Goal: Task Accomplishment & Management: Complete application form

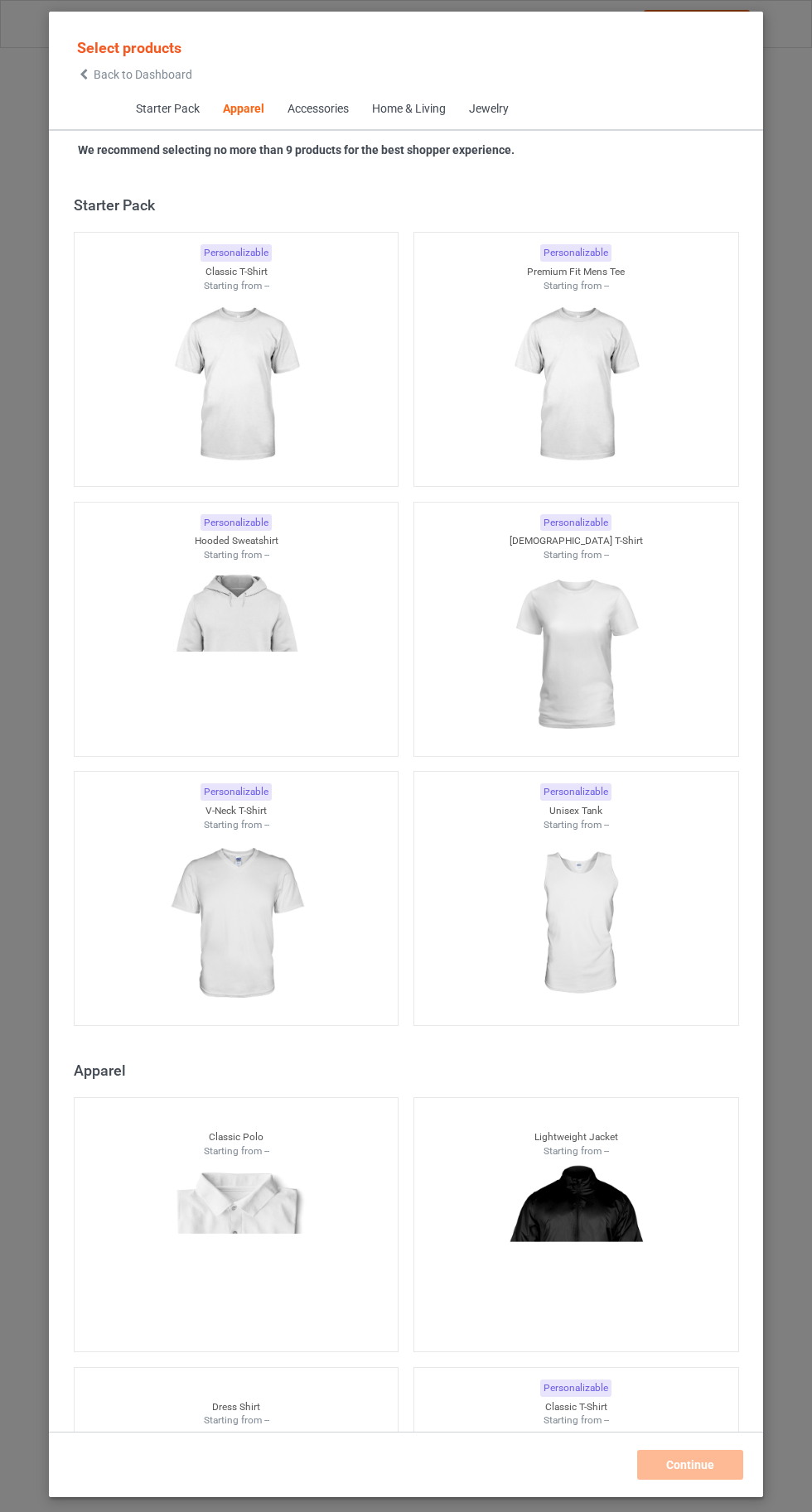
scroll to position [886, 0]
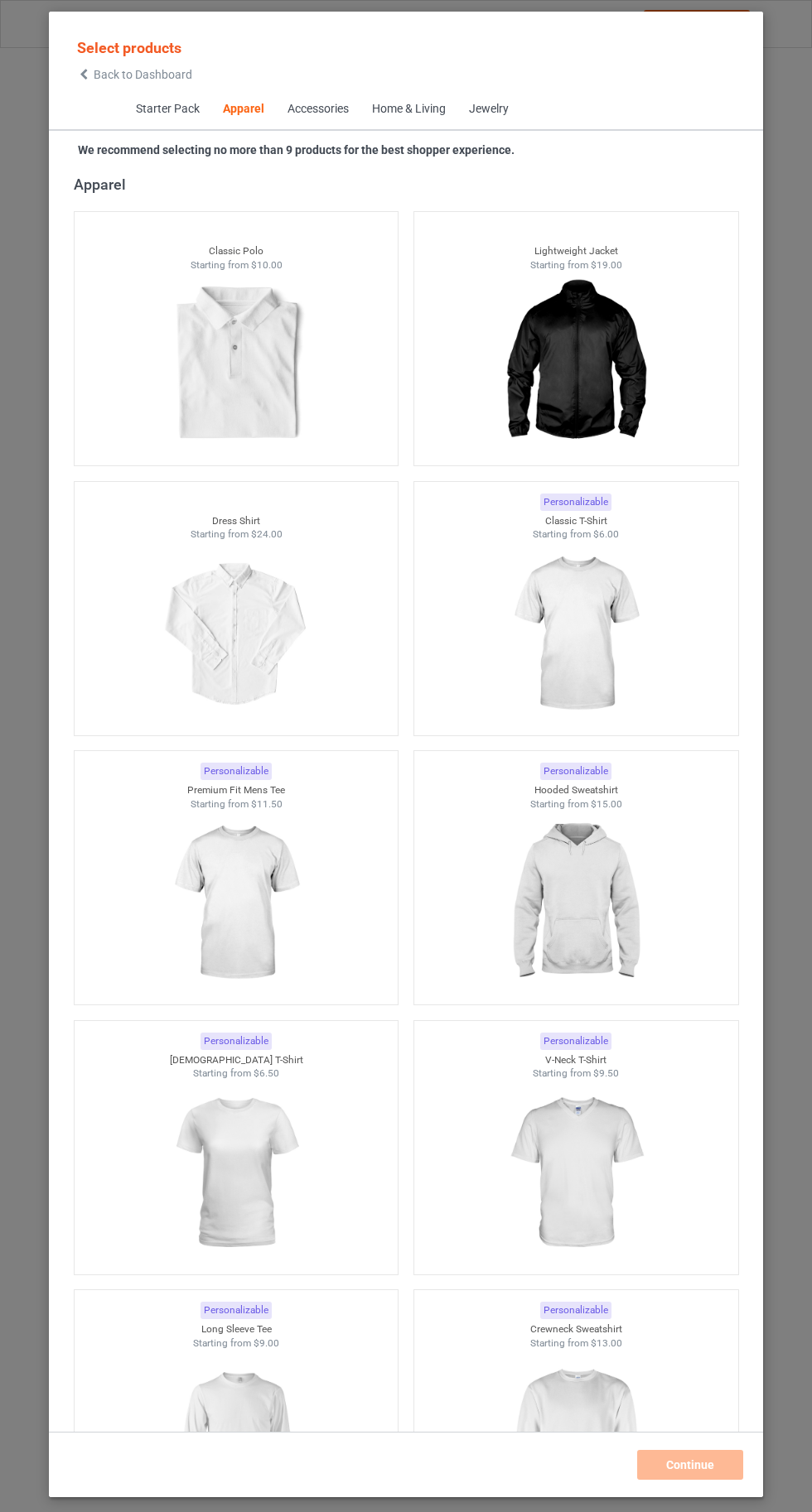
click at [591, 645] on img at bounding box center [575, 635] width 148 height 186
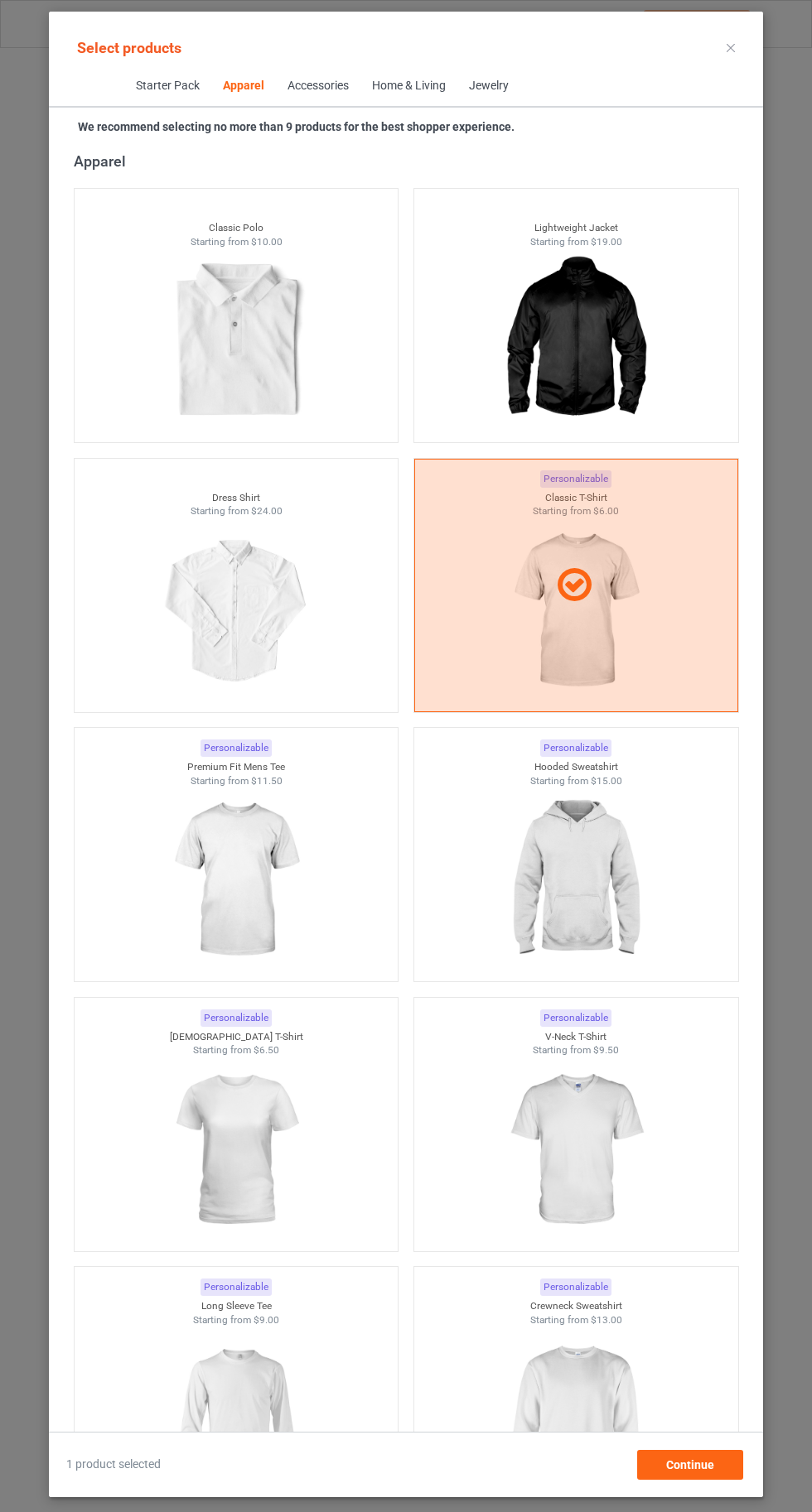
click at [585, 890] on img at bounding box center [575, 880] width 148 height 186
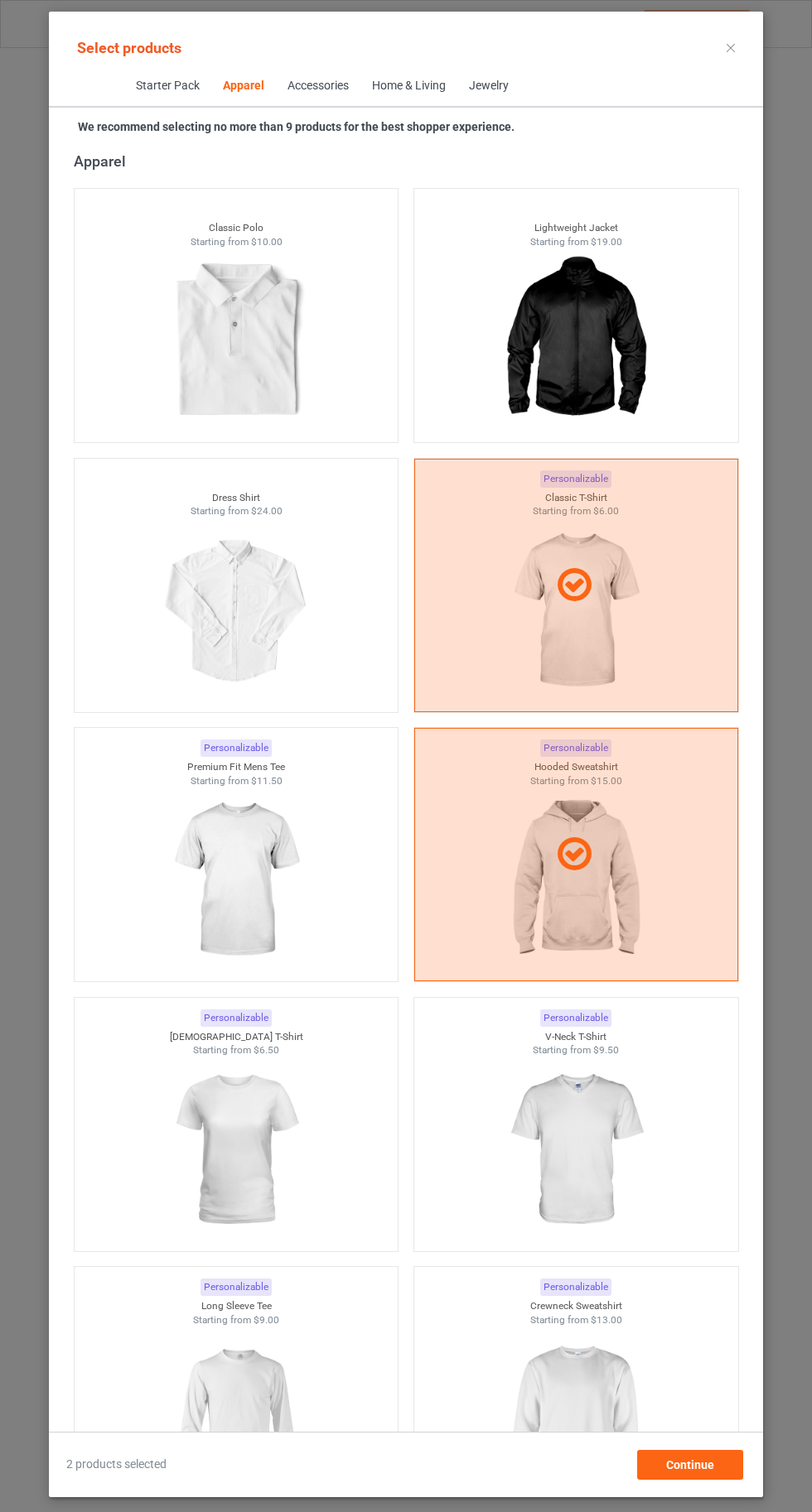
click at [233, 894] on img at bounding box center [235, 880] width 148 height 186
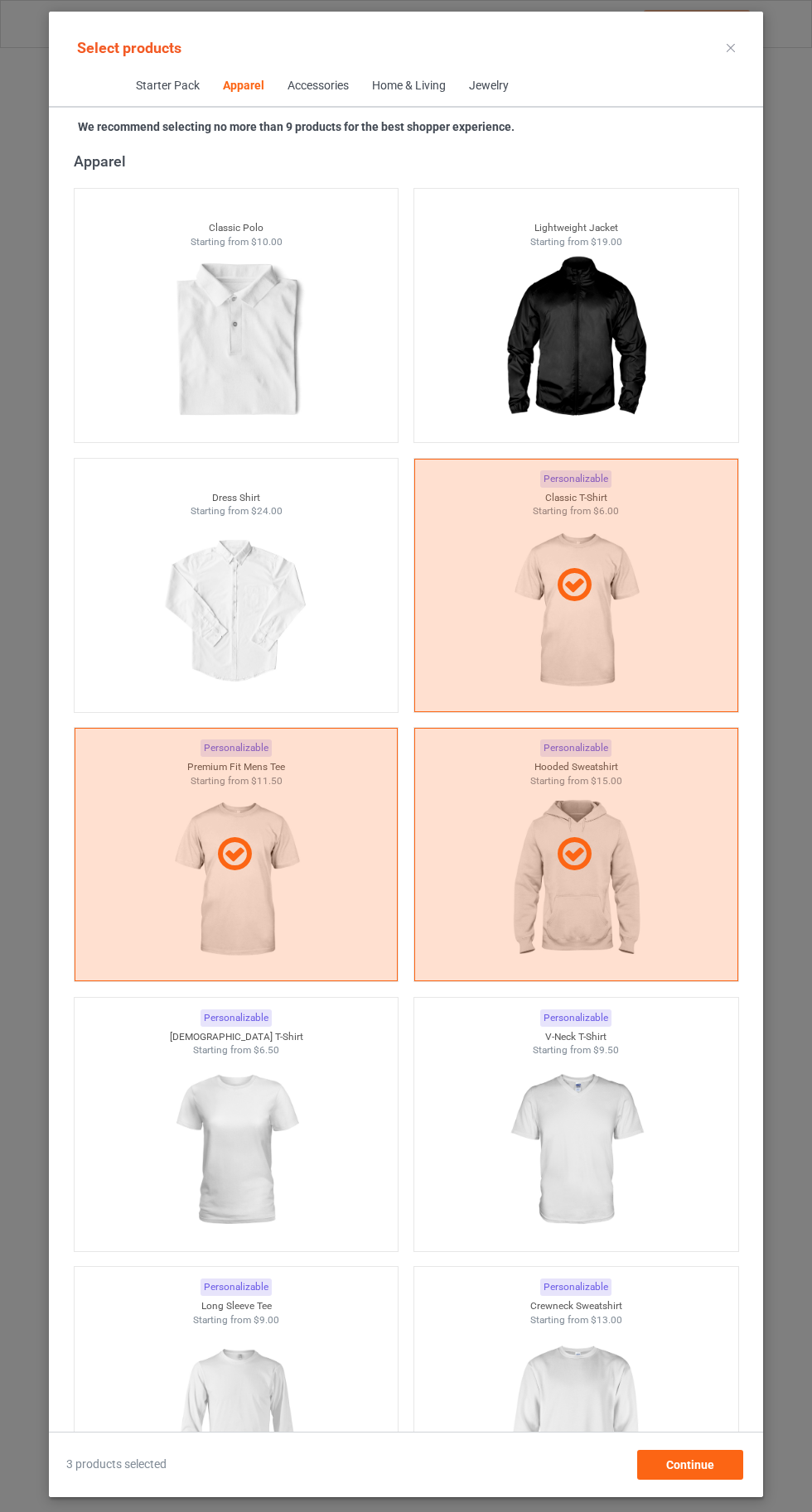
click at [607, 1158] on img at bounding box center [575, 1150] width 148 height 186
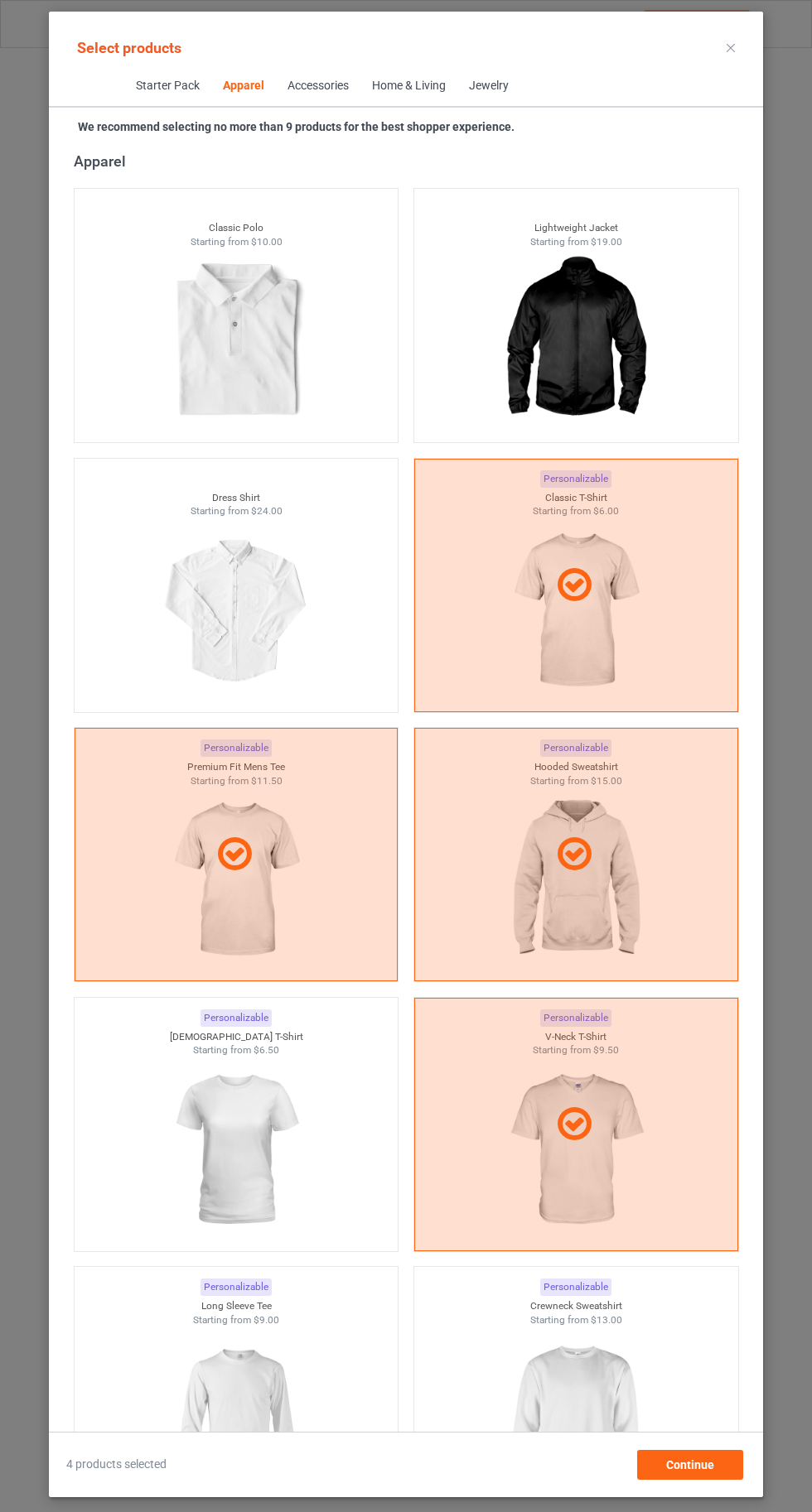
click at [230, 1136] on img at bounding box center [235, 1150] width 148 height 186
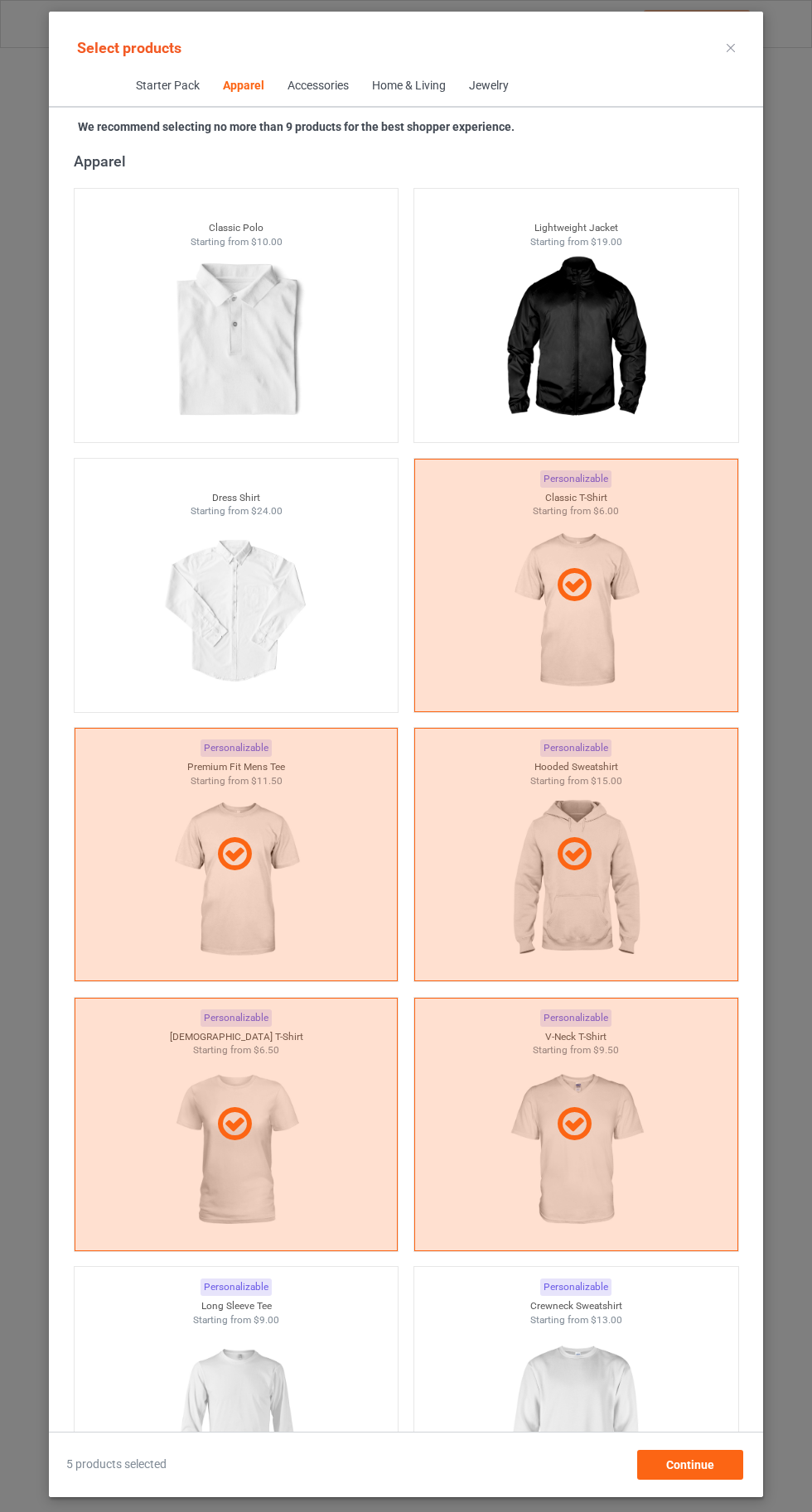
click at [598, 1379] on img at bounding box center [575, 1420] width 148 height 186
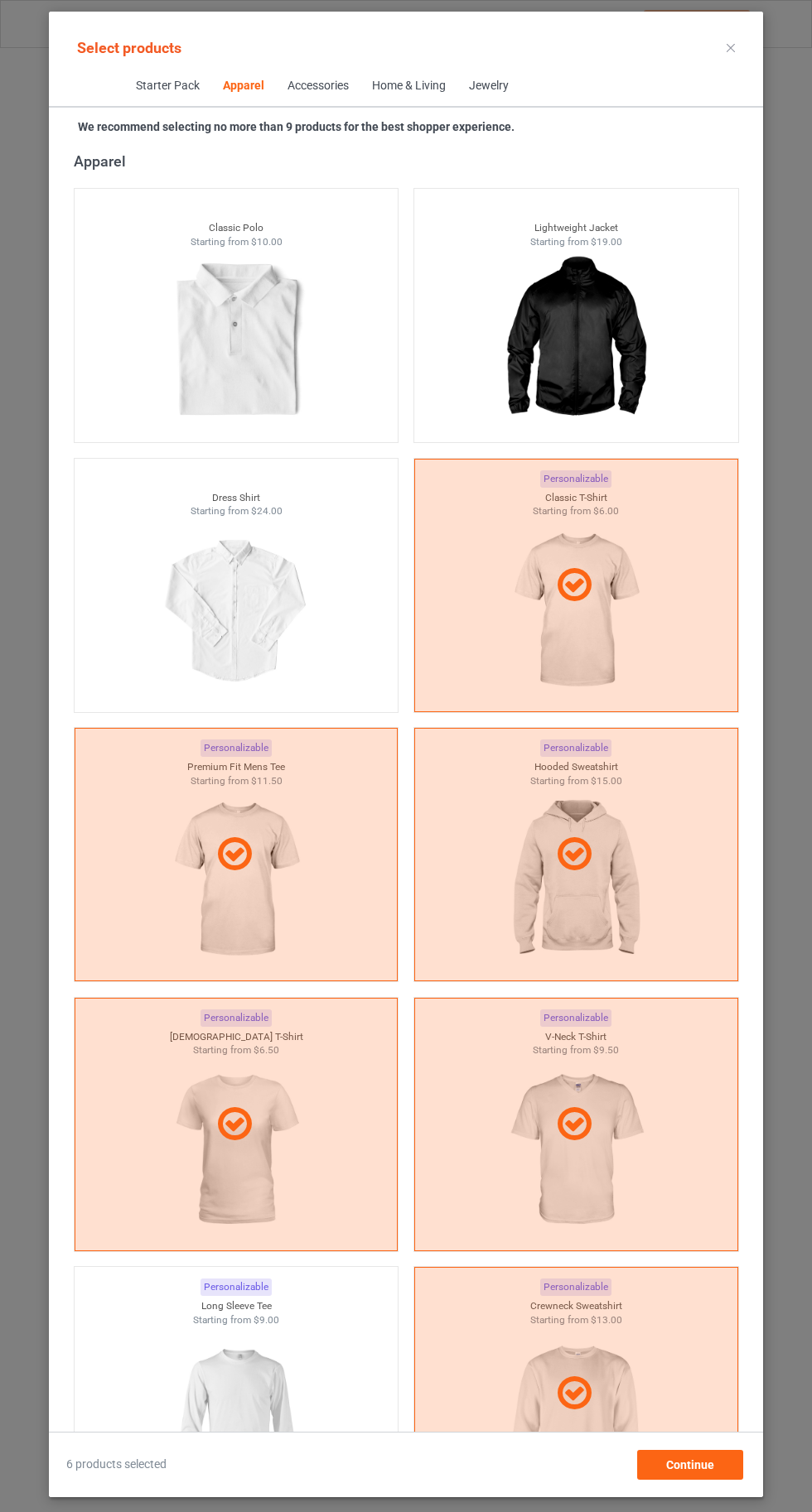
click at [240, 1384] on img at bounding box center [235, 1420] width 148 height 186
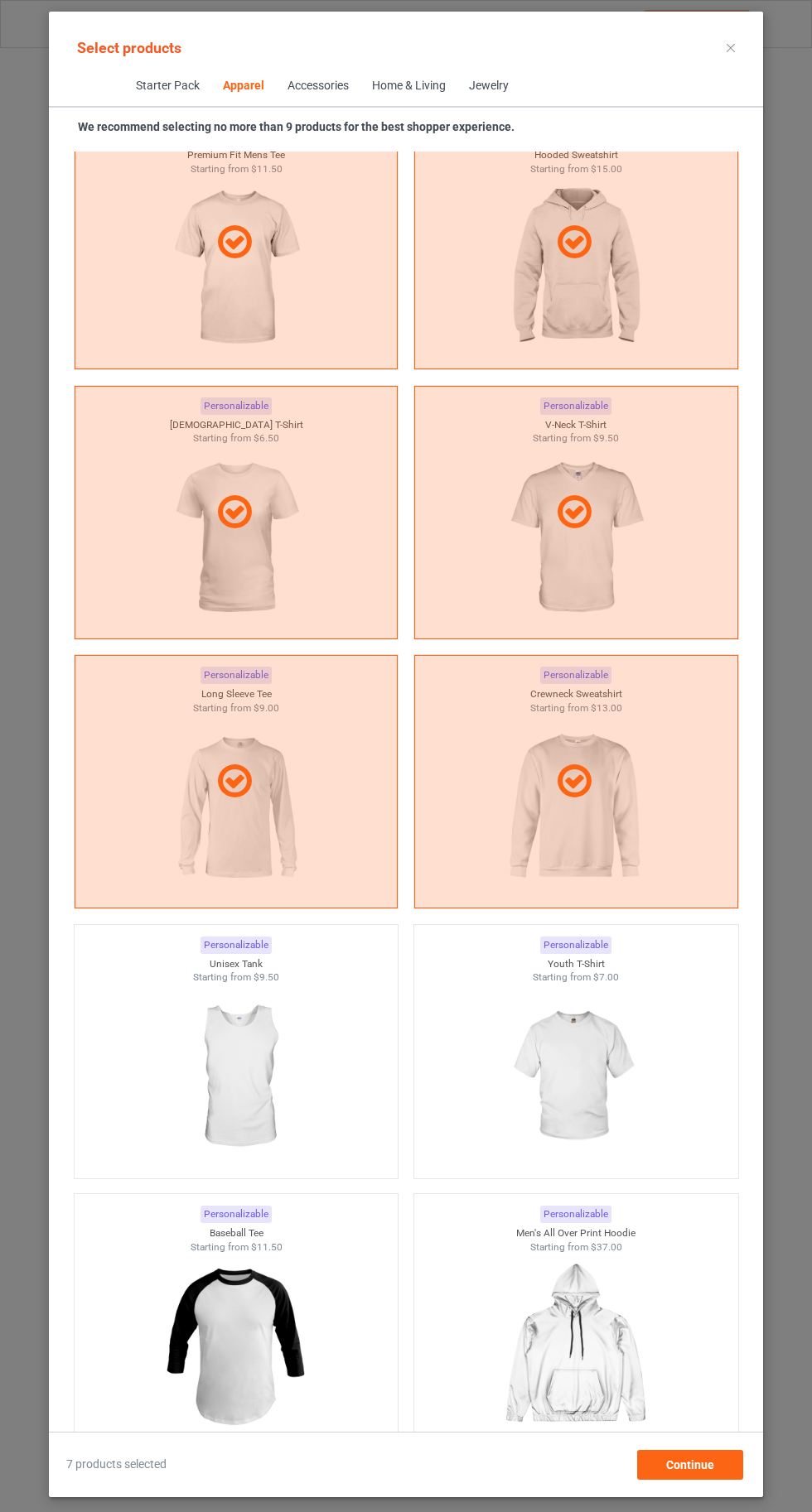
scroll to position [1581, 0]
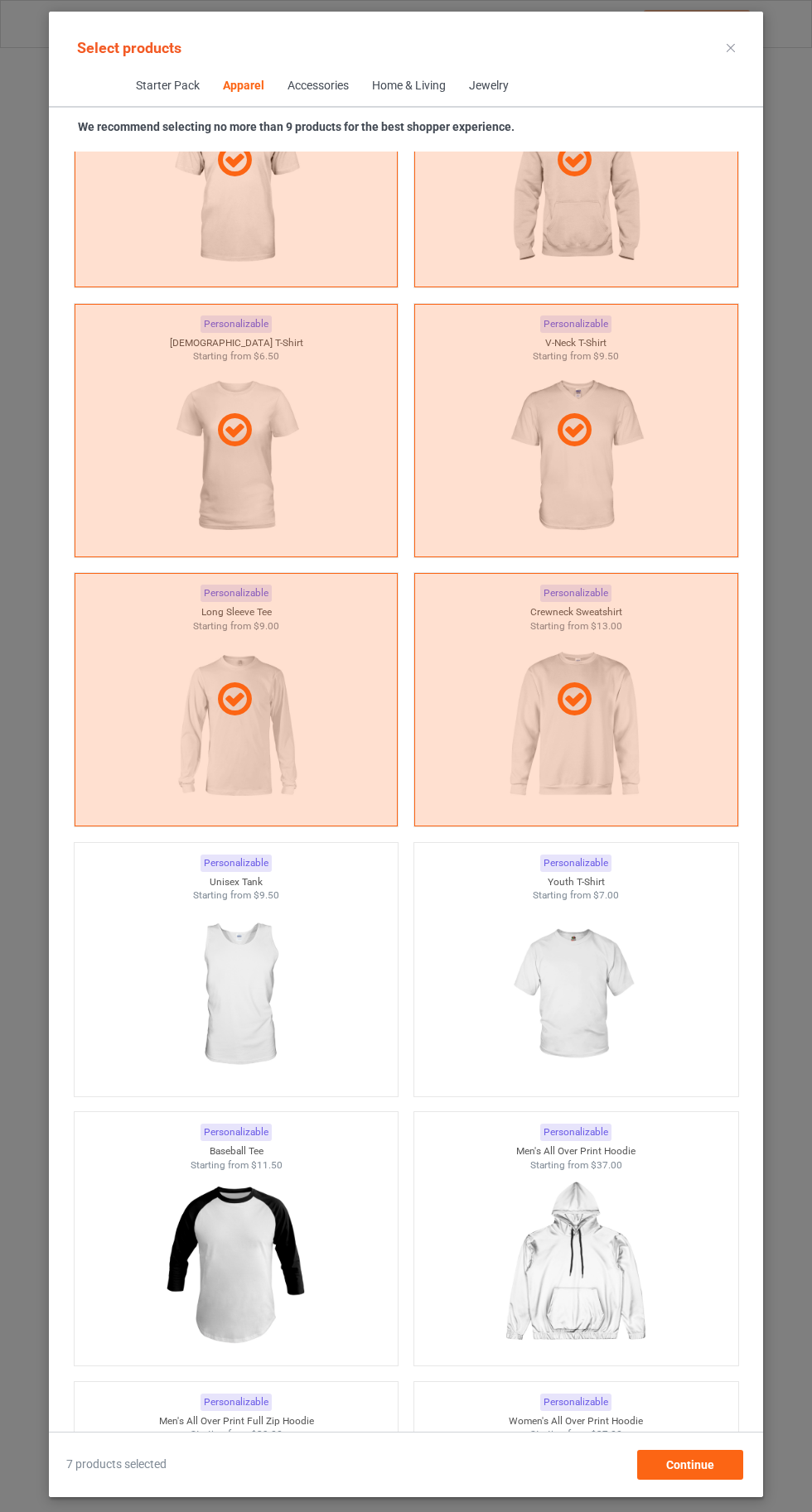
click at [614, 991] on img at bounding box center [575, 995] width 148 height 186
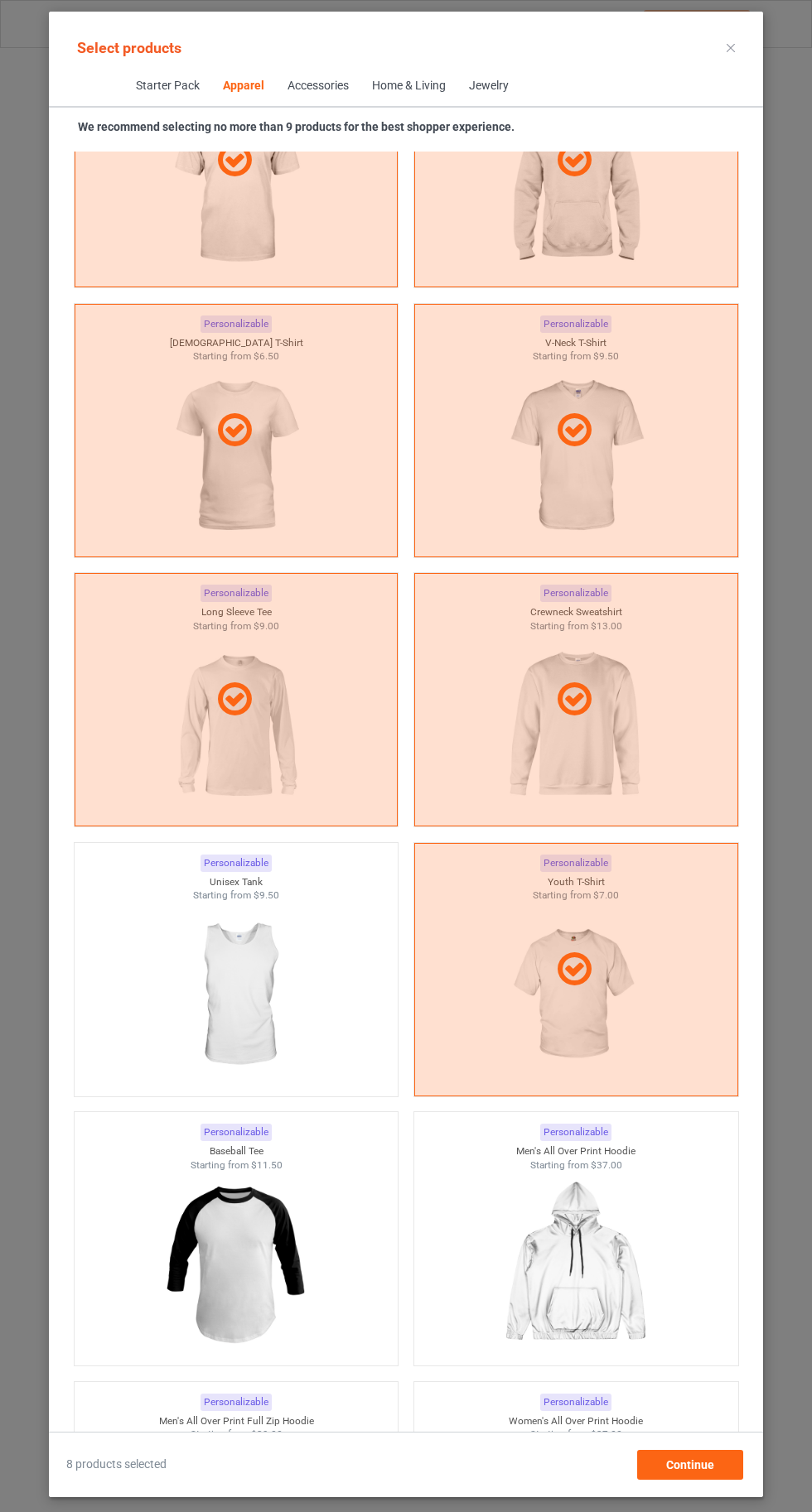
click at [210, 998] on img at bounding box center [235, 995] width 148 height 186
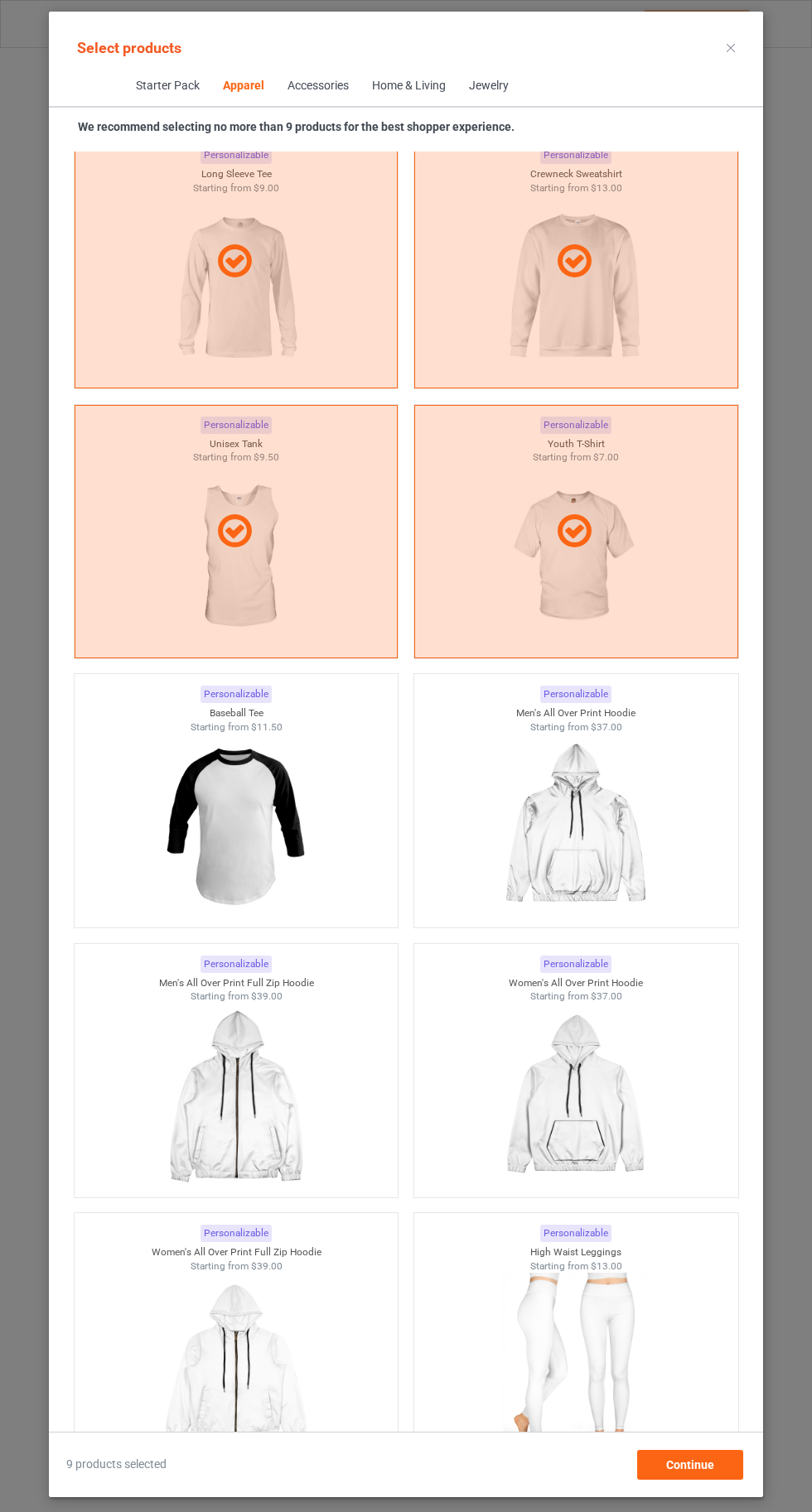
scroll to position [882, 0]
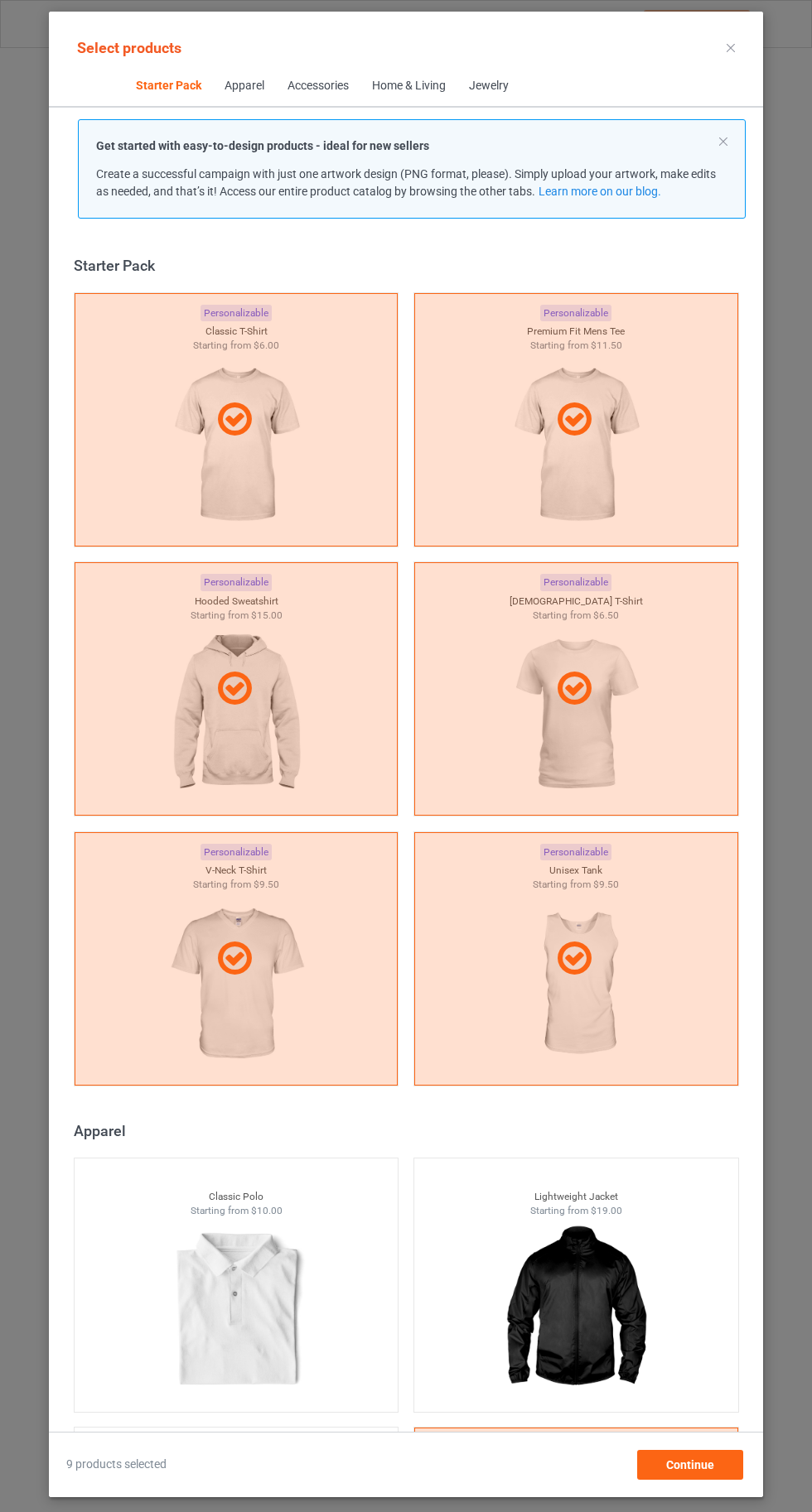
click at [711, 73] on div "Starter Pack Apparel Accessories Home & Living Jewelry" at bounding box center [406, 86] width 714 height 42
click at [731, 47] on icon at bounding box center [731, 47] width 9 height 9
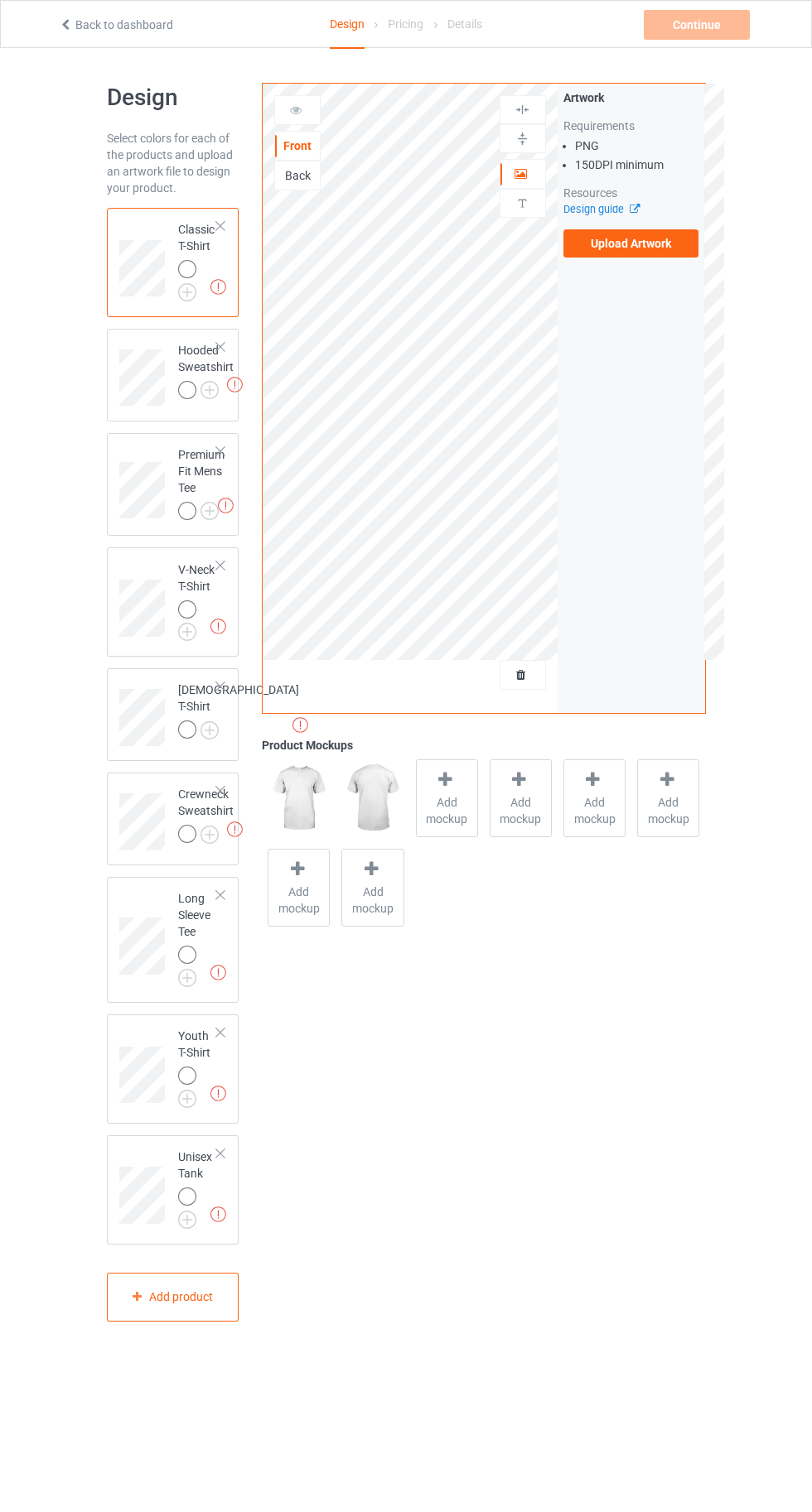
click at [0, 0] on img at bounding box center [0, 0] width 0 height 0
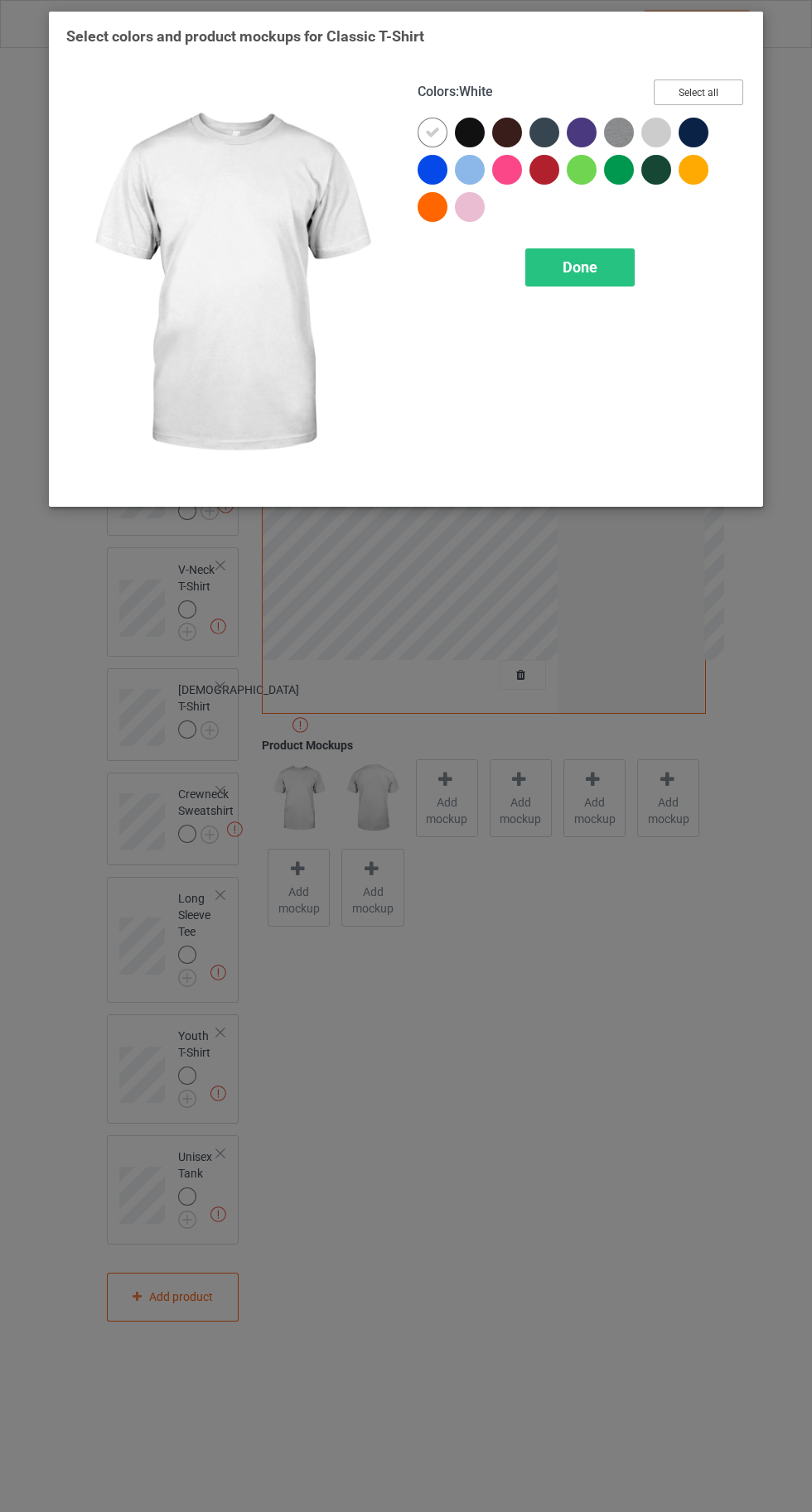
click at [715, 88] on button "Select all" at bounding box center [699, 92] width 89 height 26
click at [468, 130] on icon at bounding box center [469, 132] width 15 height 15
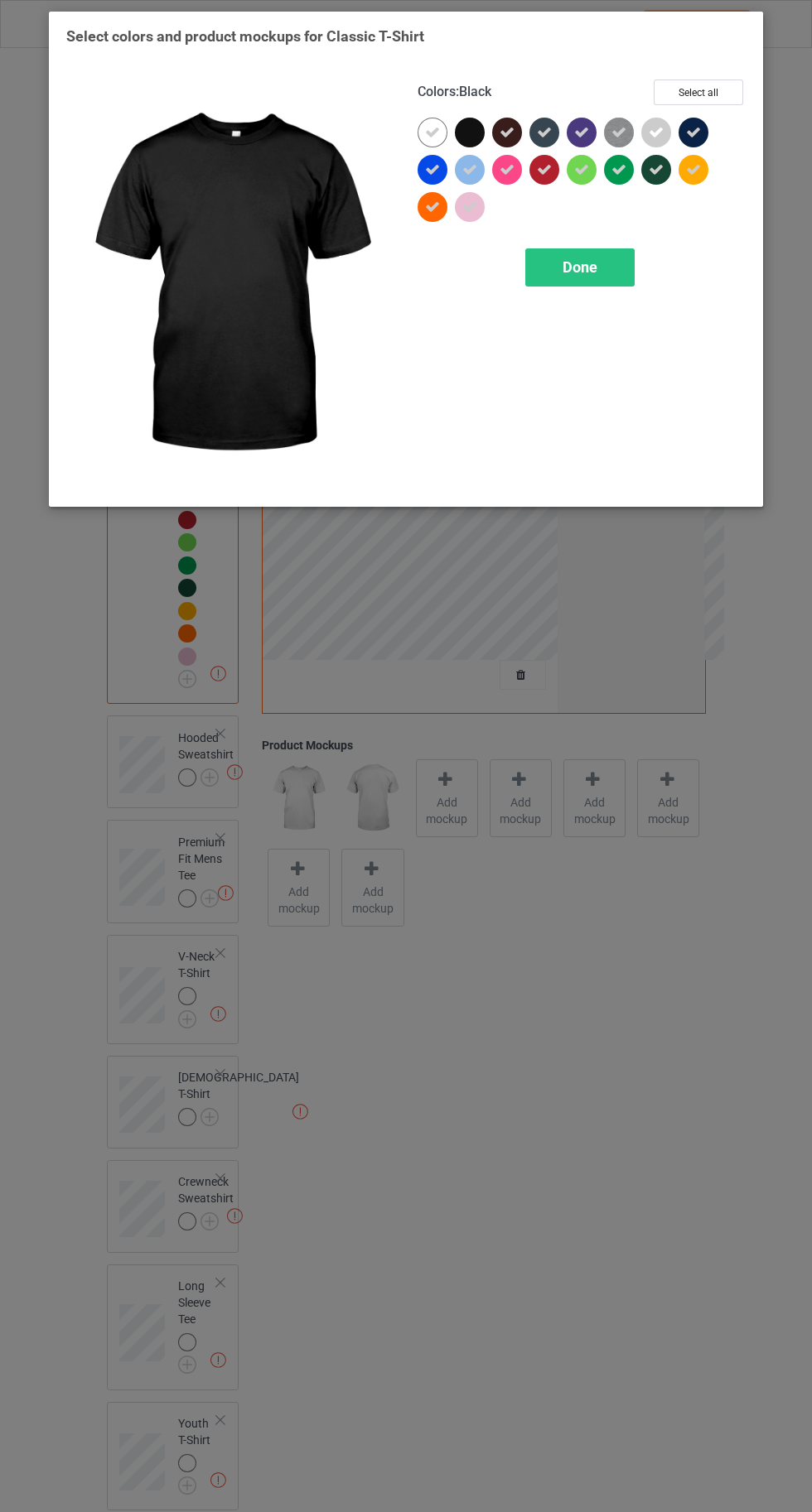
click at [525, 135] on div at bounding box center [511, 136] width 38 height 38
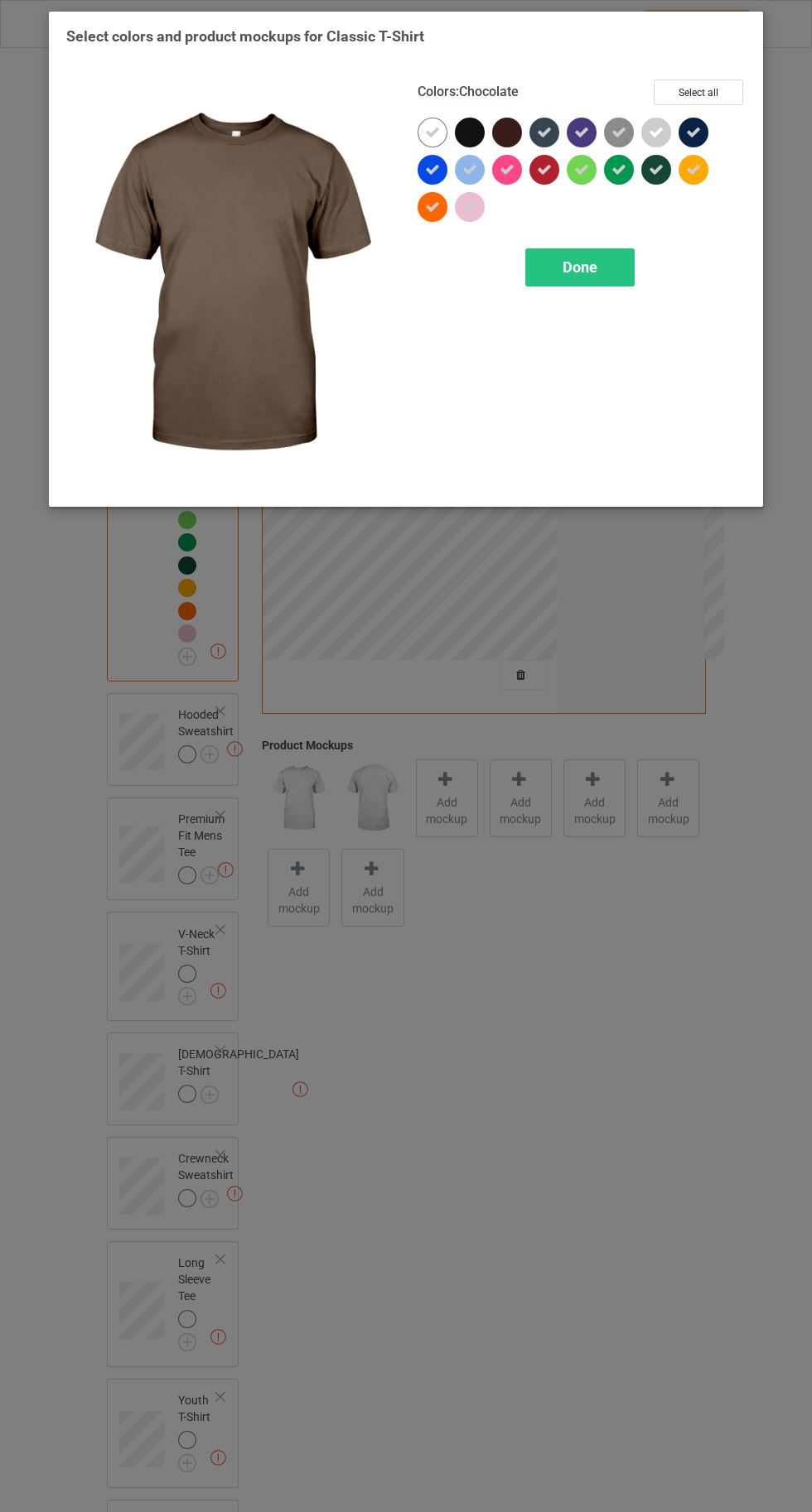
click at [545, 132] on icon at bounding box center [544, 132] width 15 height 15
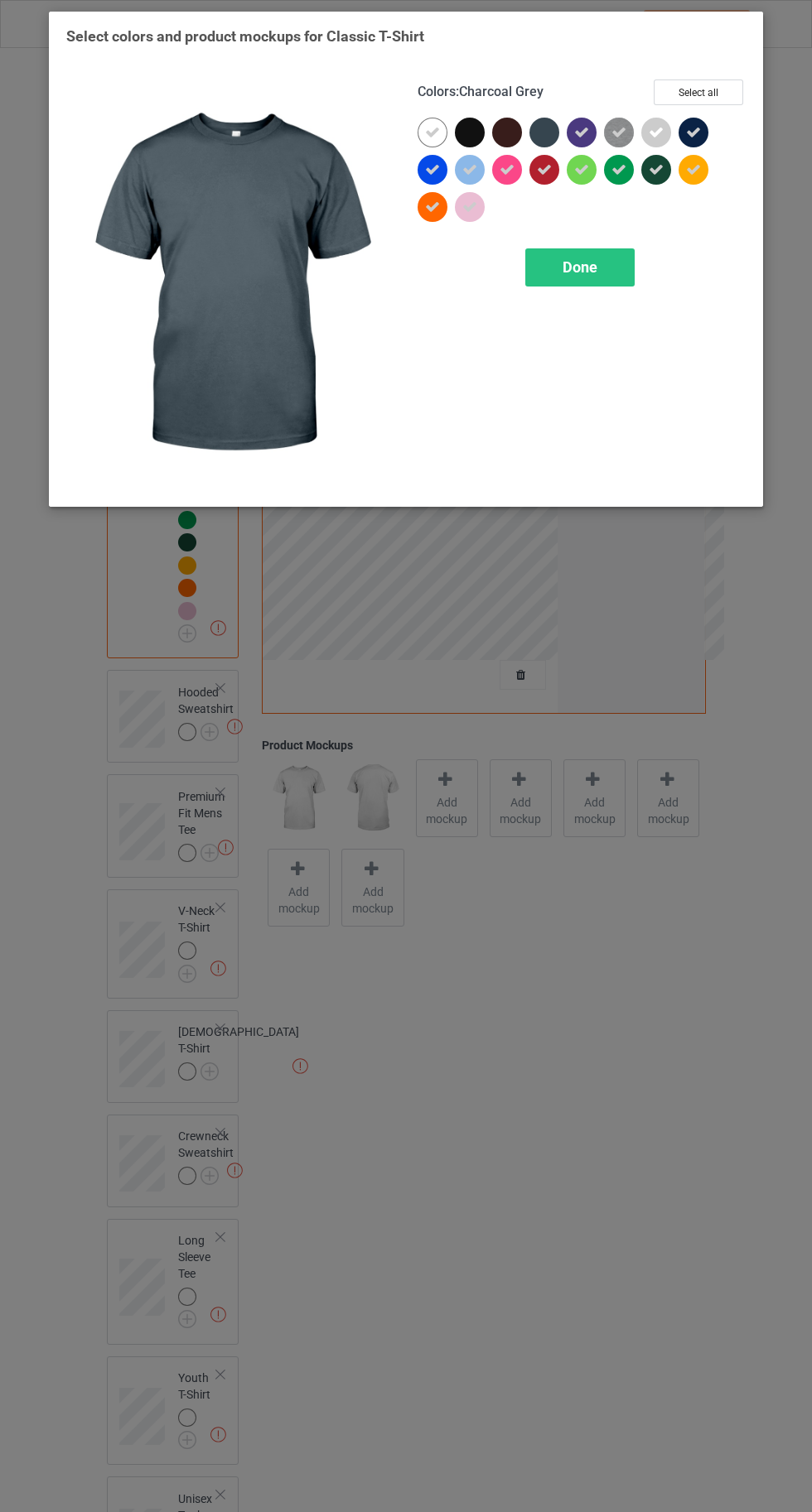
click at [583, 132] on icon at bounding box center [581, 132] width 15 height 15
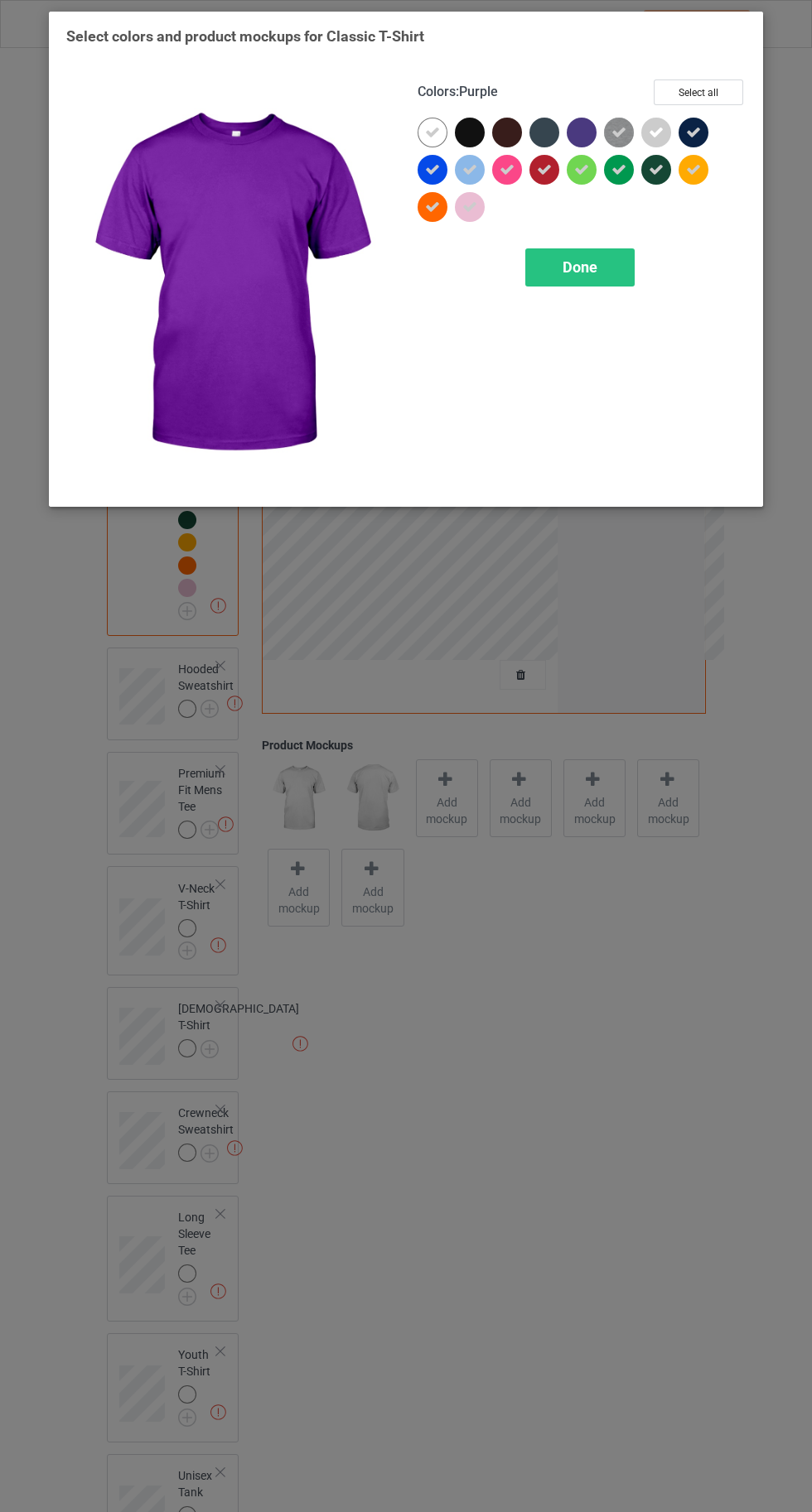
click at [612, 130] on icon at bounding box center [618, 132] width 15 height 15
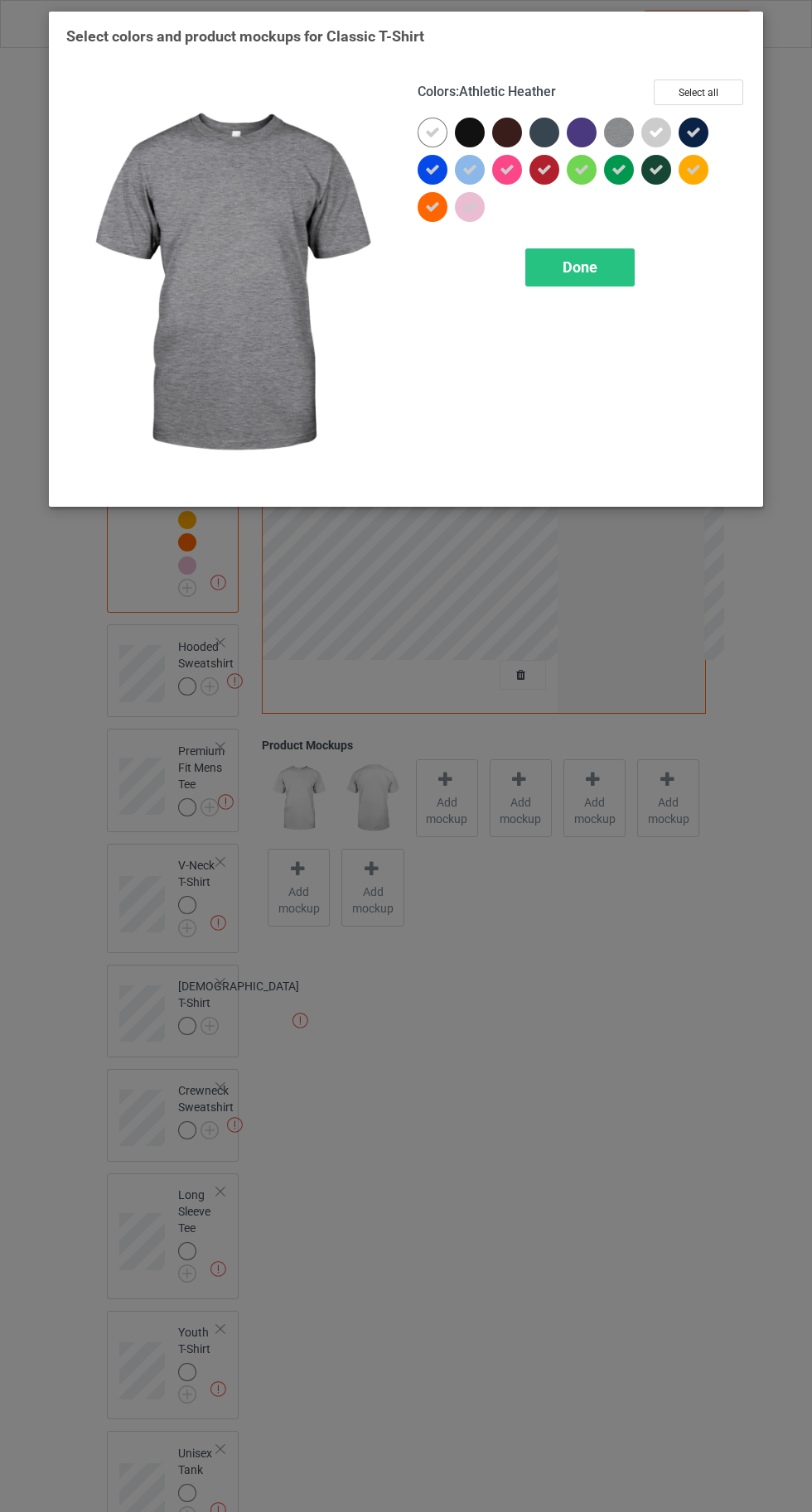
click at [584, 127] on div at bounding box center [582, 133] width 30 height 30
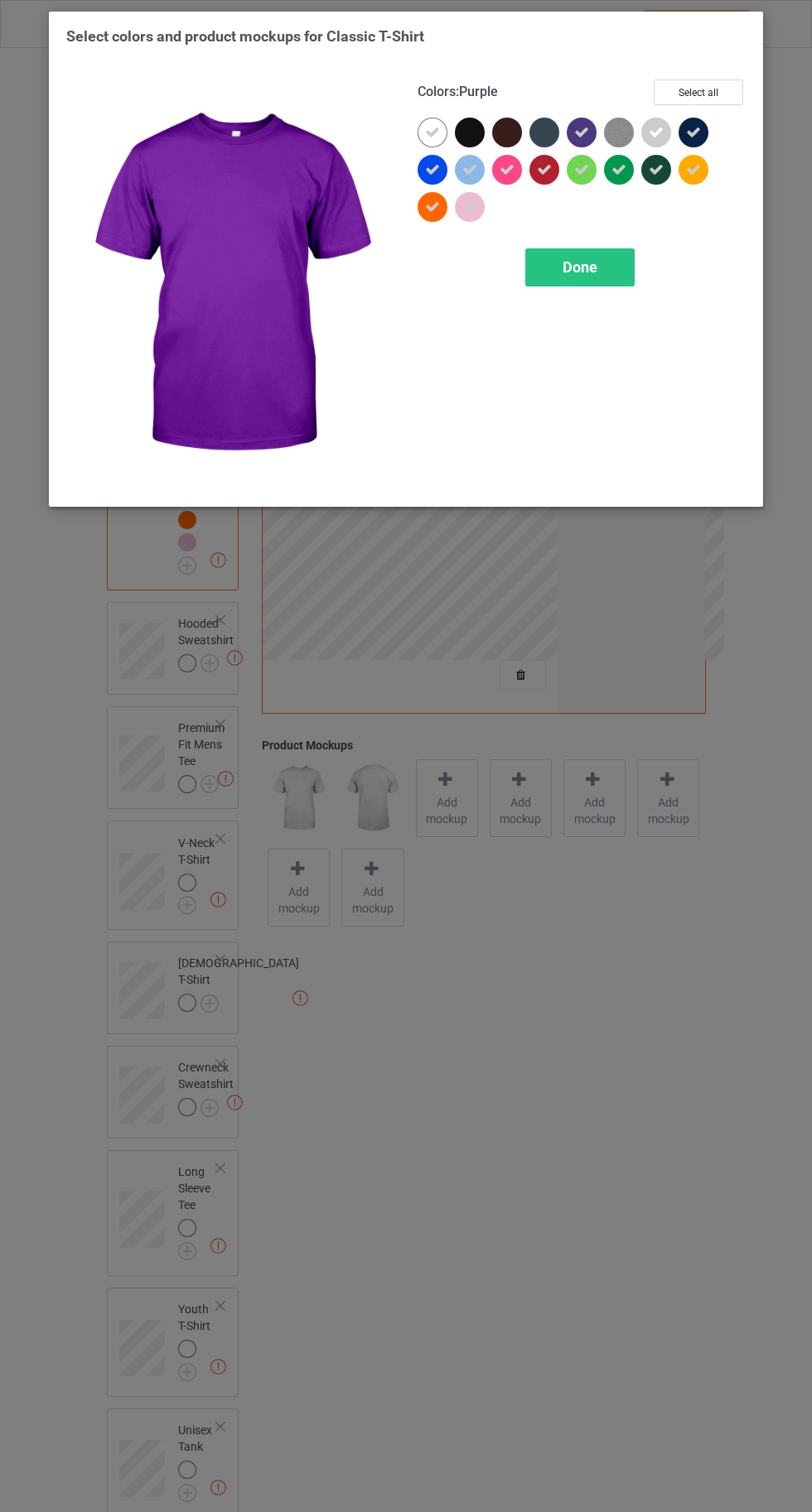
click at [544, 124] on div at bounding box center [544, 133] width 30 height 30
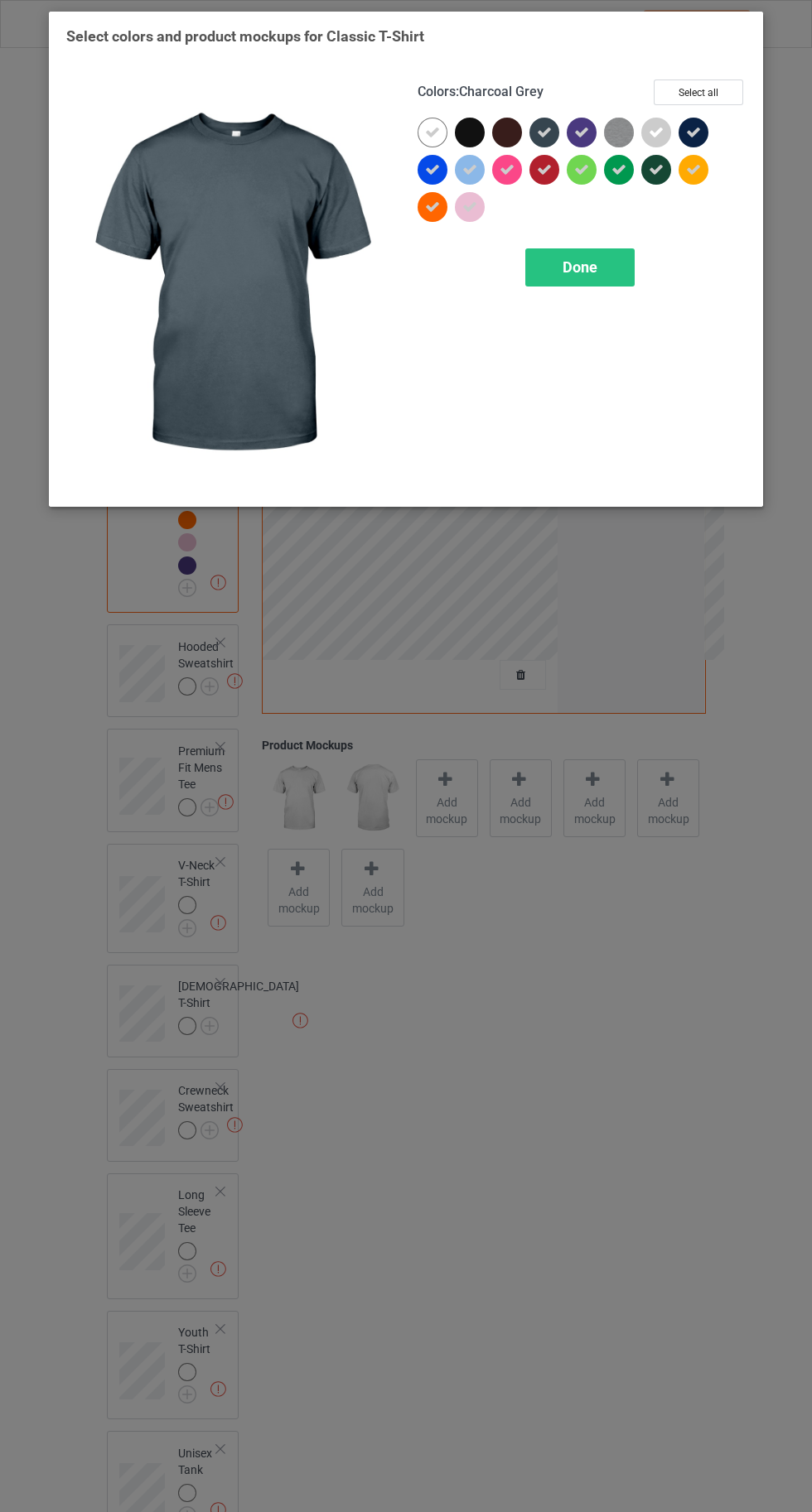
click at [493, 131] on div at bounding box center [507, 133] width 30 height 30
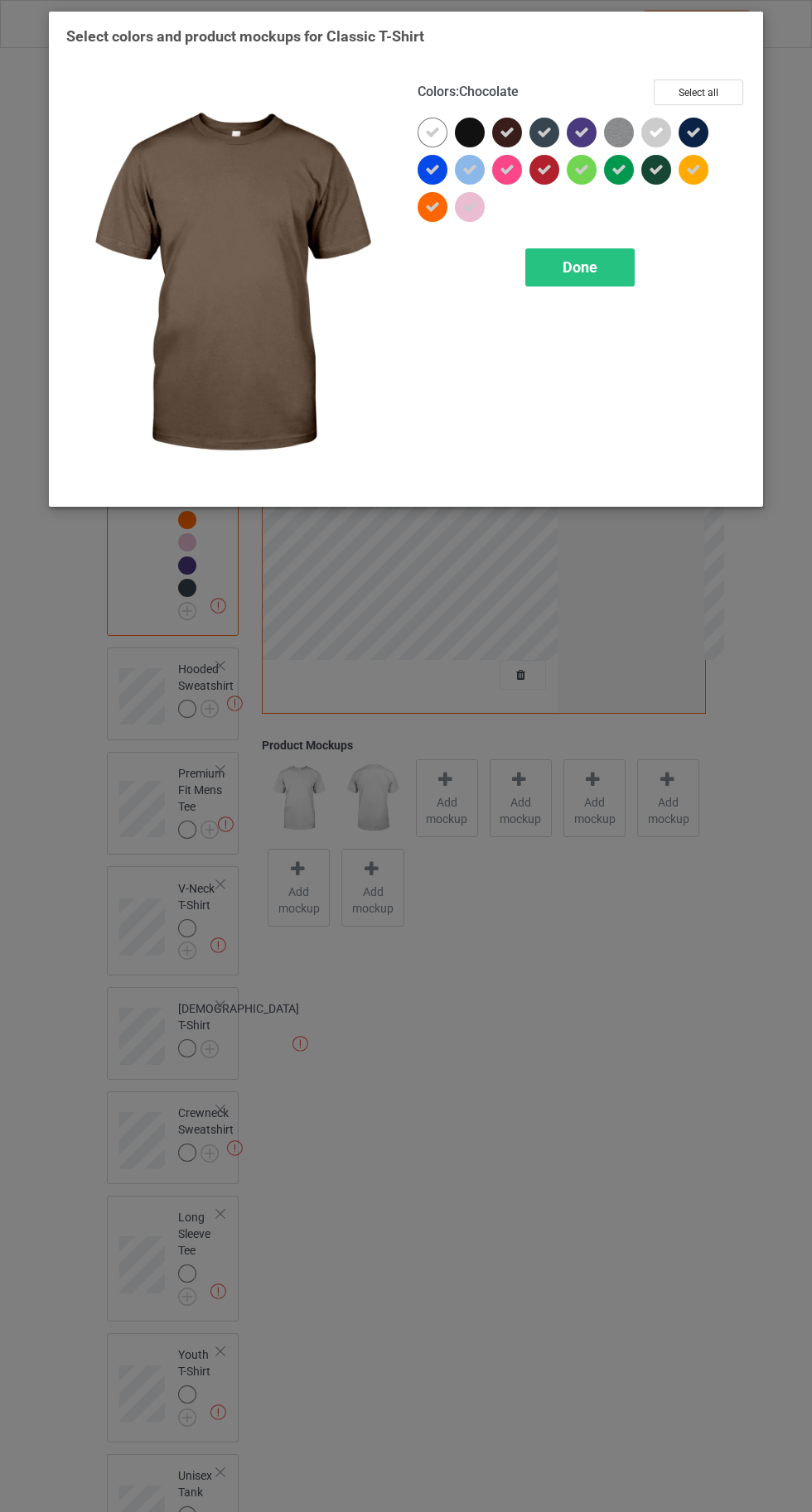
click at [463, 130] on div at bounding box center [469, 133] width 30 height 30
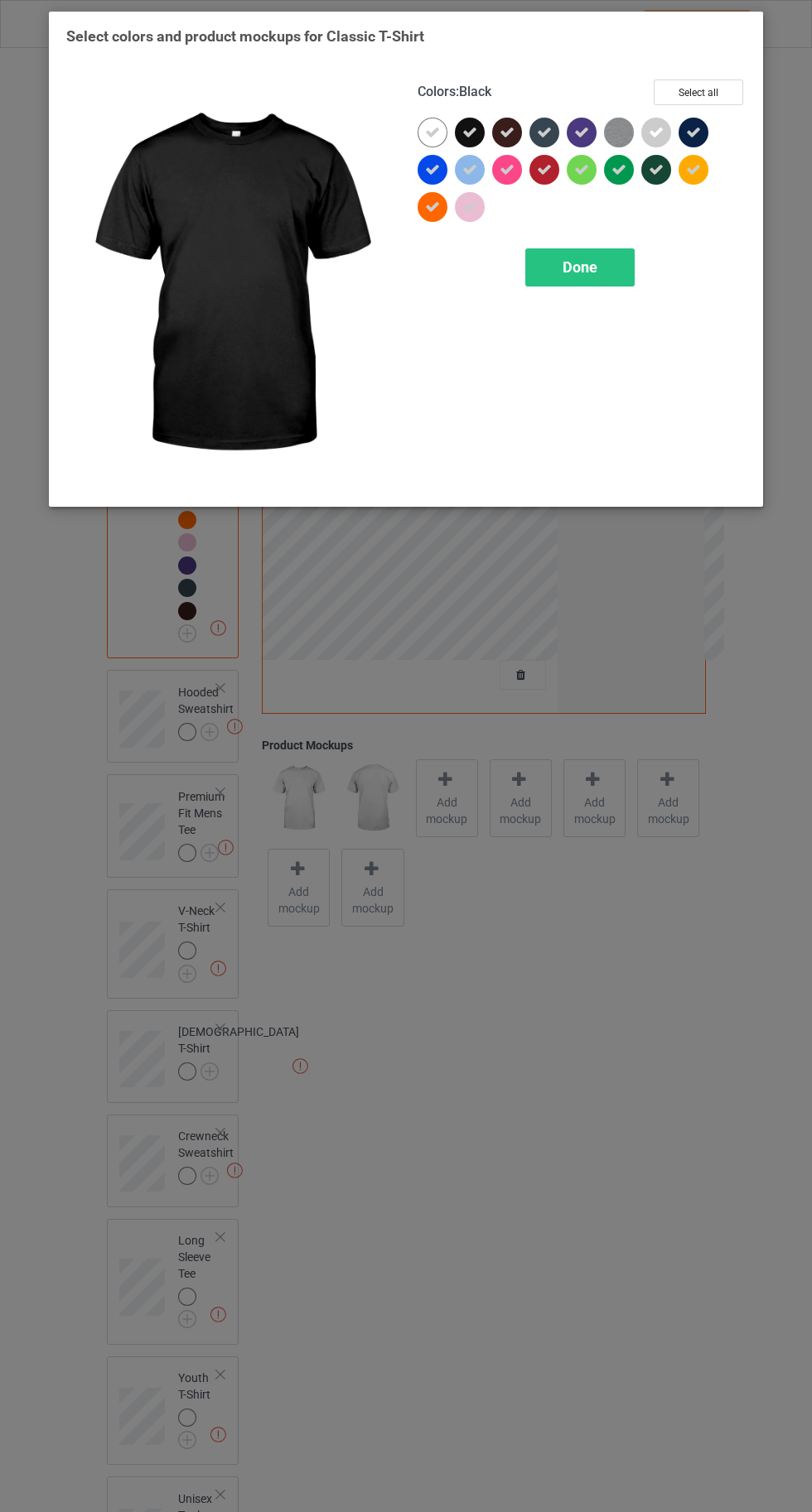
click at [568, 274] on span "Done" at bounding box center [580, 267] width 35 height 17
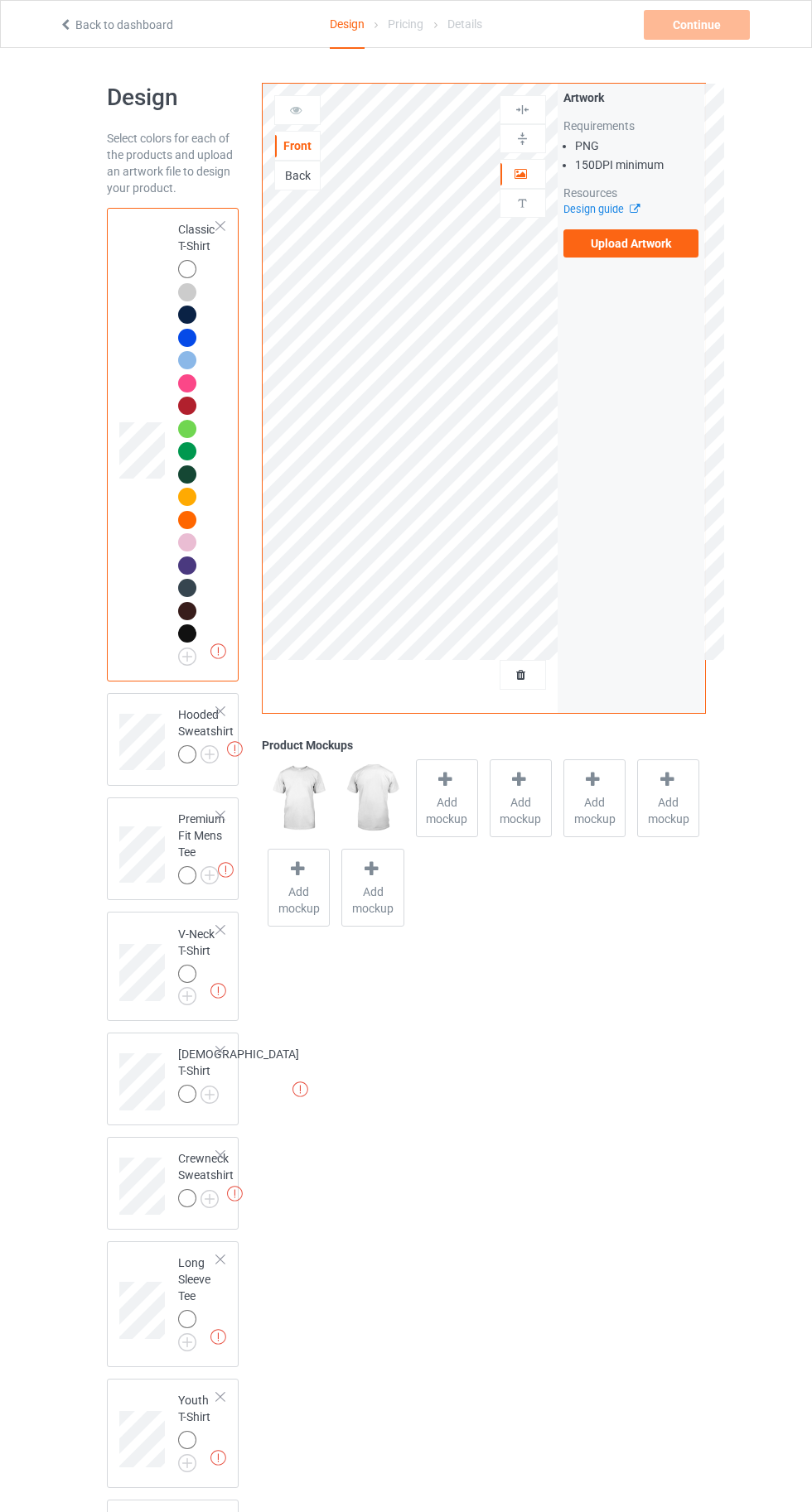
click at [0, 0] on img at bounding box center [0, 0] width 0 height 0
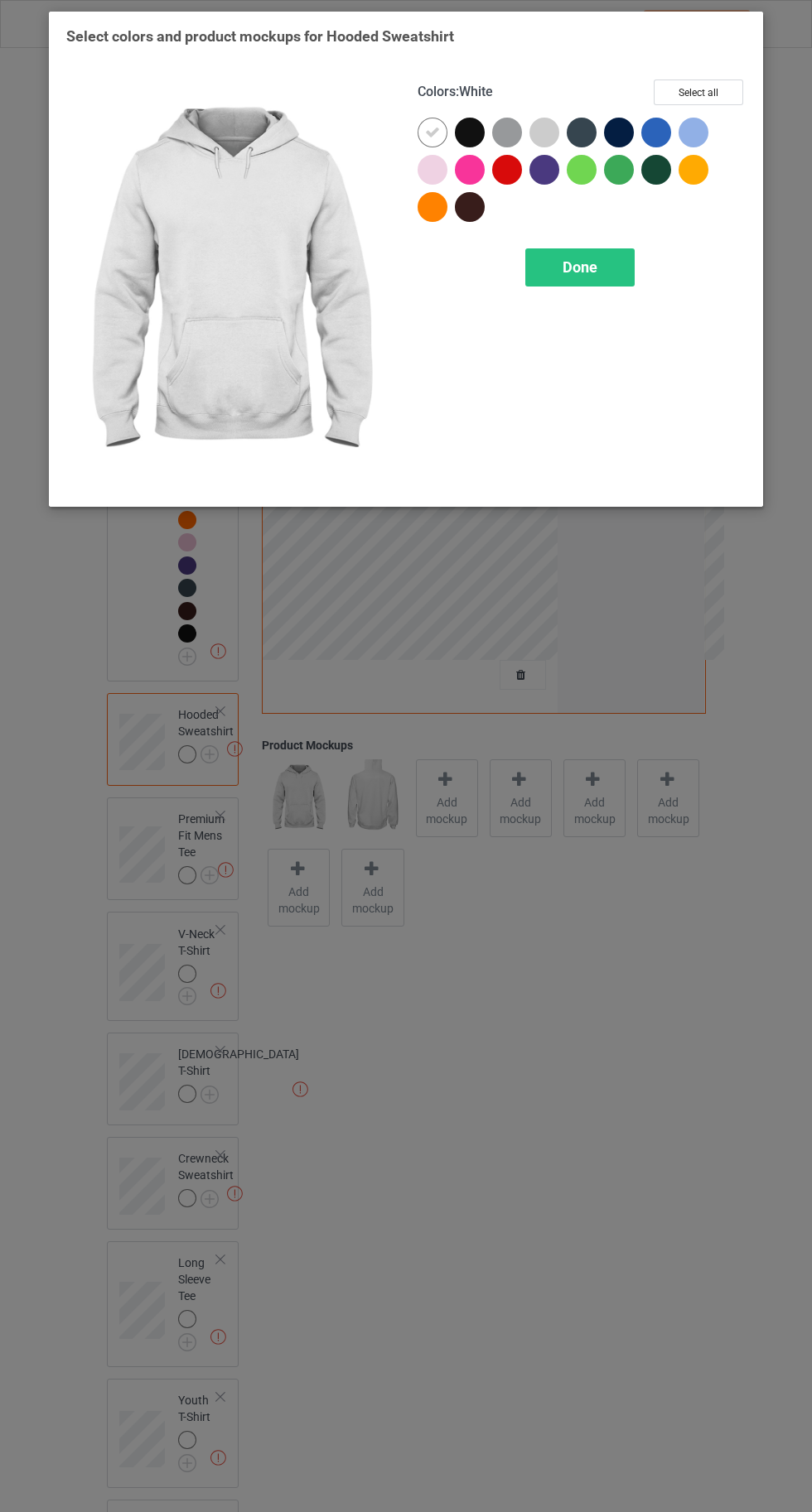
click at [690, 130] on div at bounding box center [693, 133] width 30 height 30
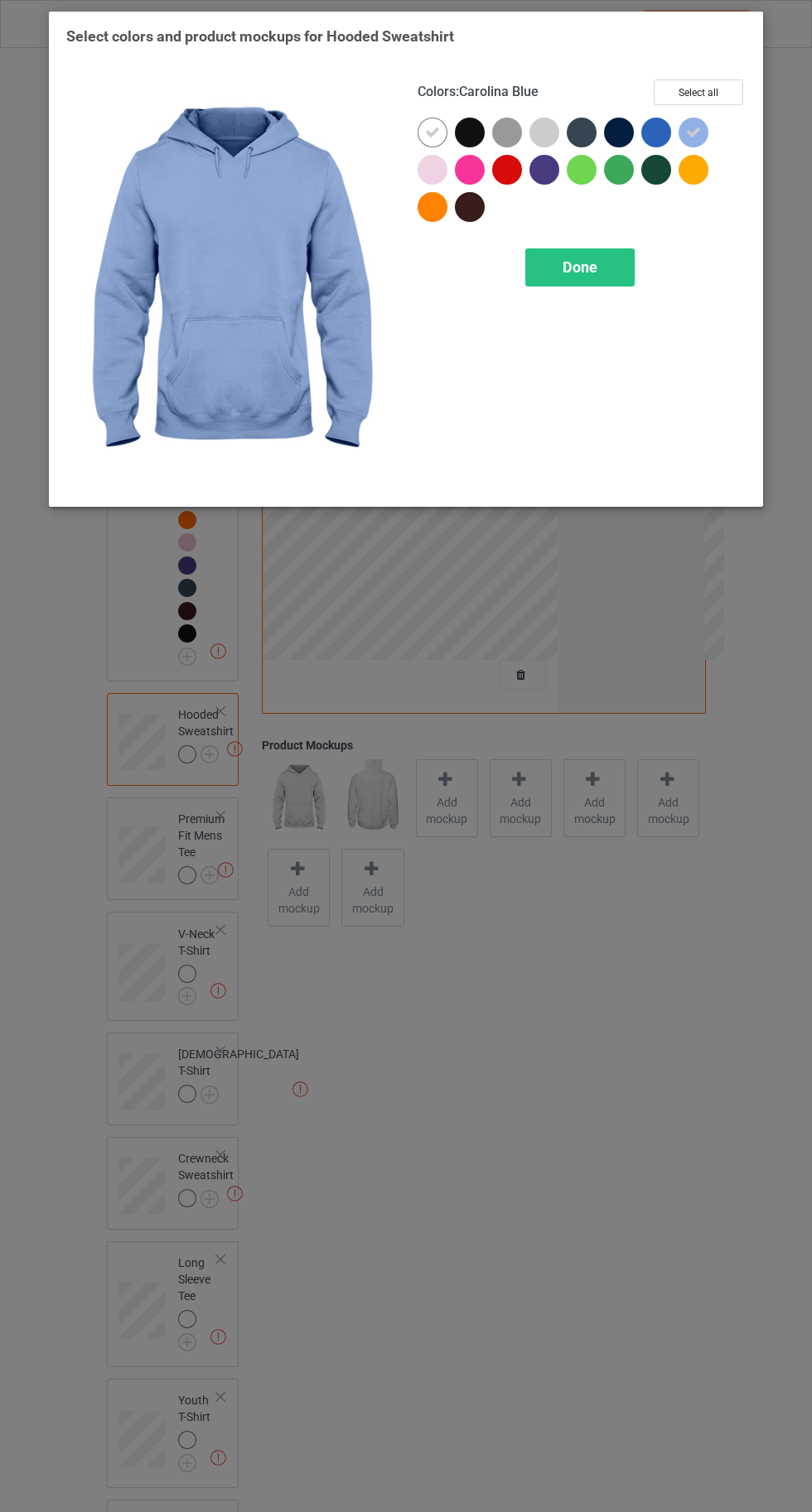
click at [689, 164] on div at bounding box center [693, 169] width 30 height 30
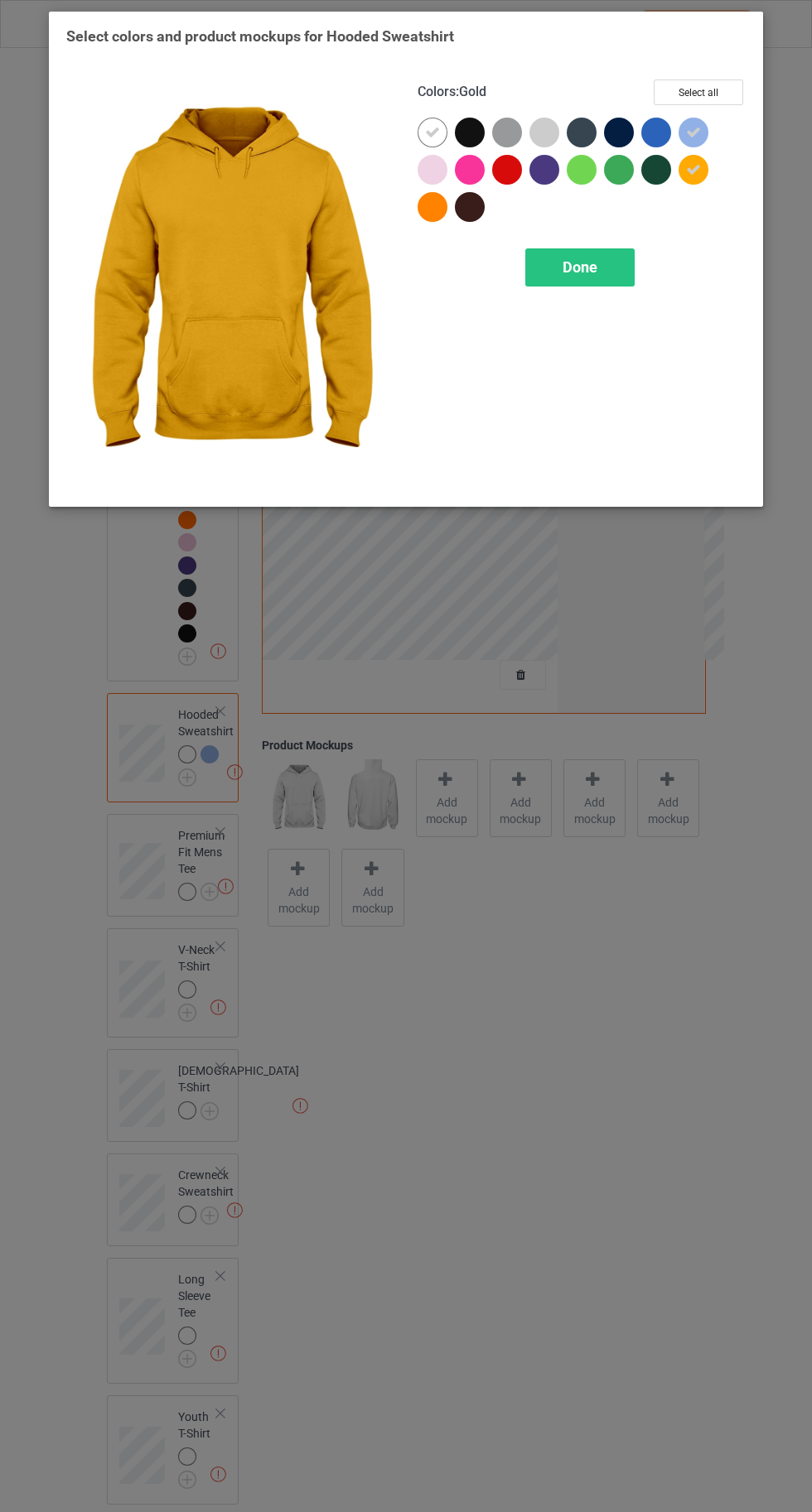
click at [694, 133] on icon at bounding box center [693, 132] width 15 height 15
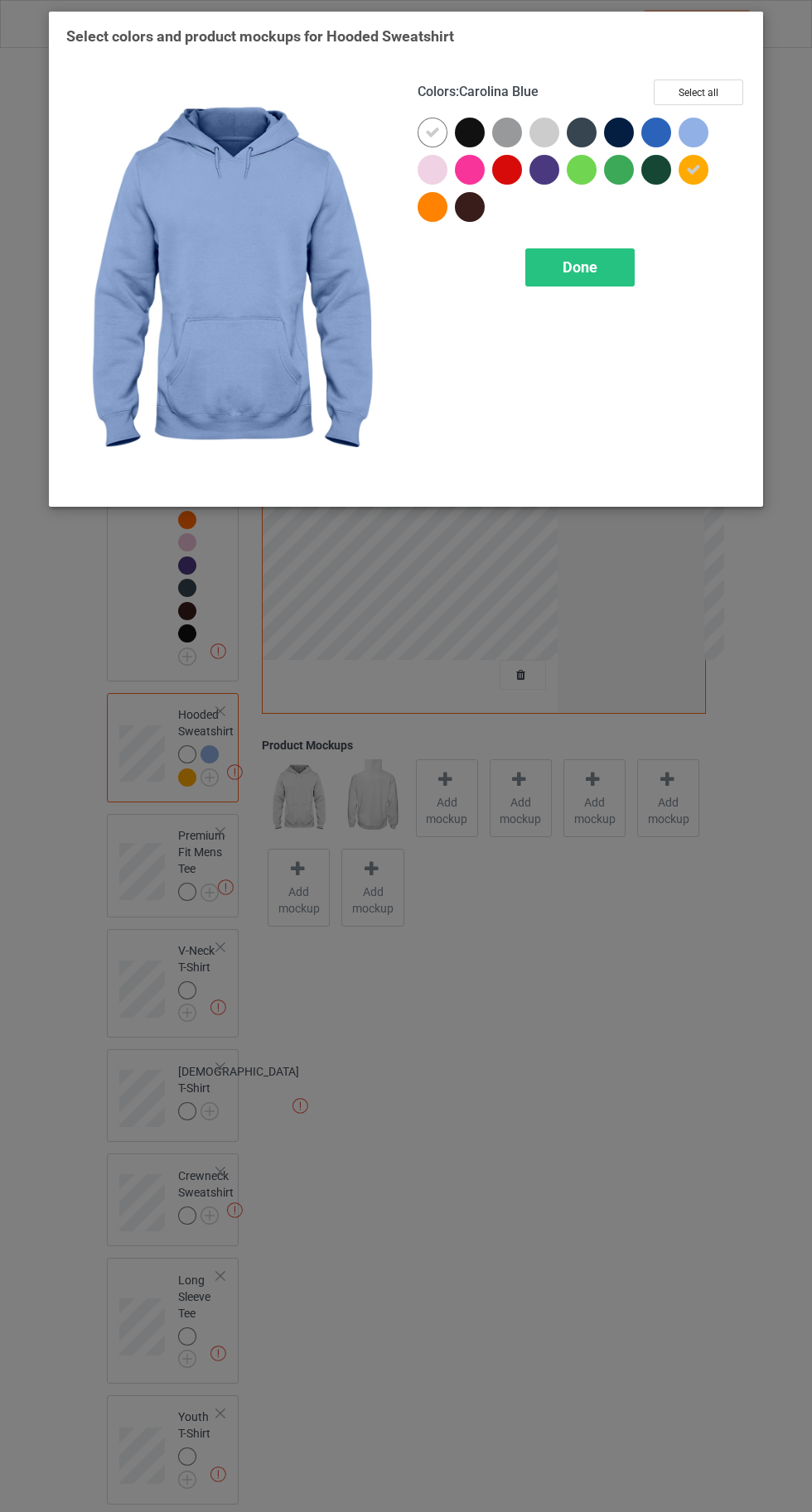
click at [694, 169] on icon at bounding box center [693, 169] width 15 height 15
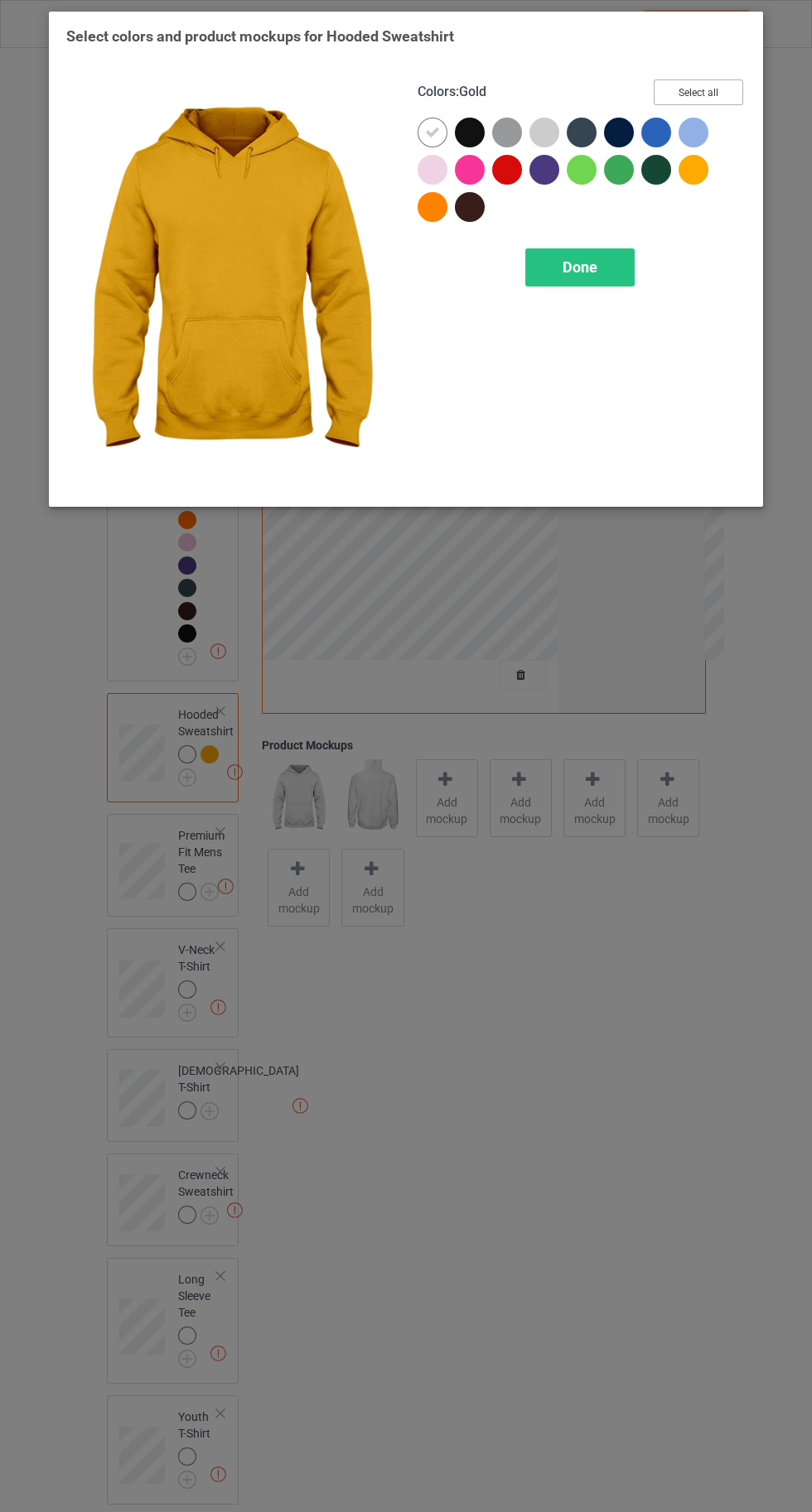
click at [707, 87] on button "Select all" at bounding box center [699, 92] width 89 height 26
click at [469, 132] on icon at bounding box center [469, 132] width 15 height 15
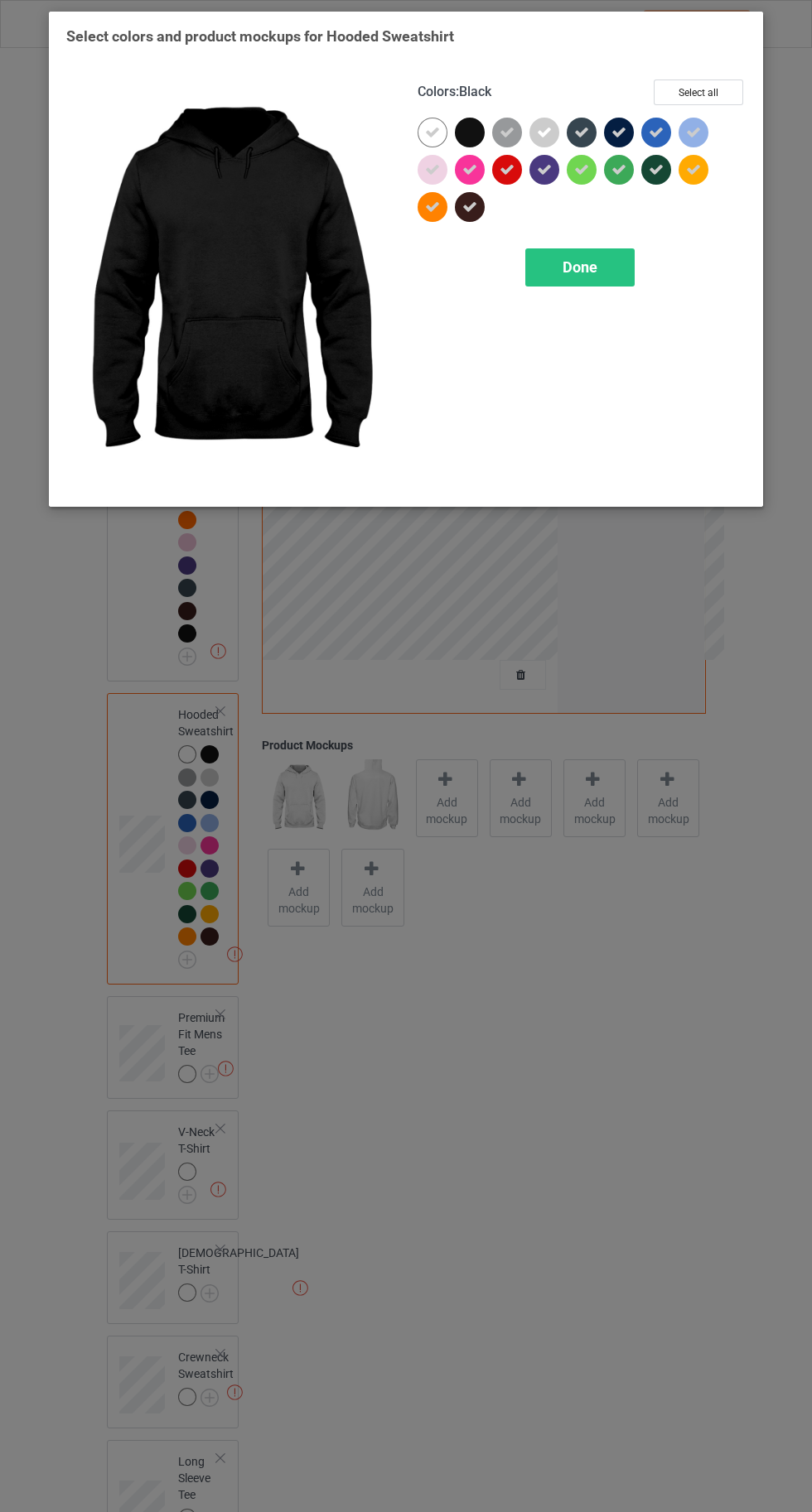
click at [580, 126] on icon at bounding box center [581, 132] width 15 height 15
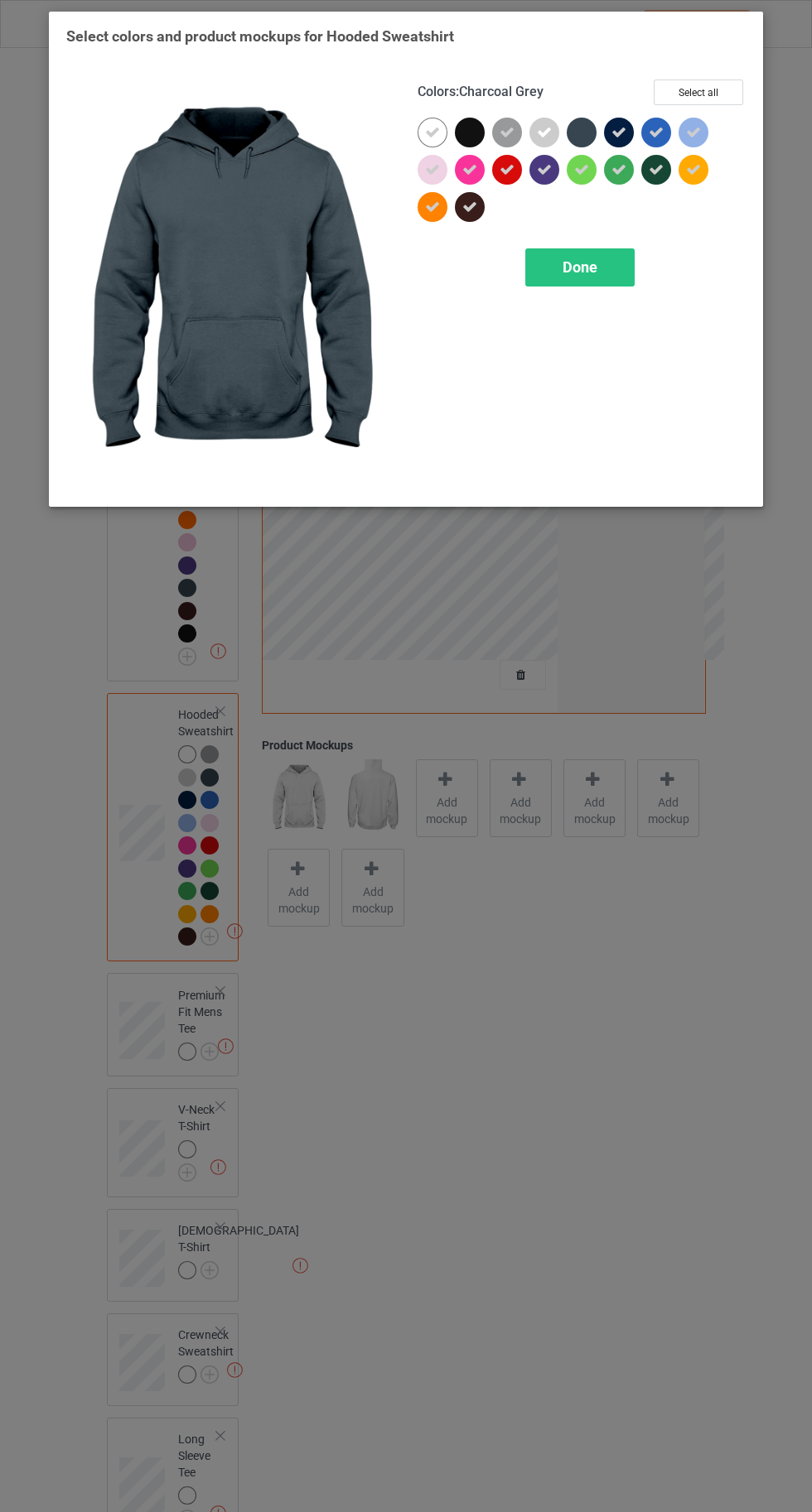
click at [618, 132] on icon at bounding box center [618, 132] width 15 height 15
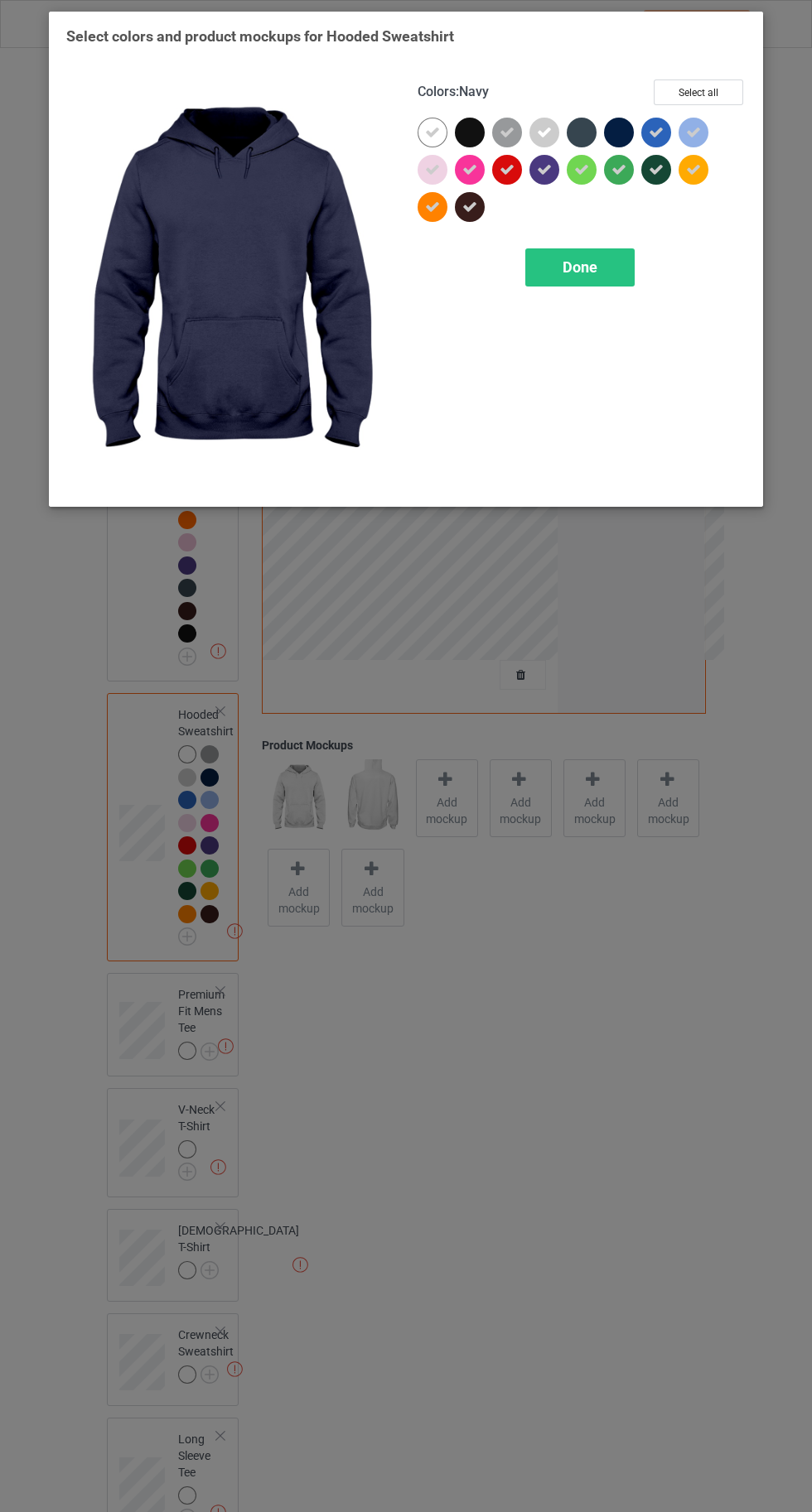
click at [561, 285] on div "Done" at bounding box center [580, 267] width 109 height 38
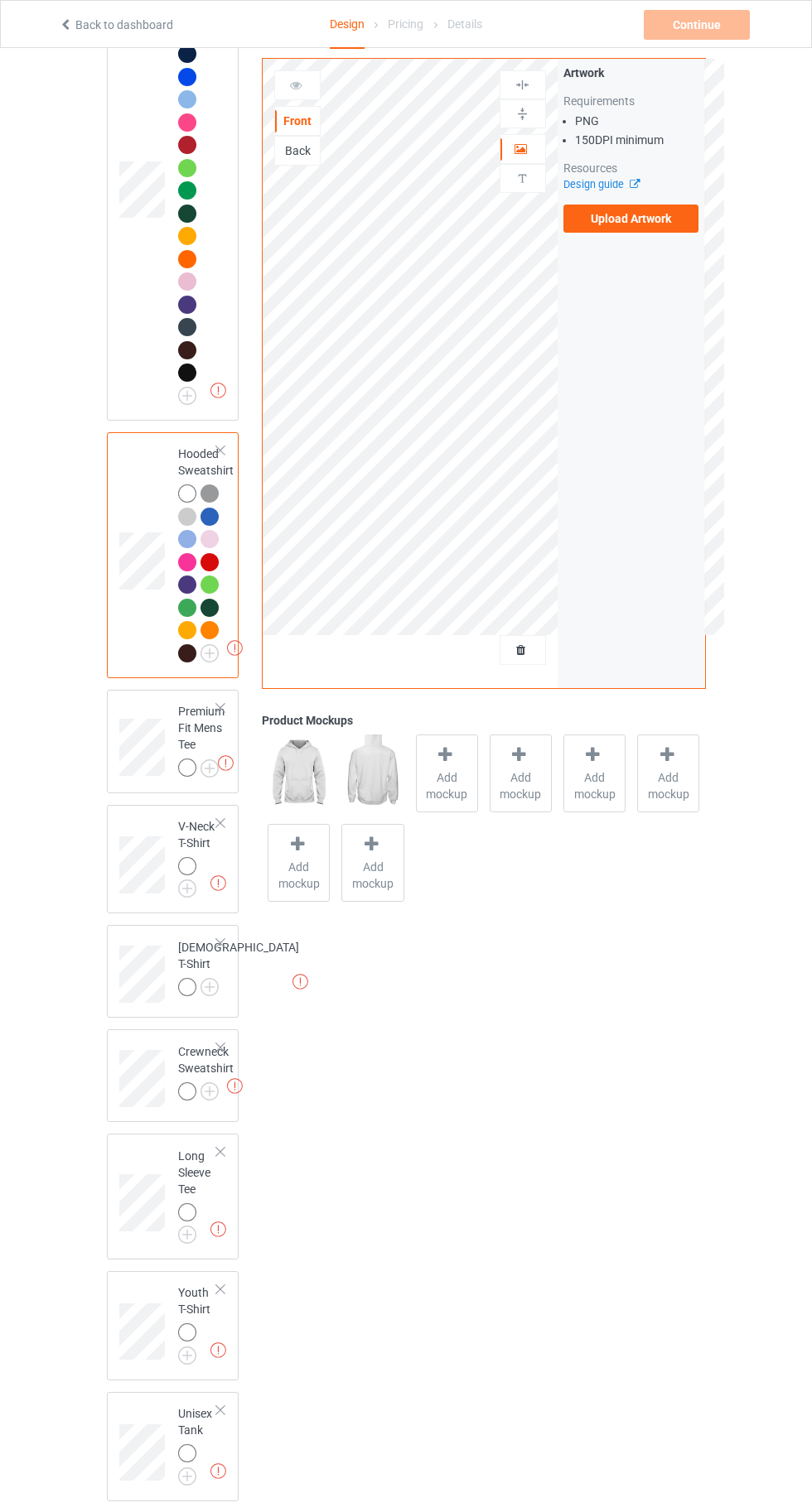
scroll to position [261, 0]
click at [0, 0] on img at bounding box center [0, 0] width 0 height 0
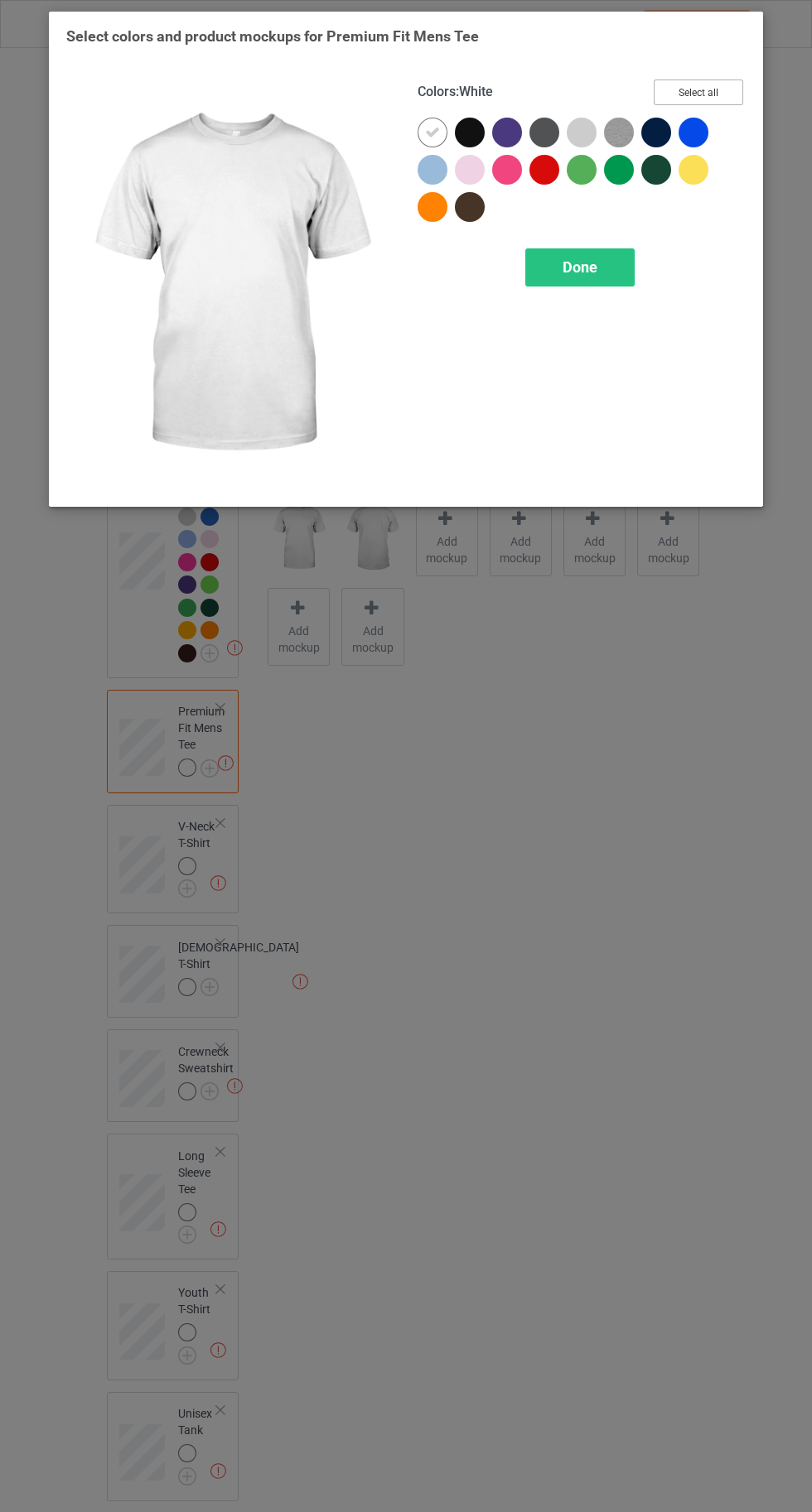
click at [690, 96] on button "Select all" at bounding box center [699, 92] width 89 height 26
click at [467, 132] on icon at bounding box center [469, 132] width 15 height 15
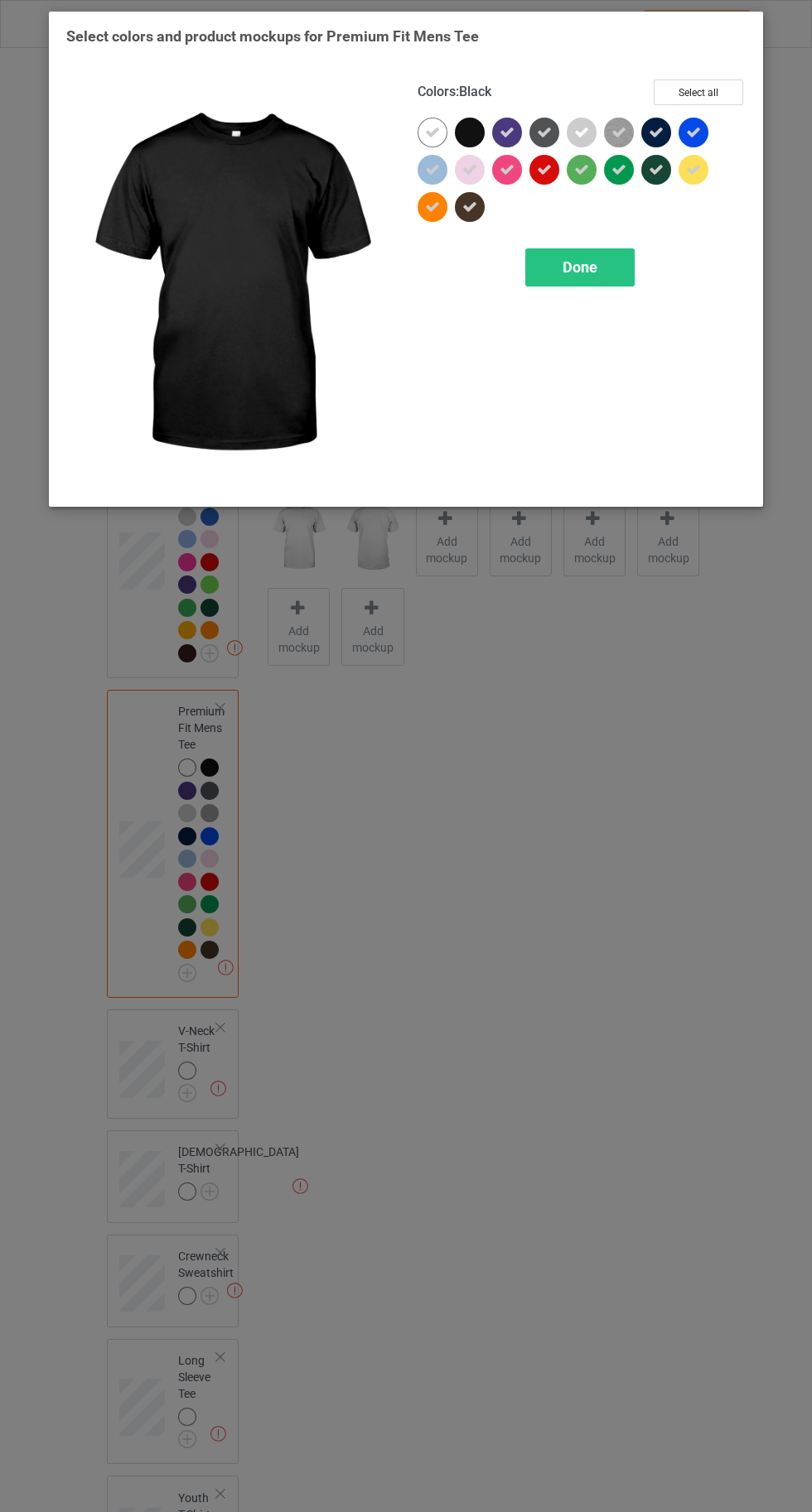
click at [507, 132] on icon at bounding box center [506, 132] width 15 height 15
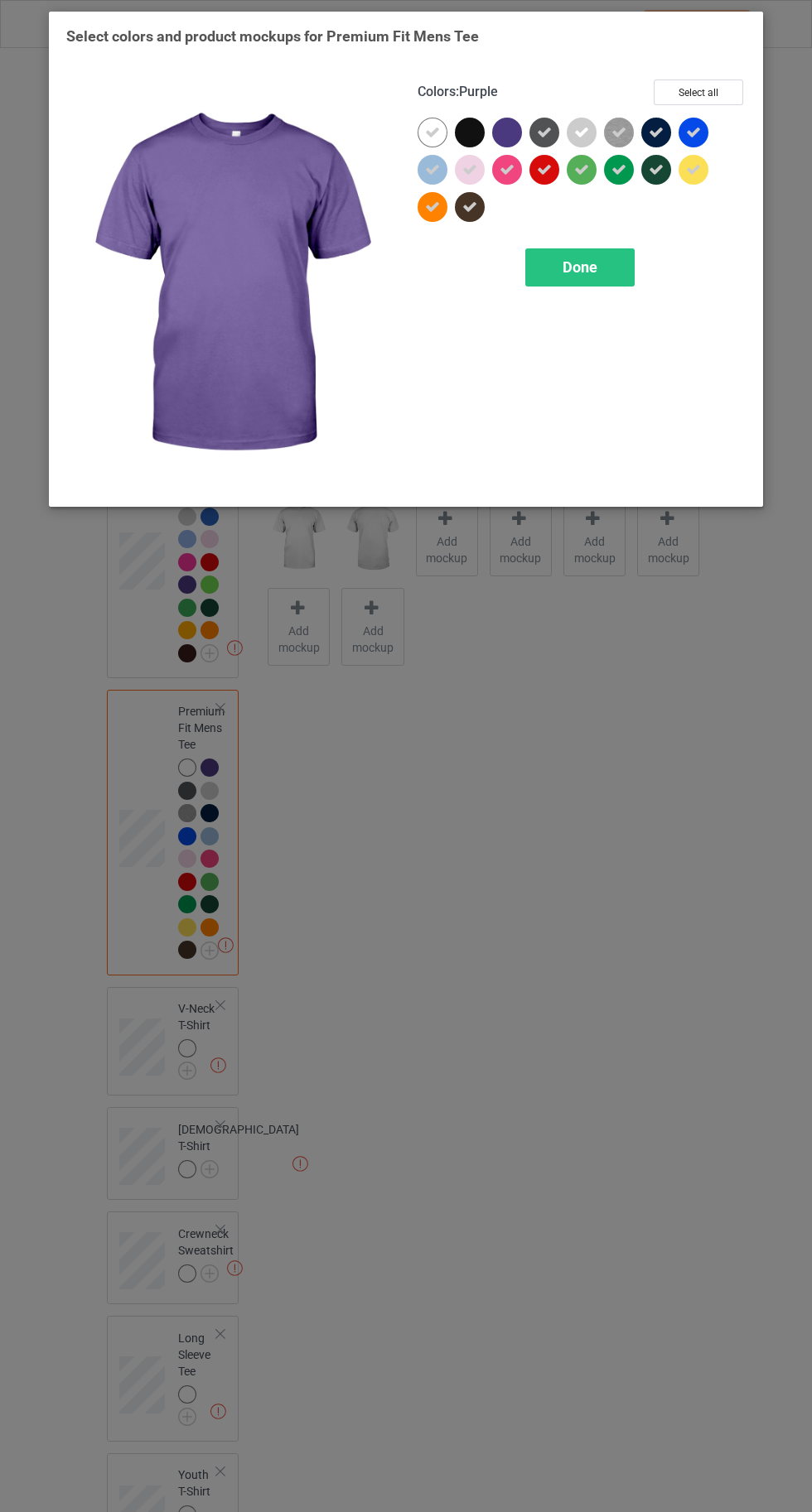
click at [545, 132] on icon at bounding box center [544, 132] width 15 height 15
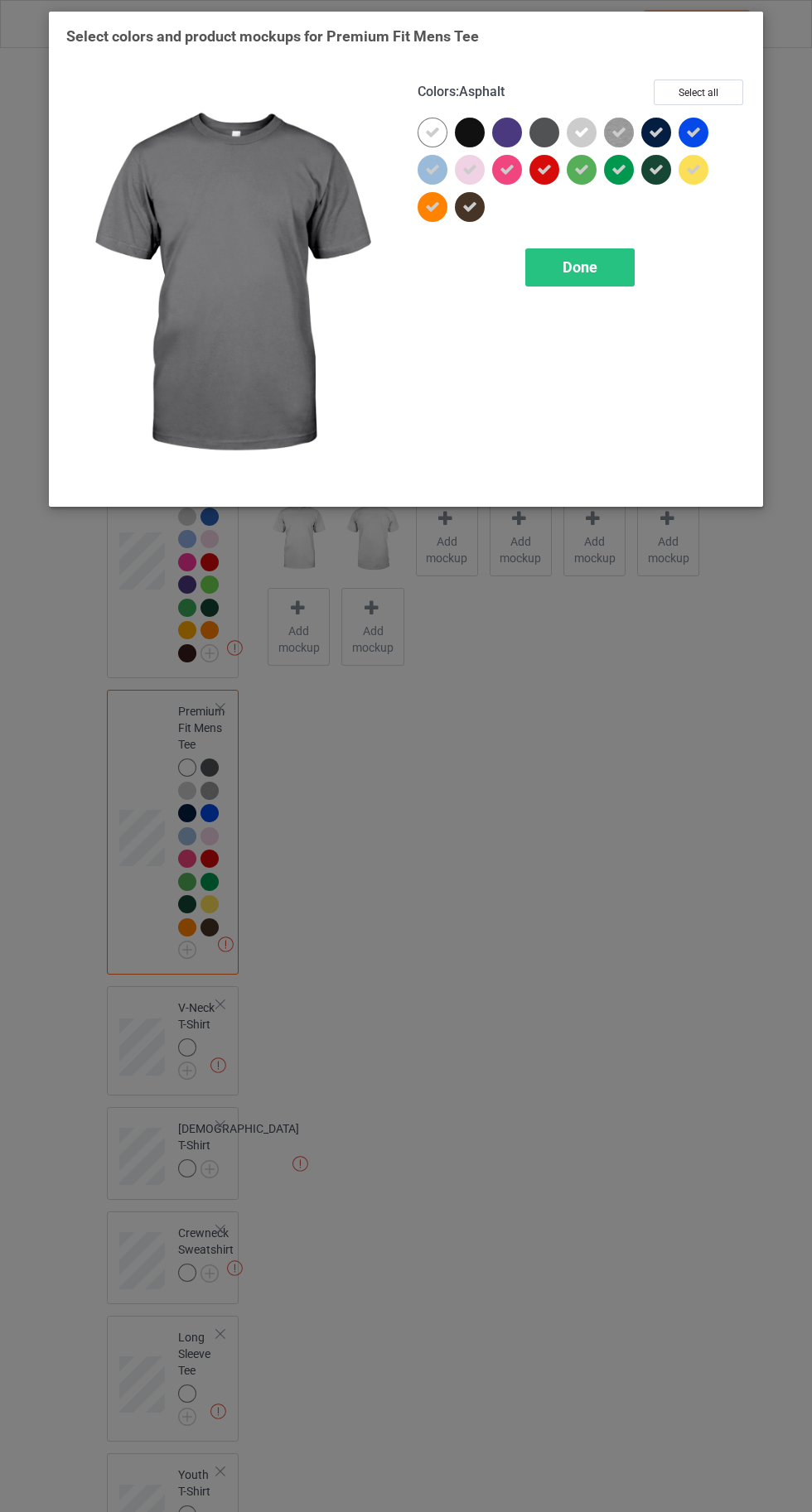
click at [543, 119] on div at bounding box center [544, 133] width 30 height 30
click at [580, 268] on span "Done" at bounding box center [580, 267] width 35 height 17
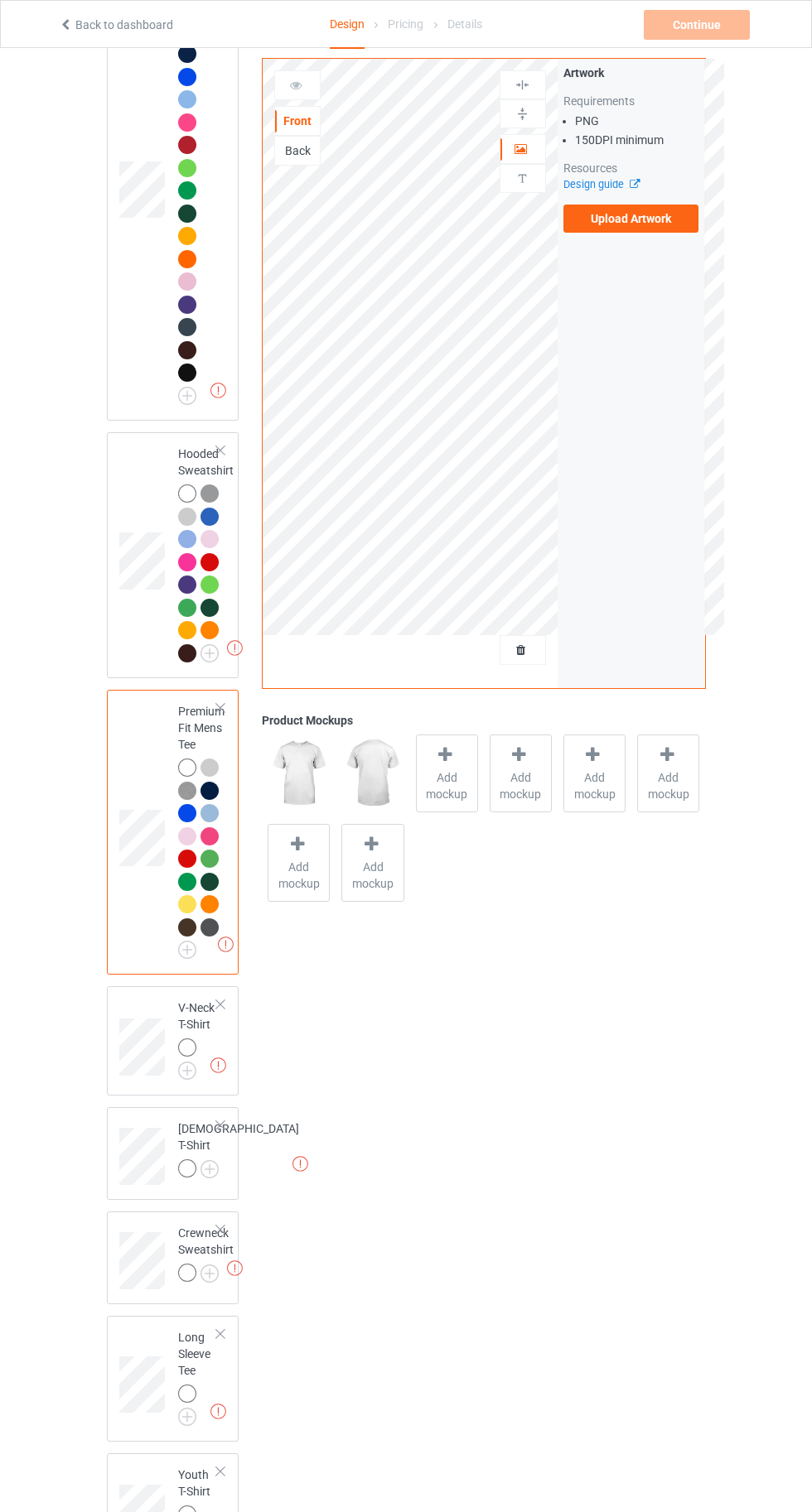
click at [0, 0] on img at bounding box center [0, 0] width 0 height 0
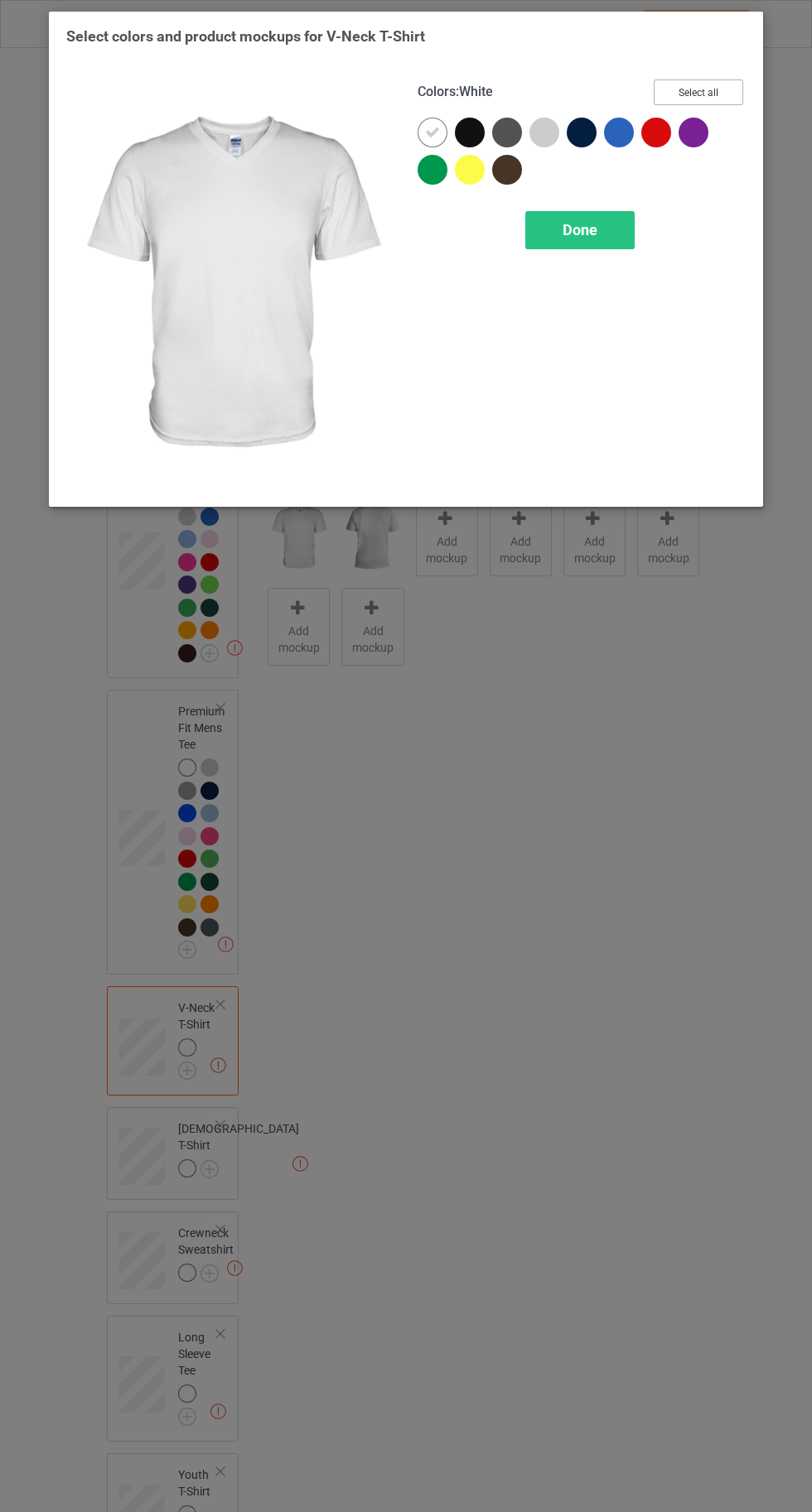
click at [707, 86] on button "Select all" at bounding box center [699, 92] width 89 height 26
click at [466, 128] on icon at bounding box center [469, 132] width 15 height 15
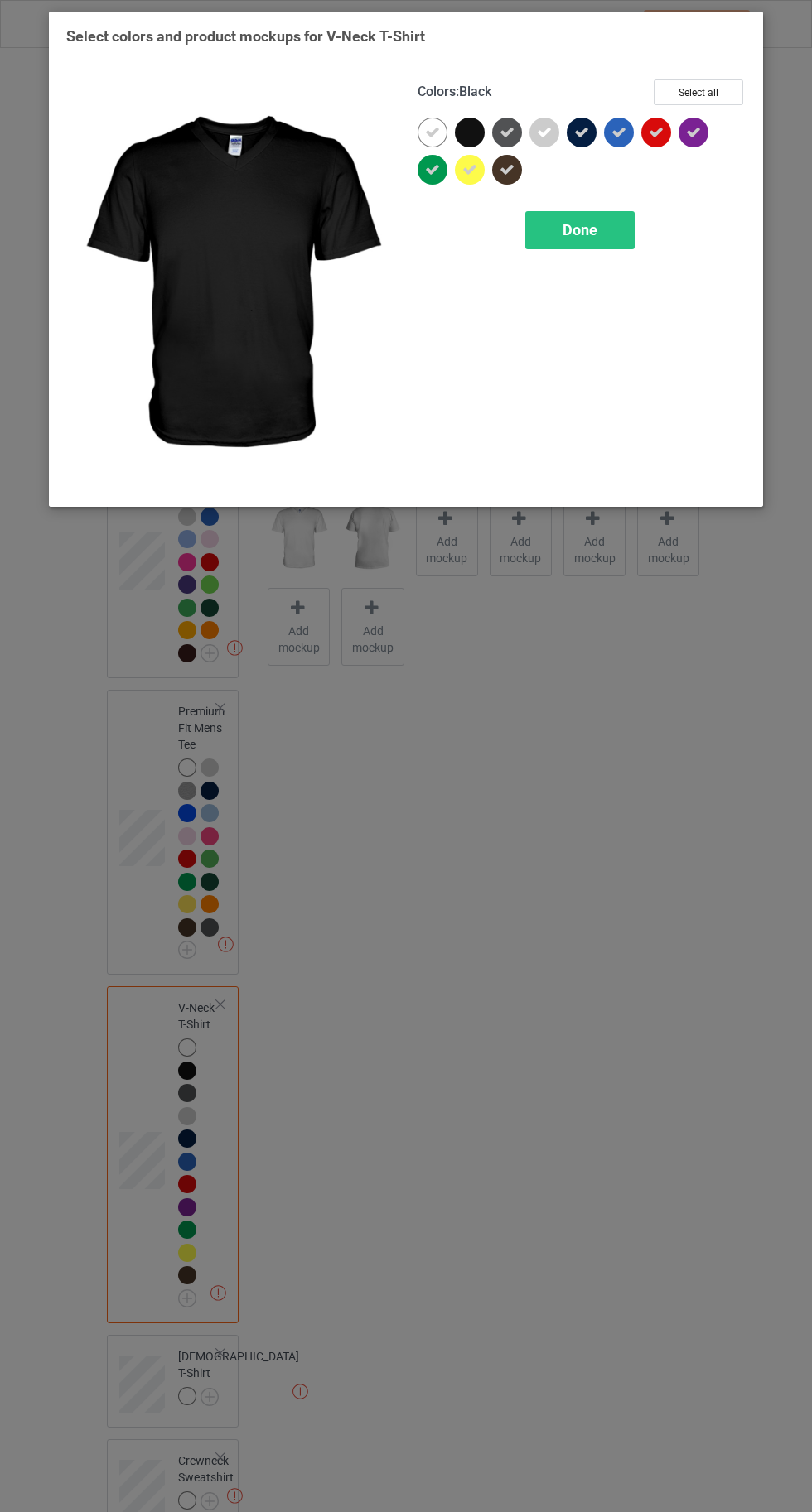
click at [507, 130] on icon at bounding box center [506, 132] width 15 height 15
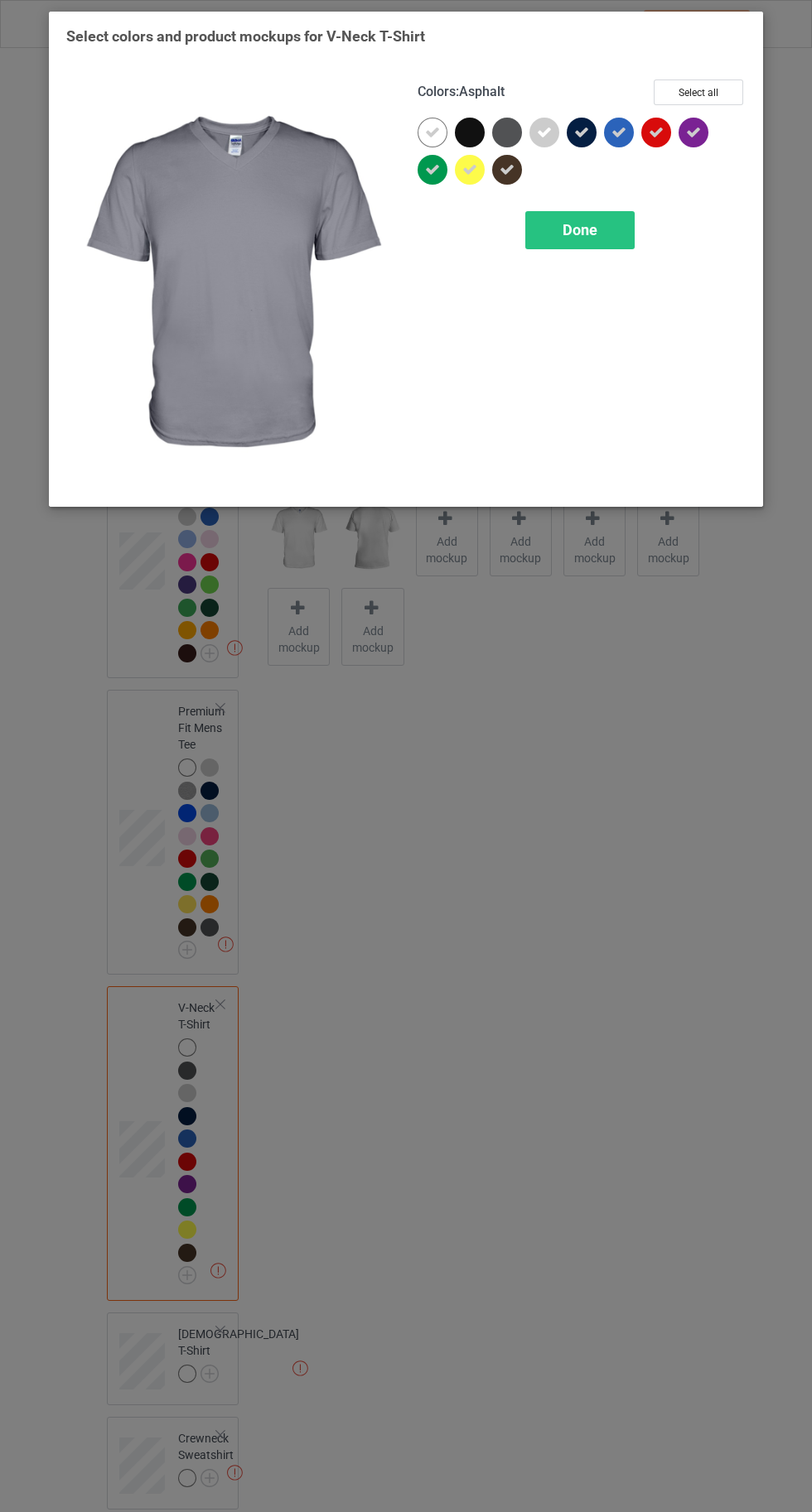
click at [501, 131] on div at bounding box center [507, 133] width 30 height 30
click at [471, 119] on div at bounding box center [469, 133] width 30 height 30
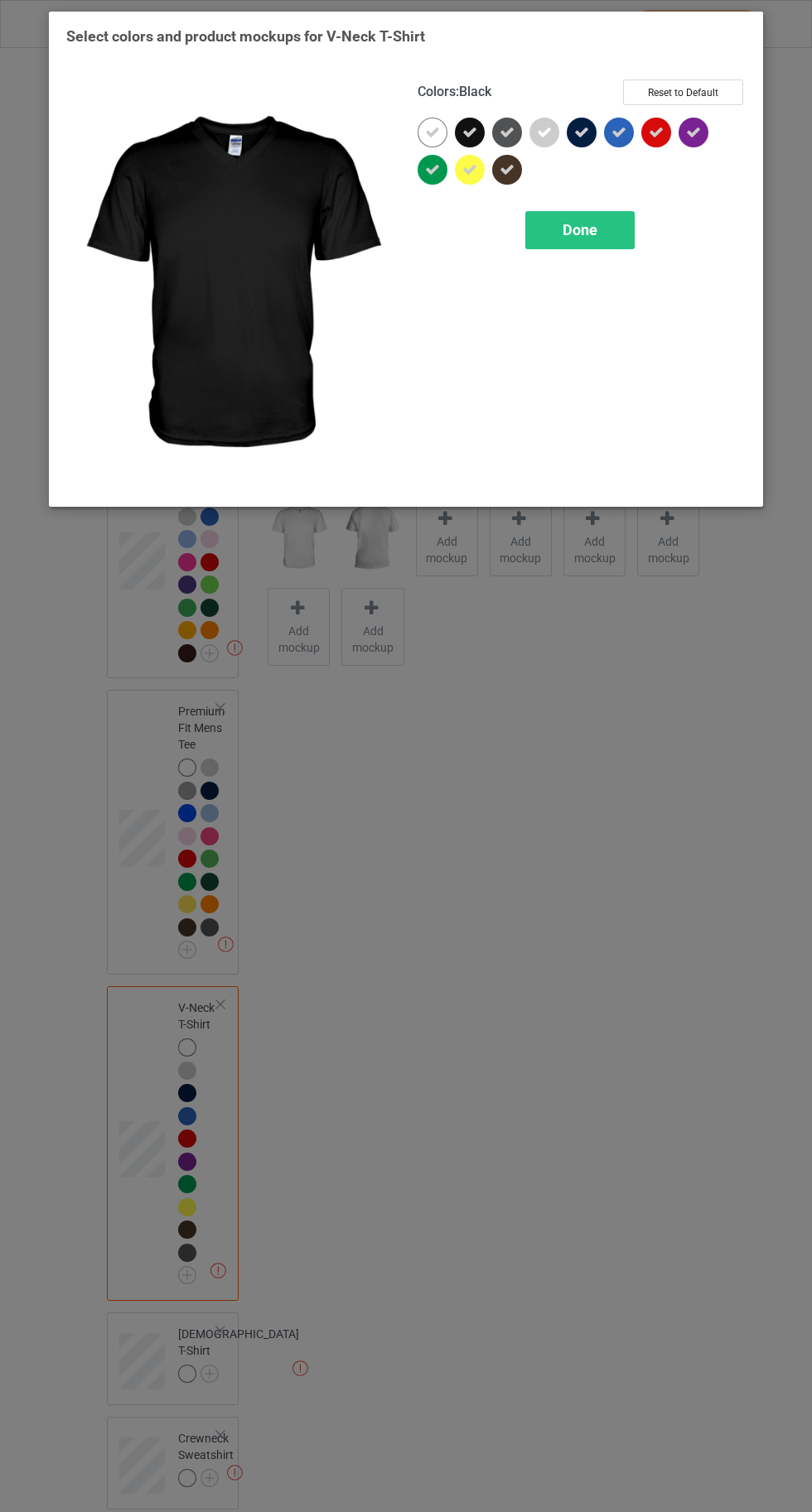
click at [556, 227] on div "Done" at bounding box center [580, 229] width 109 height 38
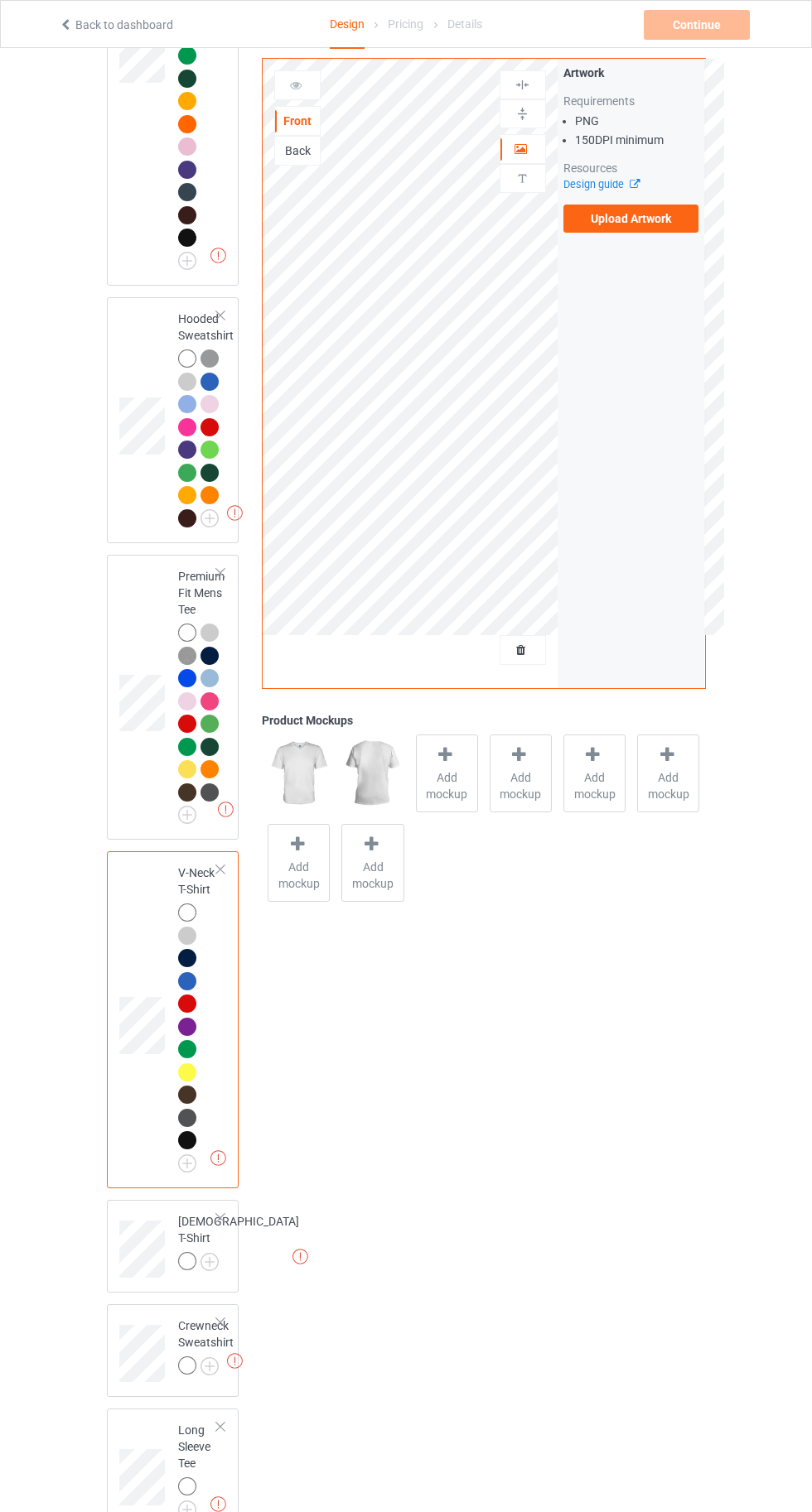
scroll to position [671, 0]
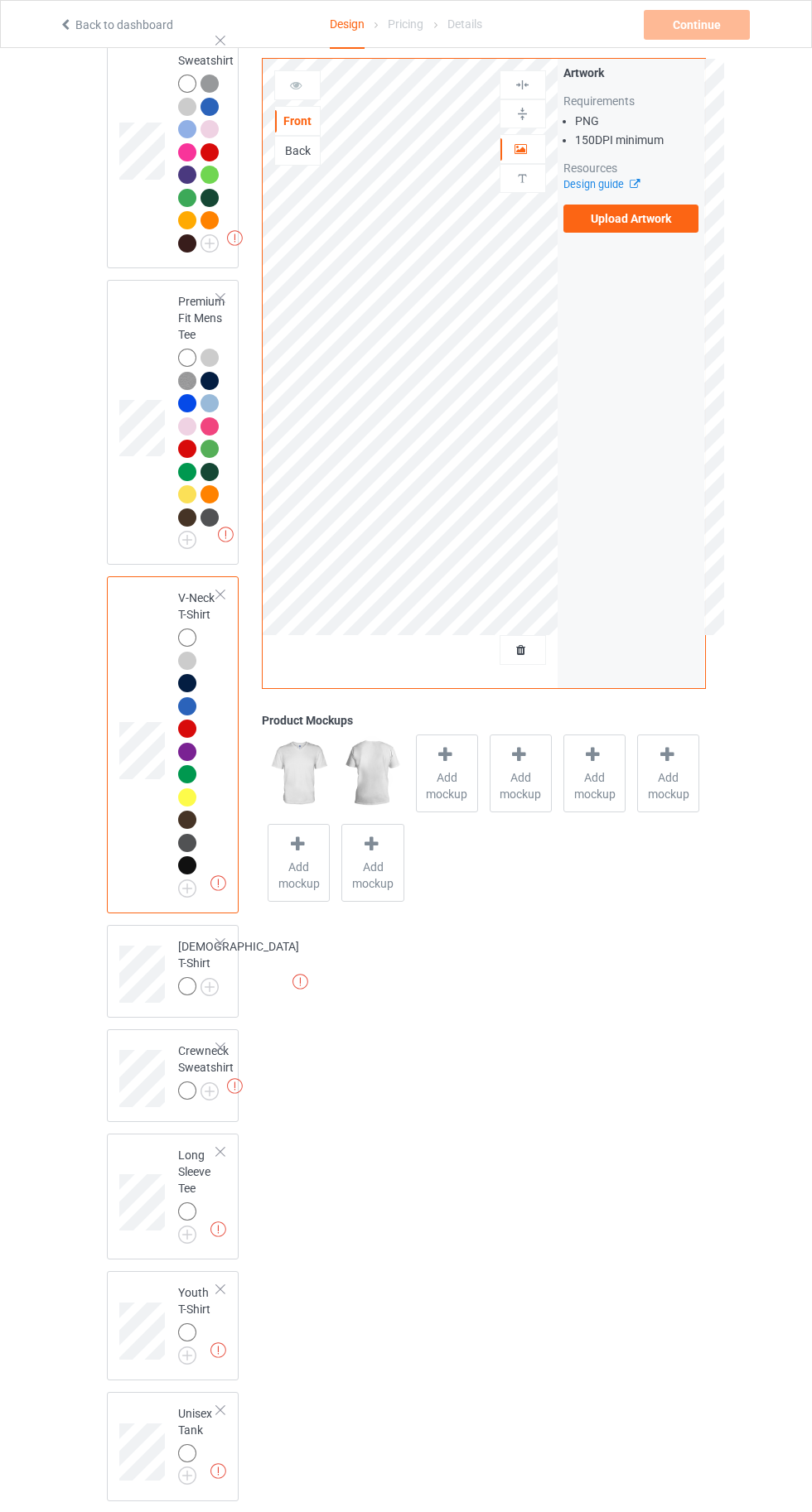
click at [0, 0] on img at bounding box center [0, 0] width 0 height 0
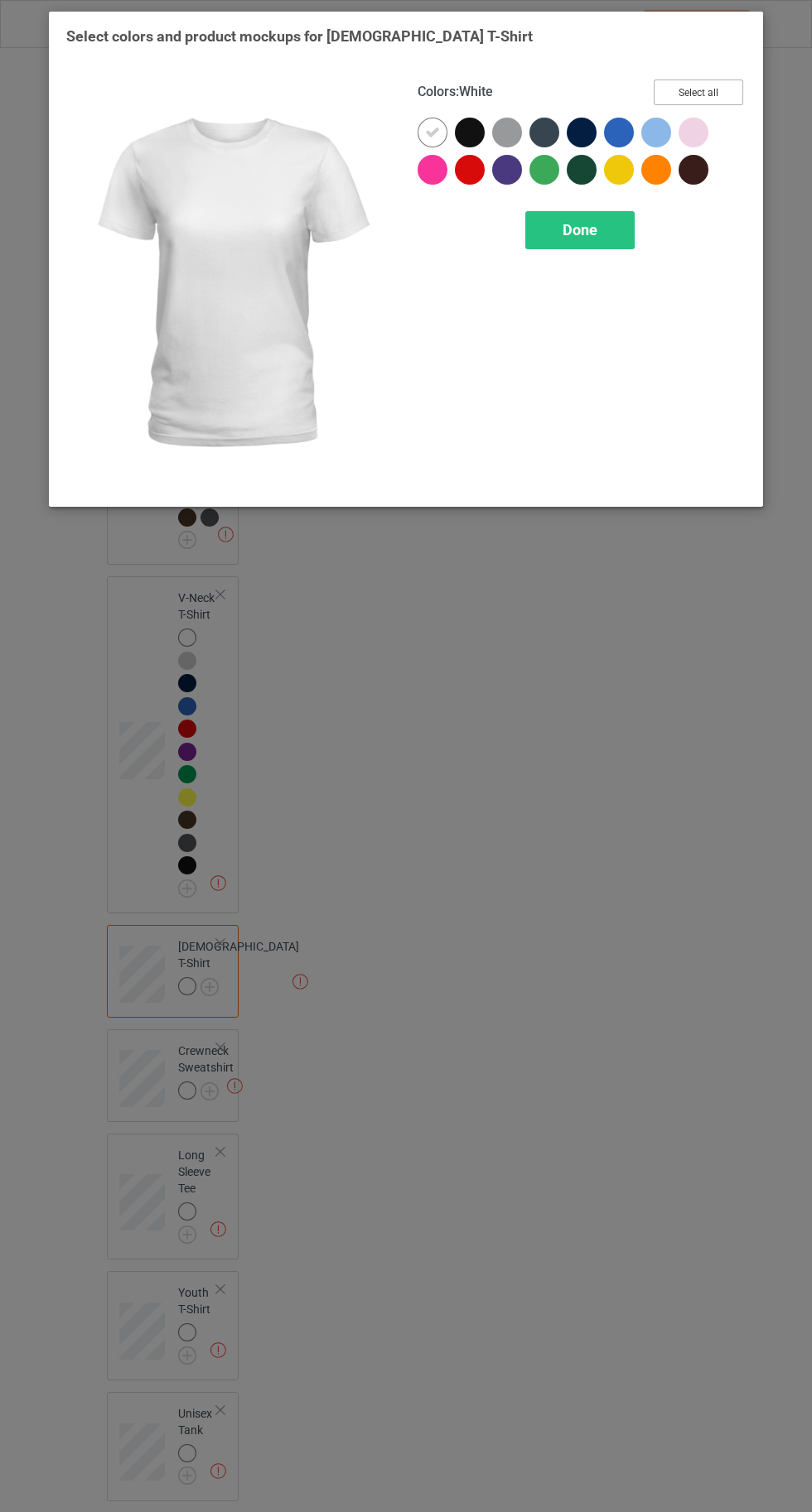
click at [689, 104] on button "Select all" at bounding box center [699, 92] width 89 height 26
click at [469, 131] on icon at bounding box center [469, 132] width 15 height 15
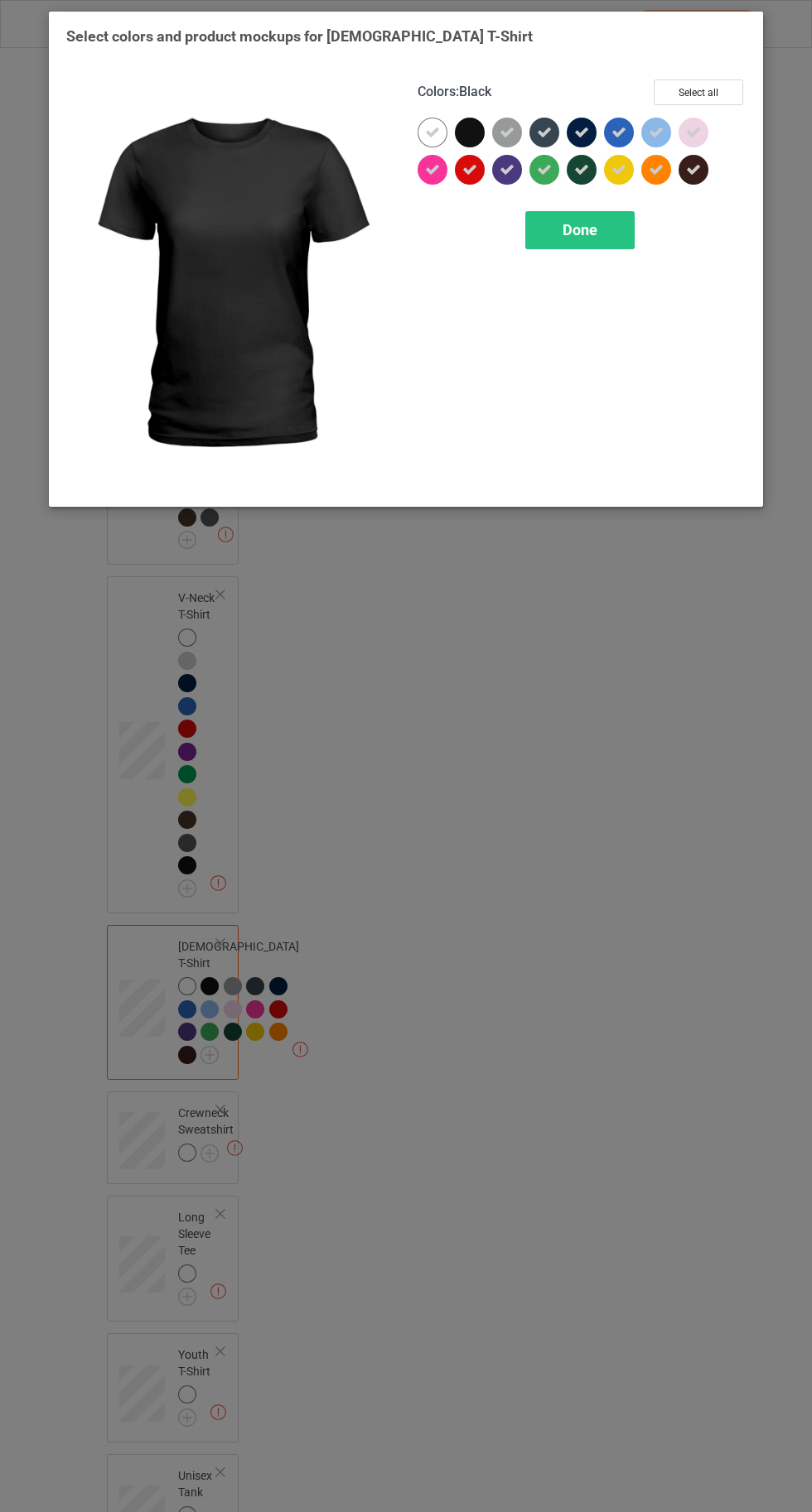
click at [545, 132] on icon at bounding box center [544, 132] width 15 height 15
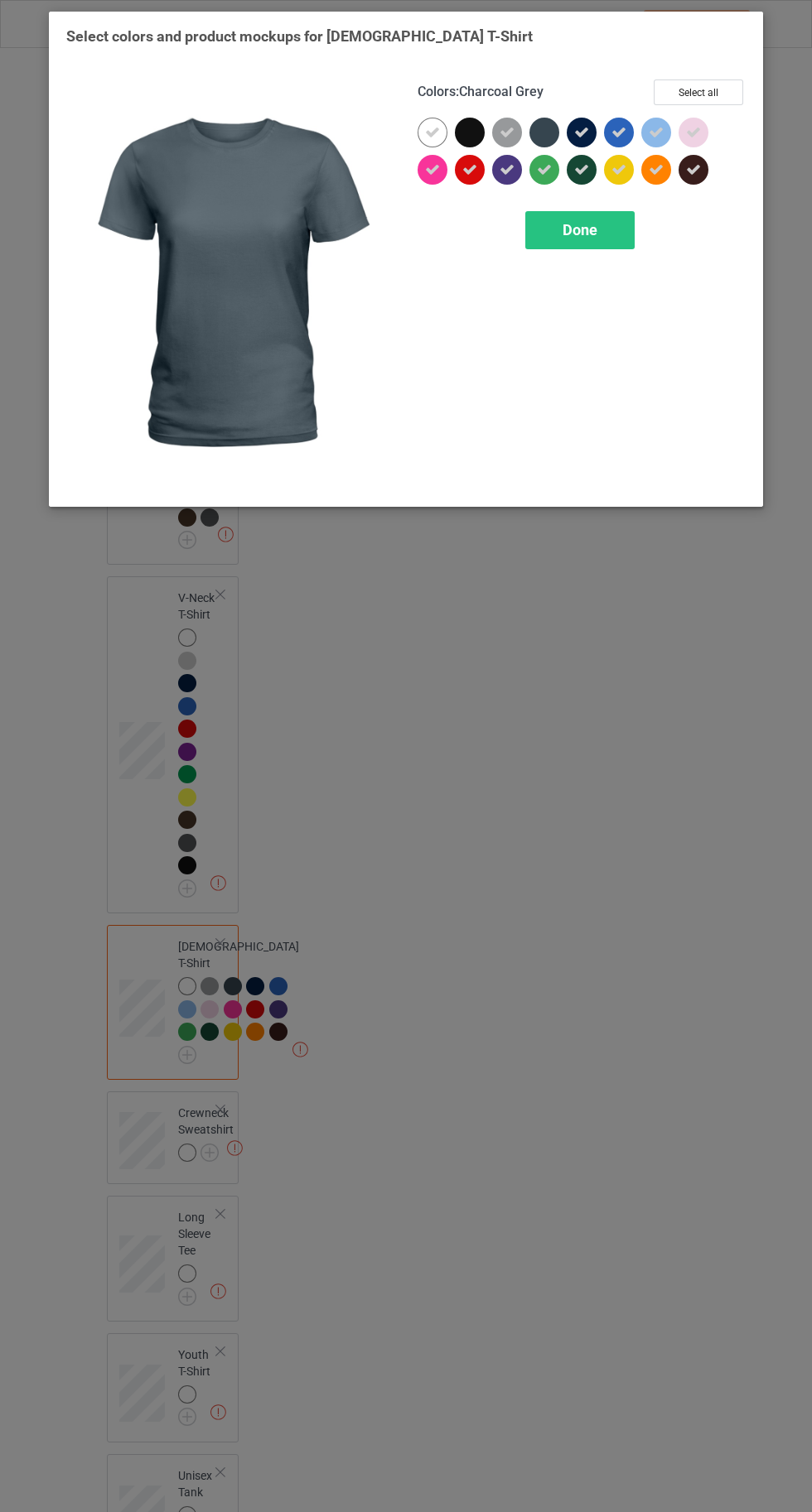
click at [508, 133] on icon at bounding box center [506, 132] width 15 height 15
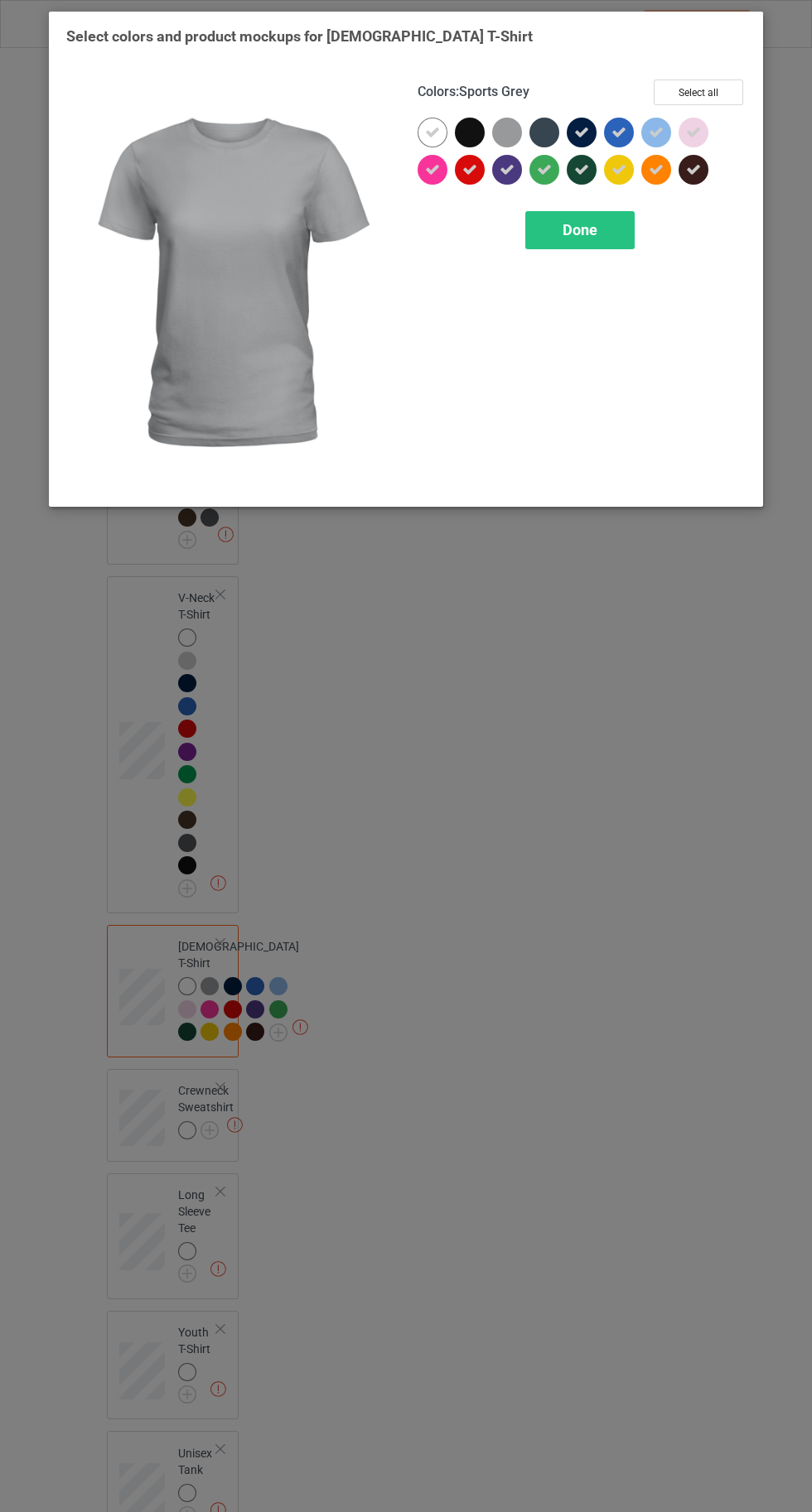
click at [588, 137] on icon at bounding box center [581, 132] width 15 height 15
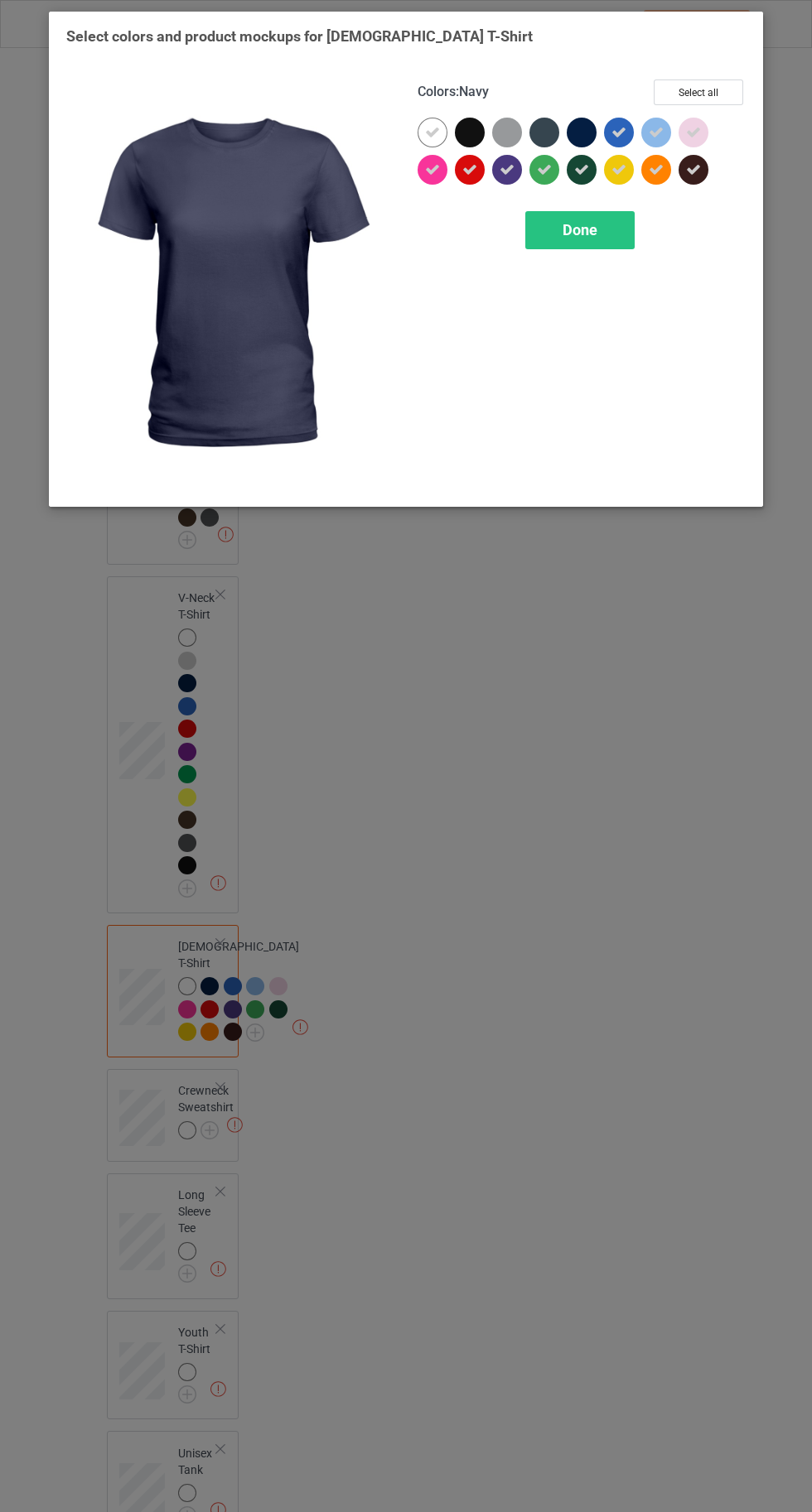
click at [618, 132] on icon at bounding box center [618, 132] width 15 height 15
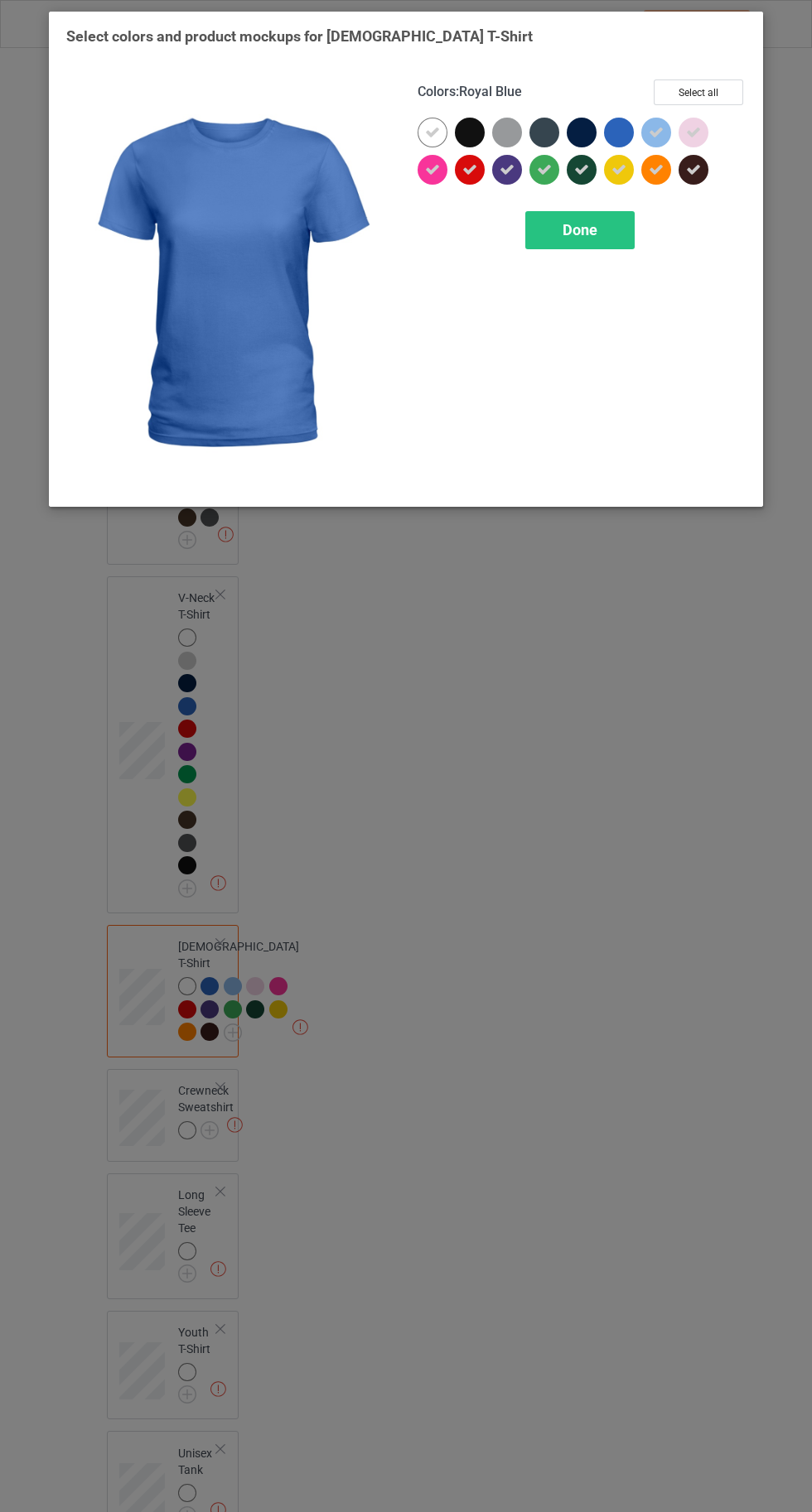
click at [582, 124] on div at bounding box center [582, 133] width 30 height 30
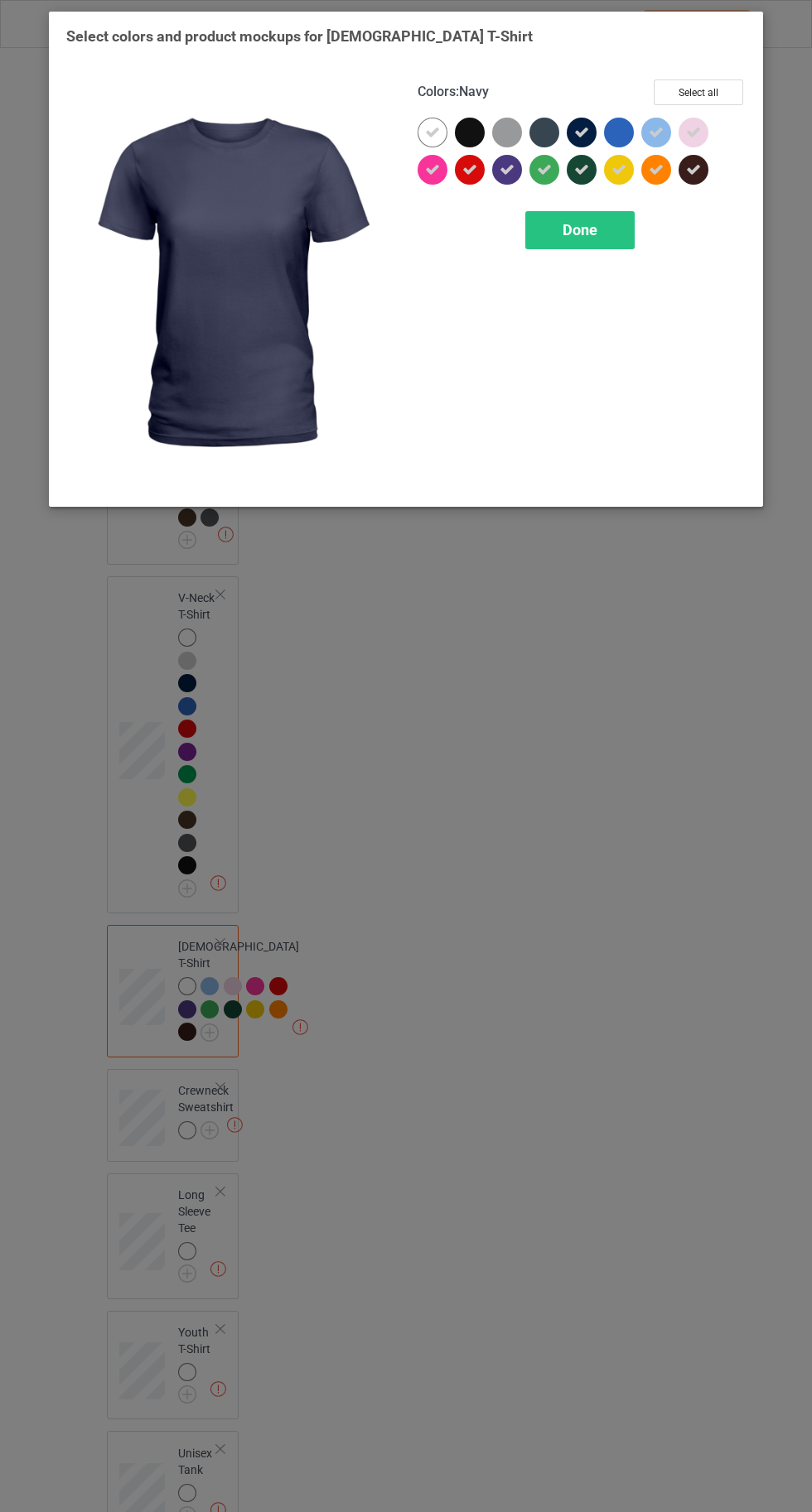
click at [545, 130] on div at bounding box center [544, 133] width 30 height 30
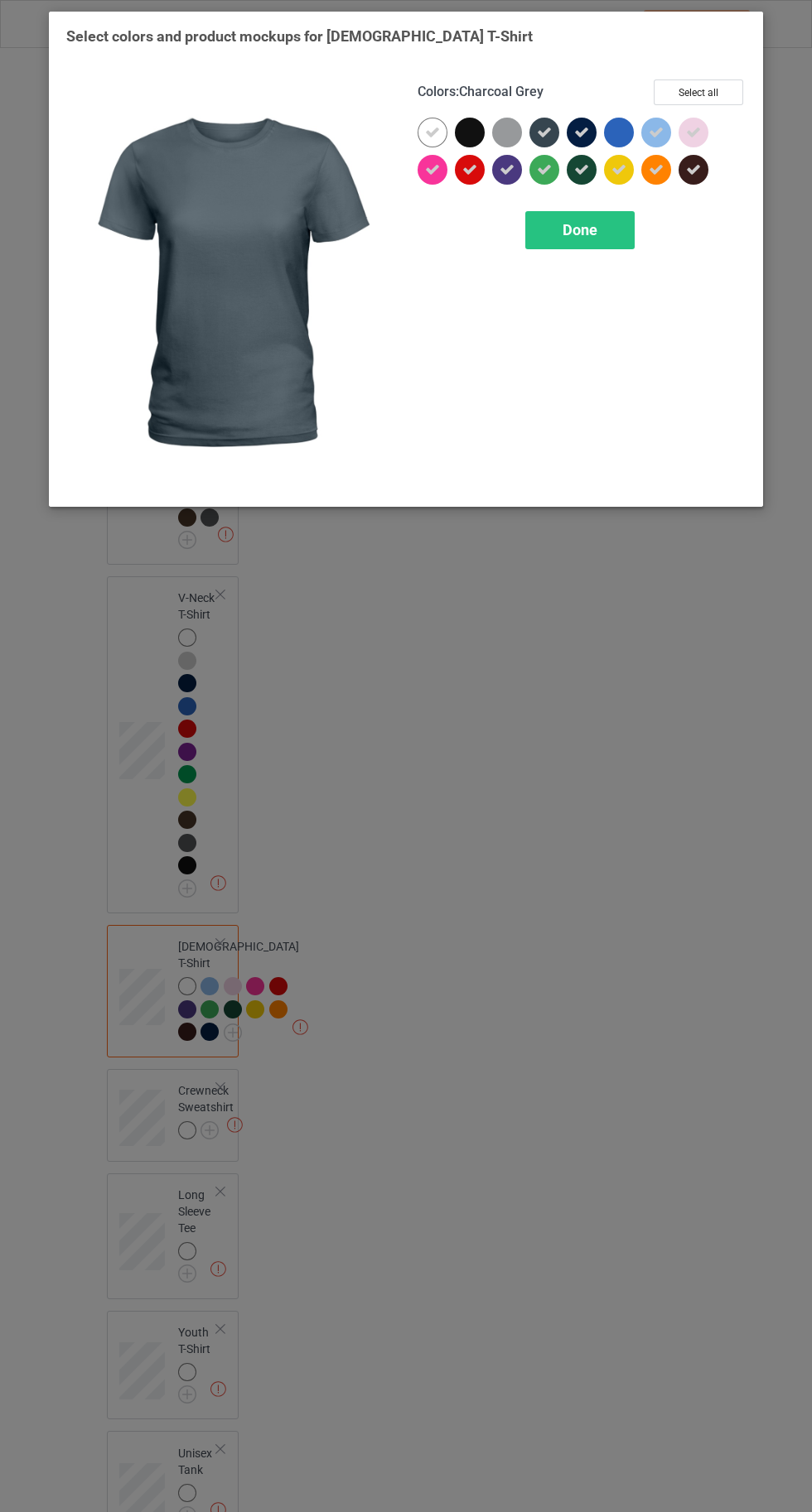
click at [501, 121] on div at bounding box center [507, 133] width 30 height 30
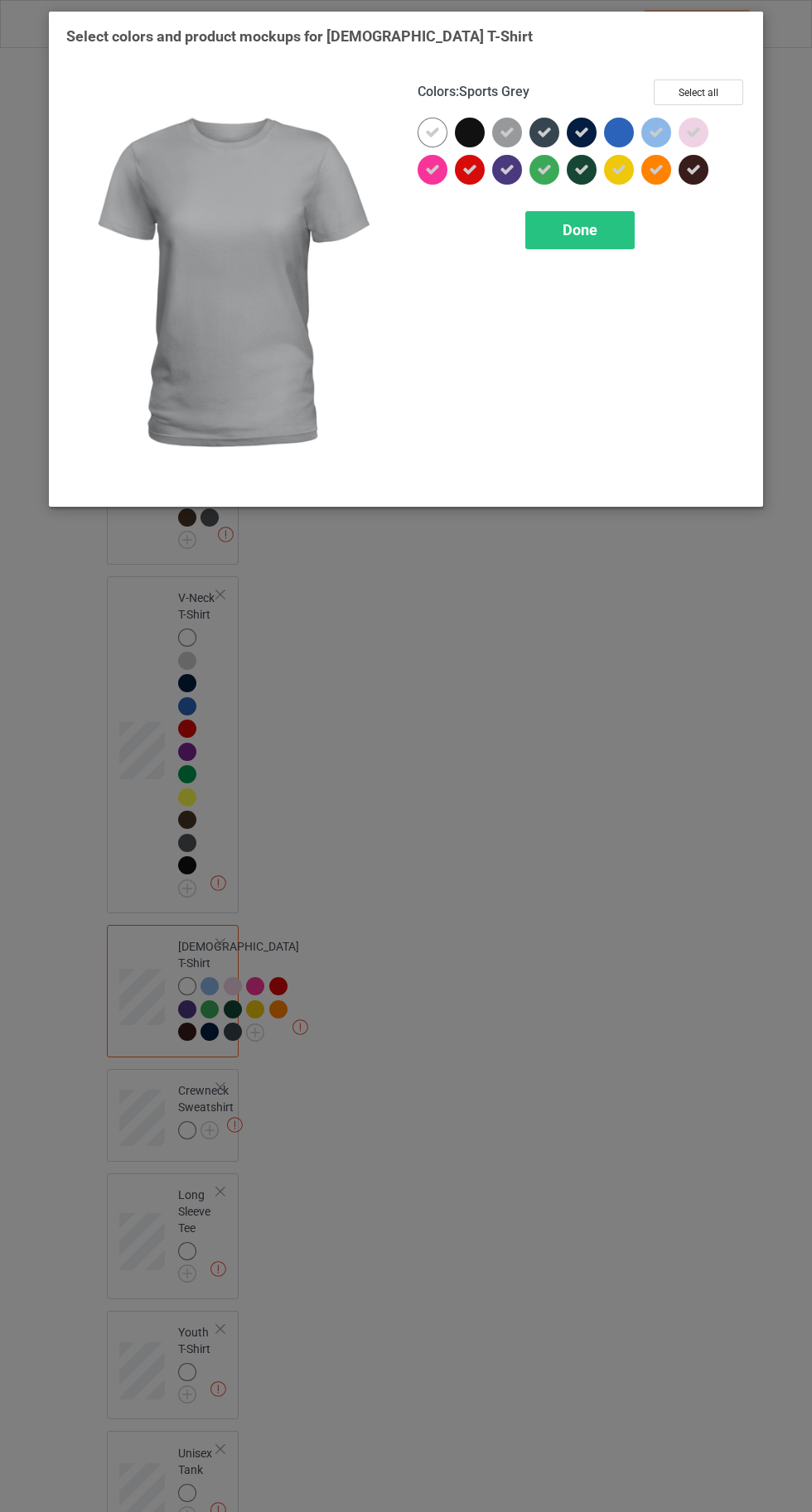
click at [475, 118] on div at bounding box center [469, 133] width 30 height 30
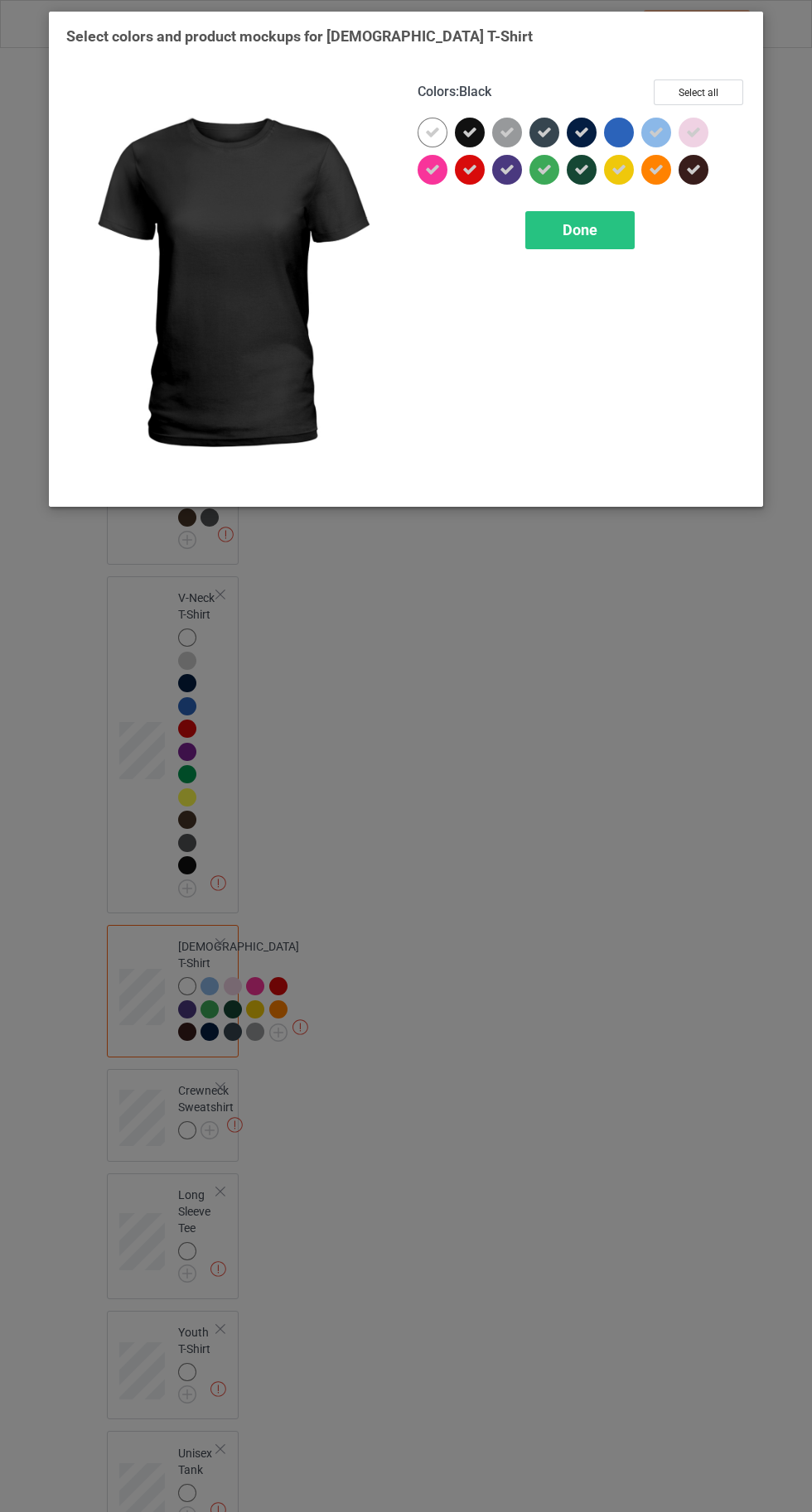
click at [606, 222] on div "Done" at bounding box center [580, 229] width 109 height 38
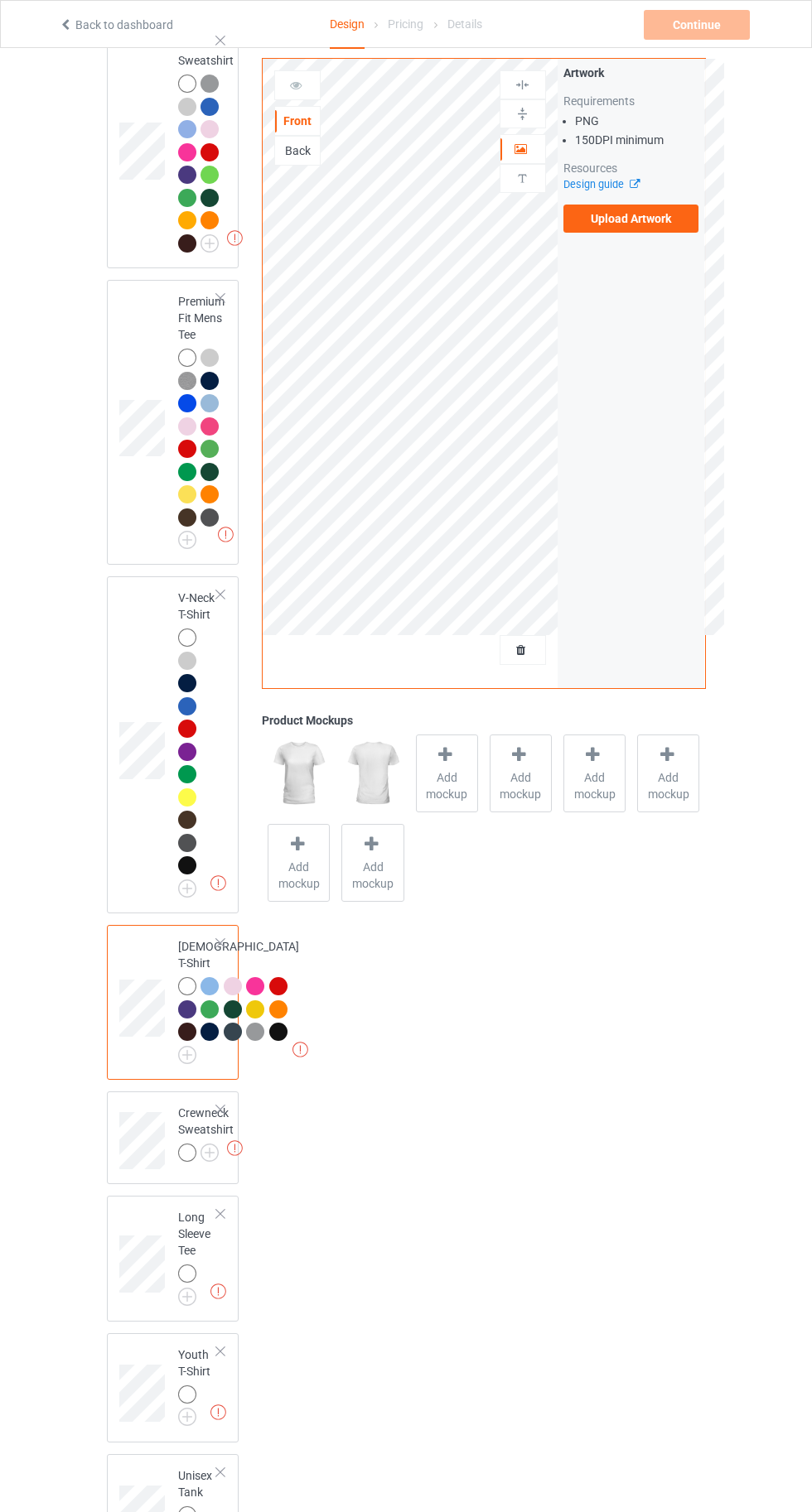
scroll to position [990, 0]
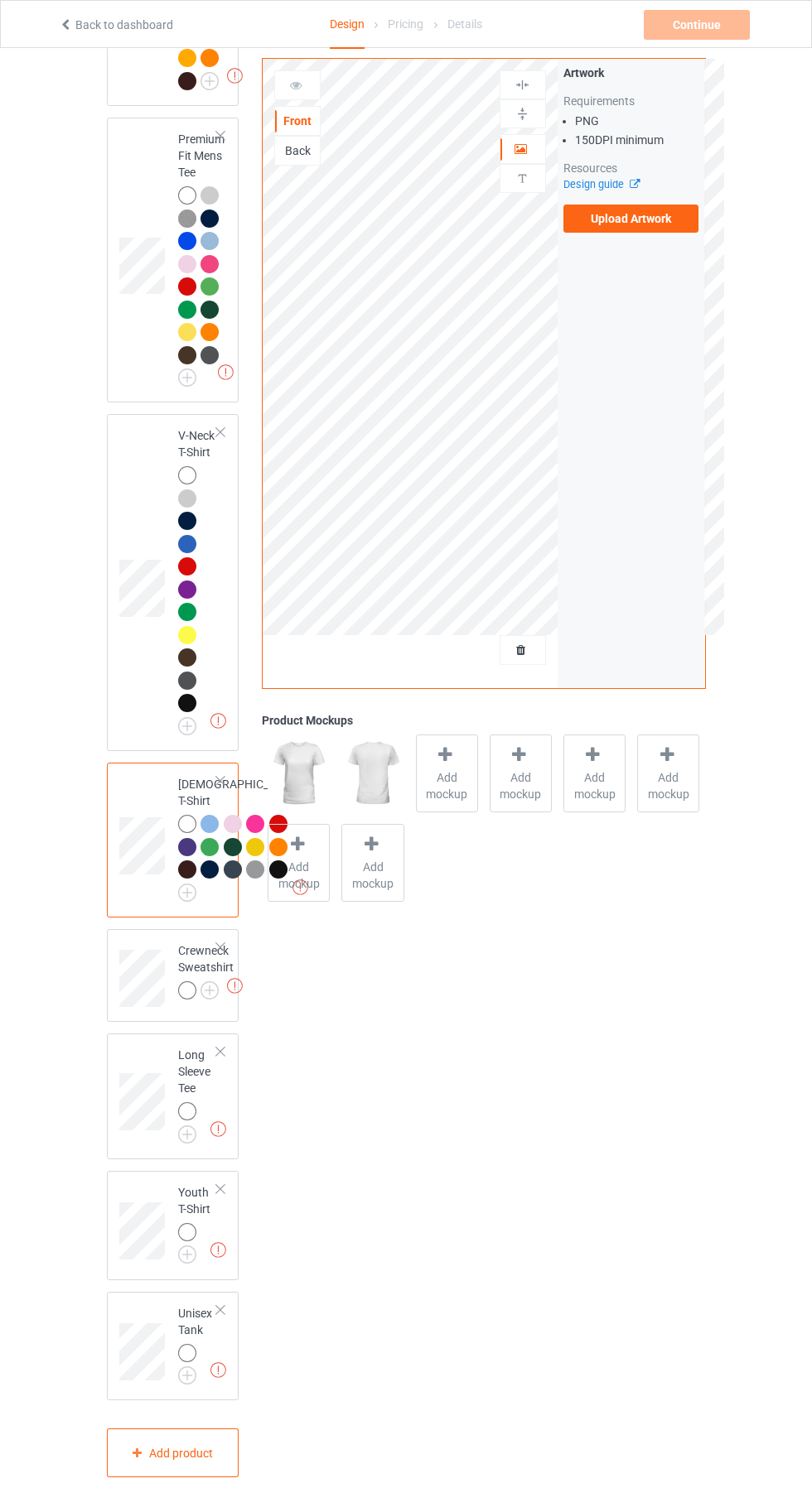
click at [0, 0] on img at bounding box center [0, 0] width 0 height 0
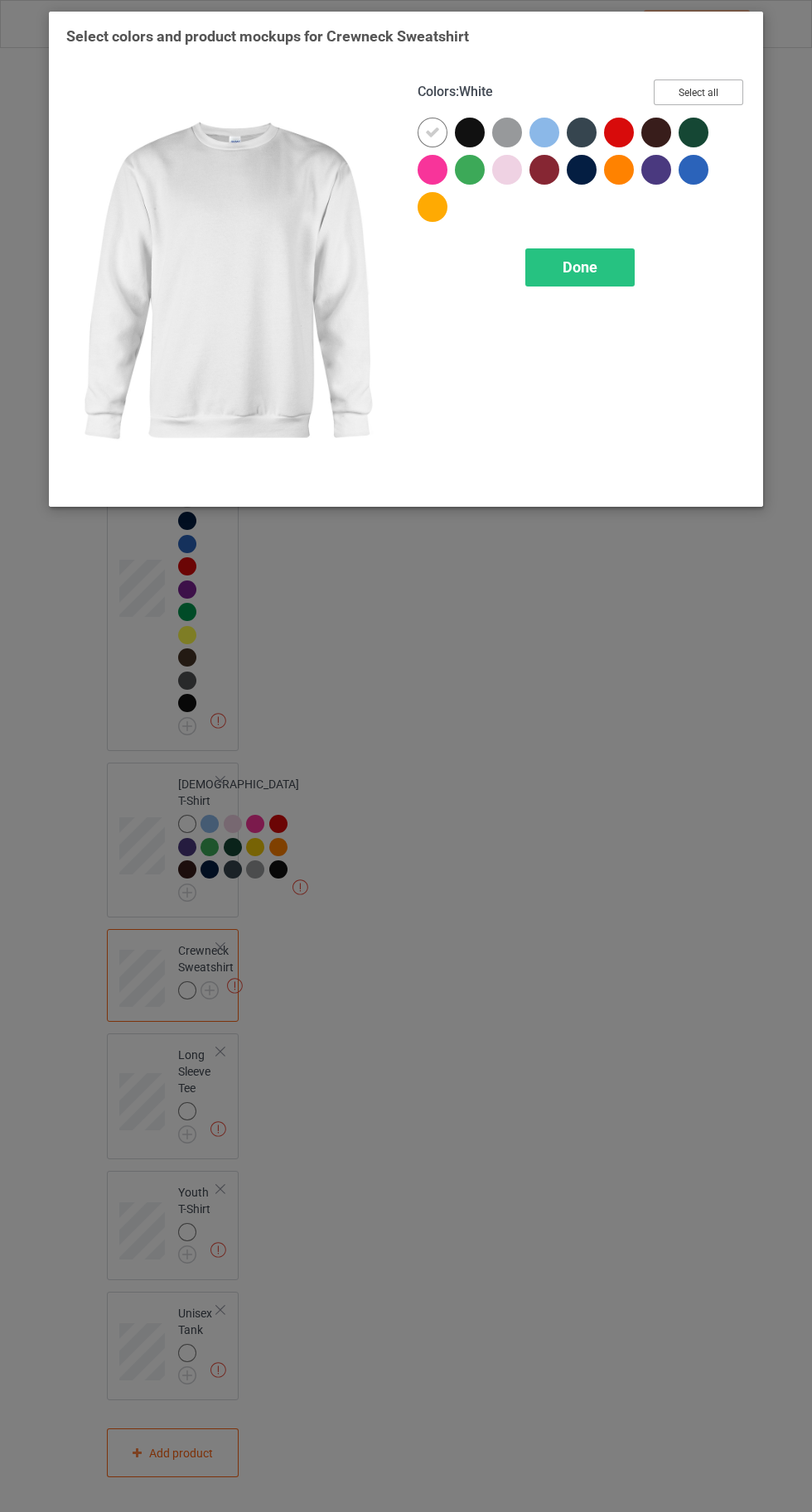
click at [700, 92] on button "Select all" at bounding box center [699, 92] width 89 height 26
click at [469, 137] on icon at bounding box center [469, 132] width 15 height 15
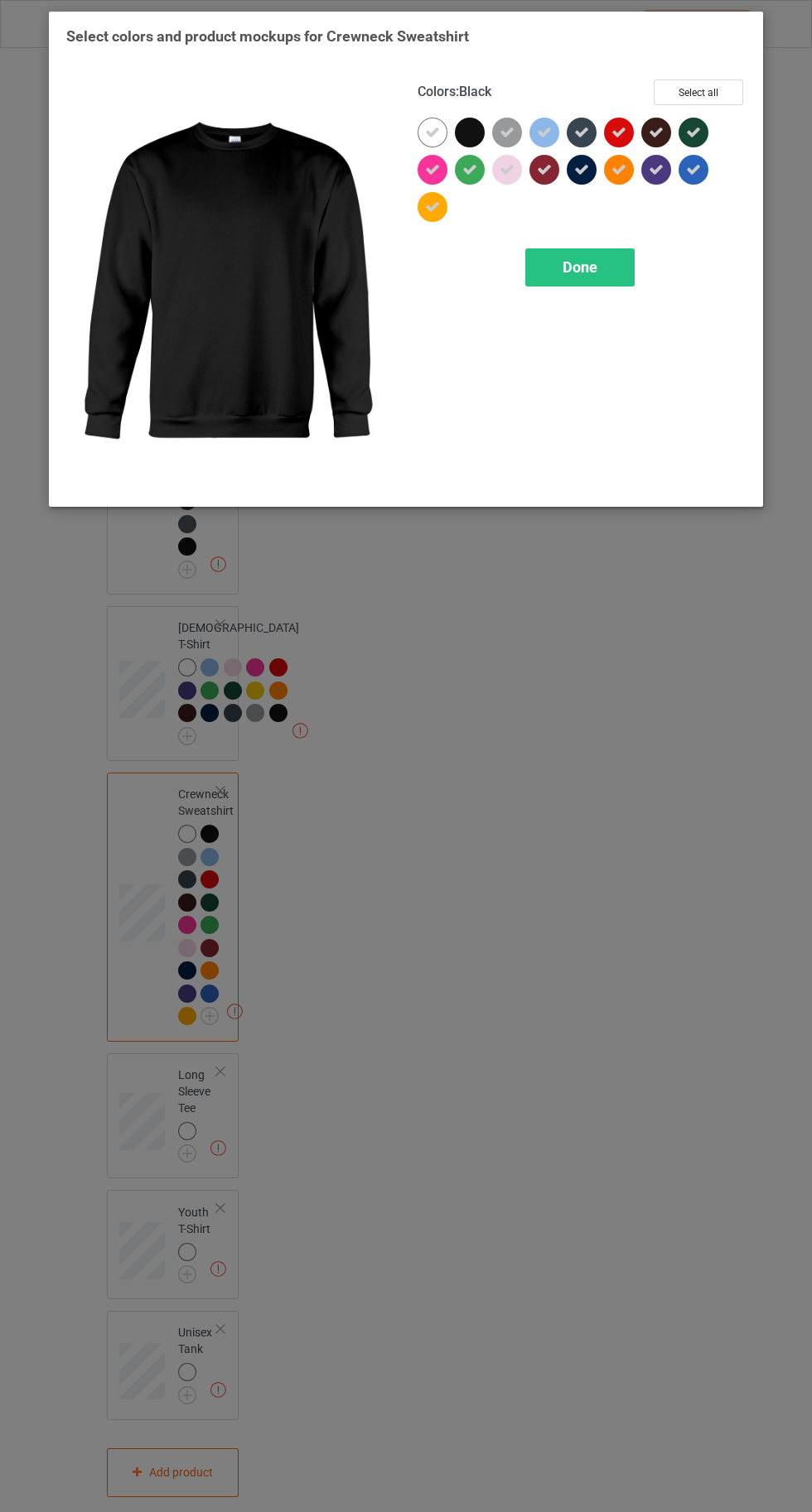
click at [474, 133] on div at bounding box center [469, 133] width 30 height 30
click at [608, 277] on div "Done" at bounding box center [580, 267] width 109 height 38
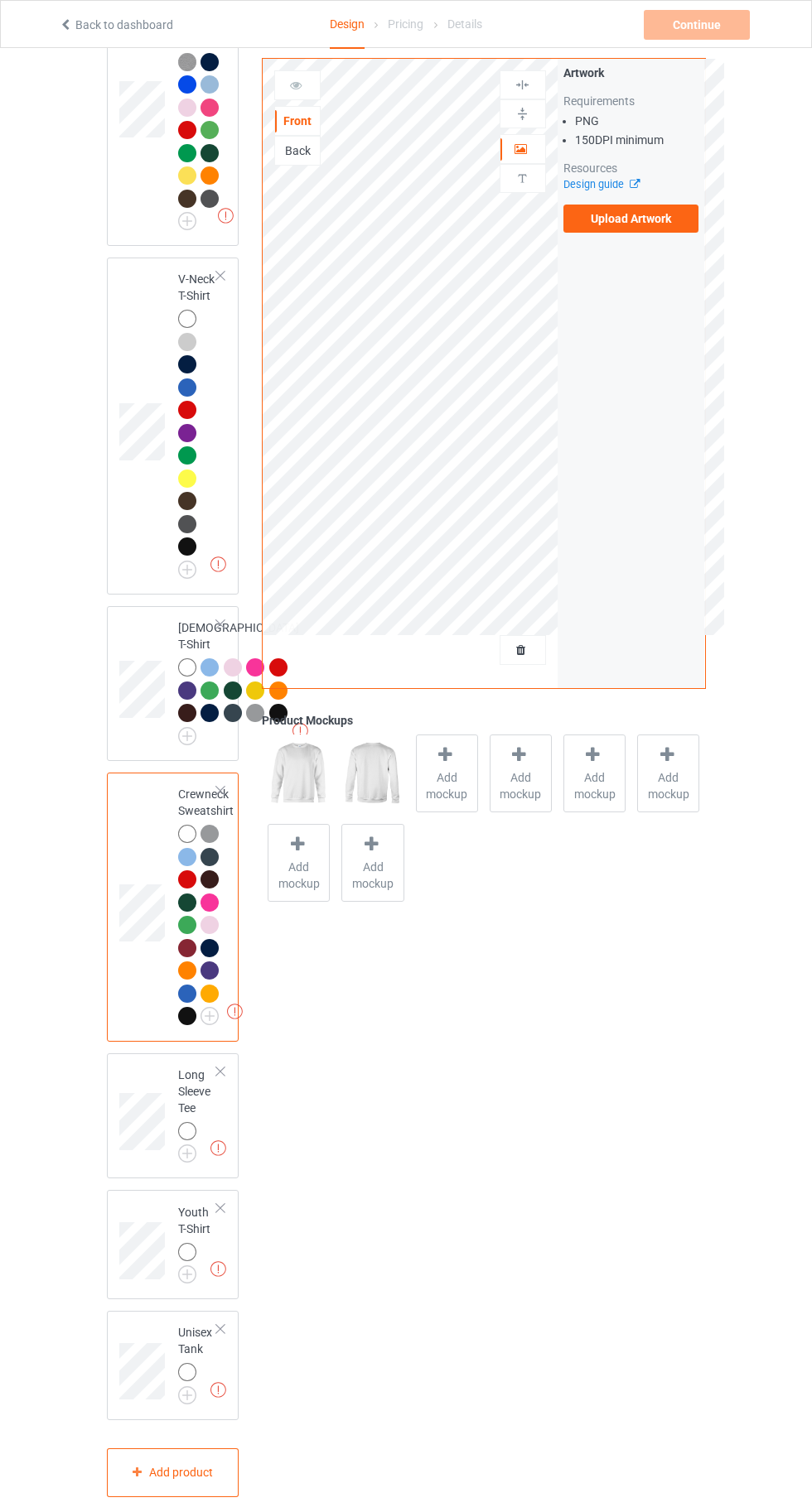
scroll to position [1166, 0]
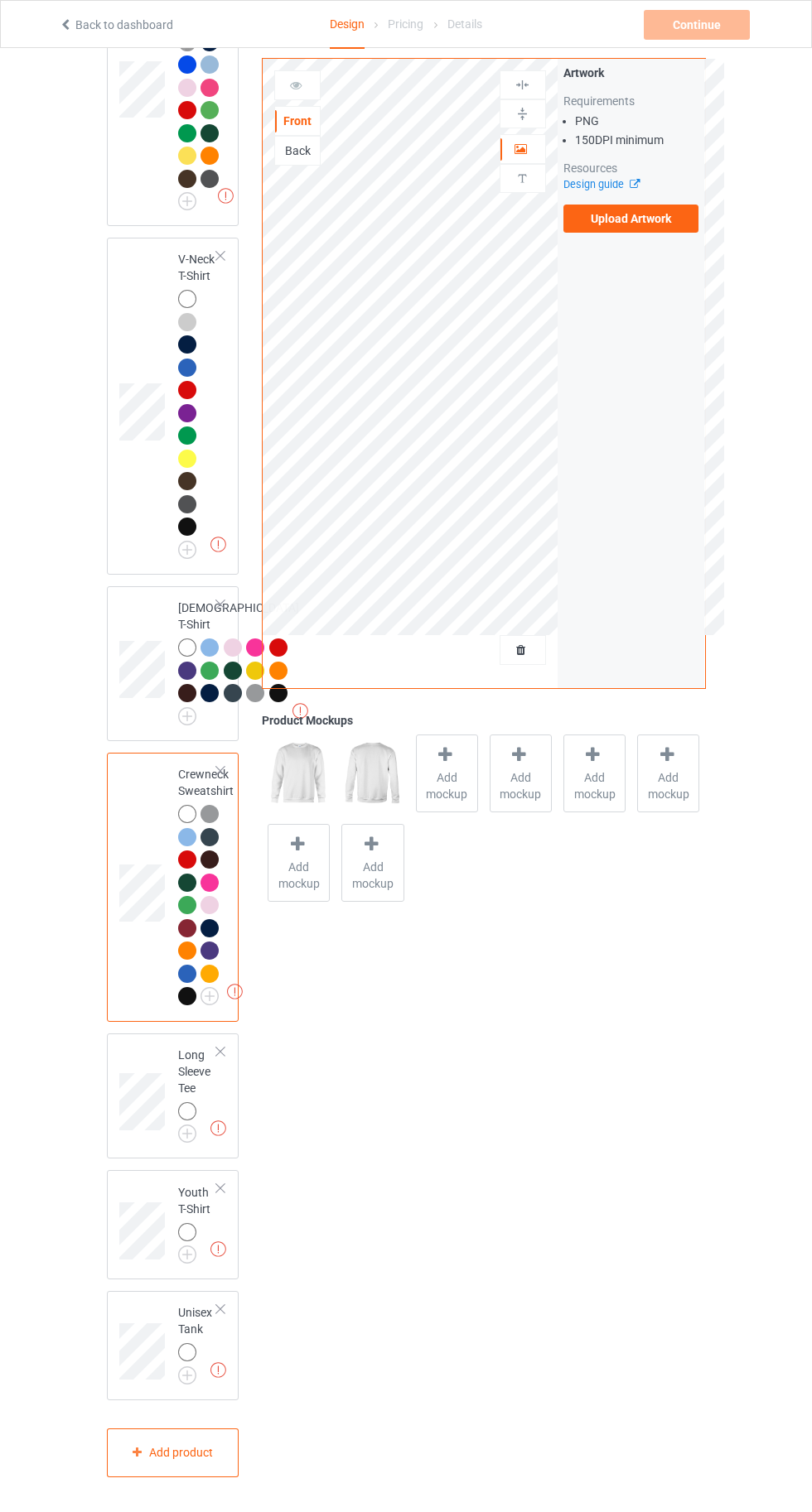
click at [0, 0] on img at bounding box center [0, 0] width 0 height 0
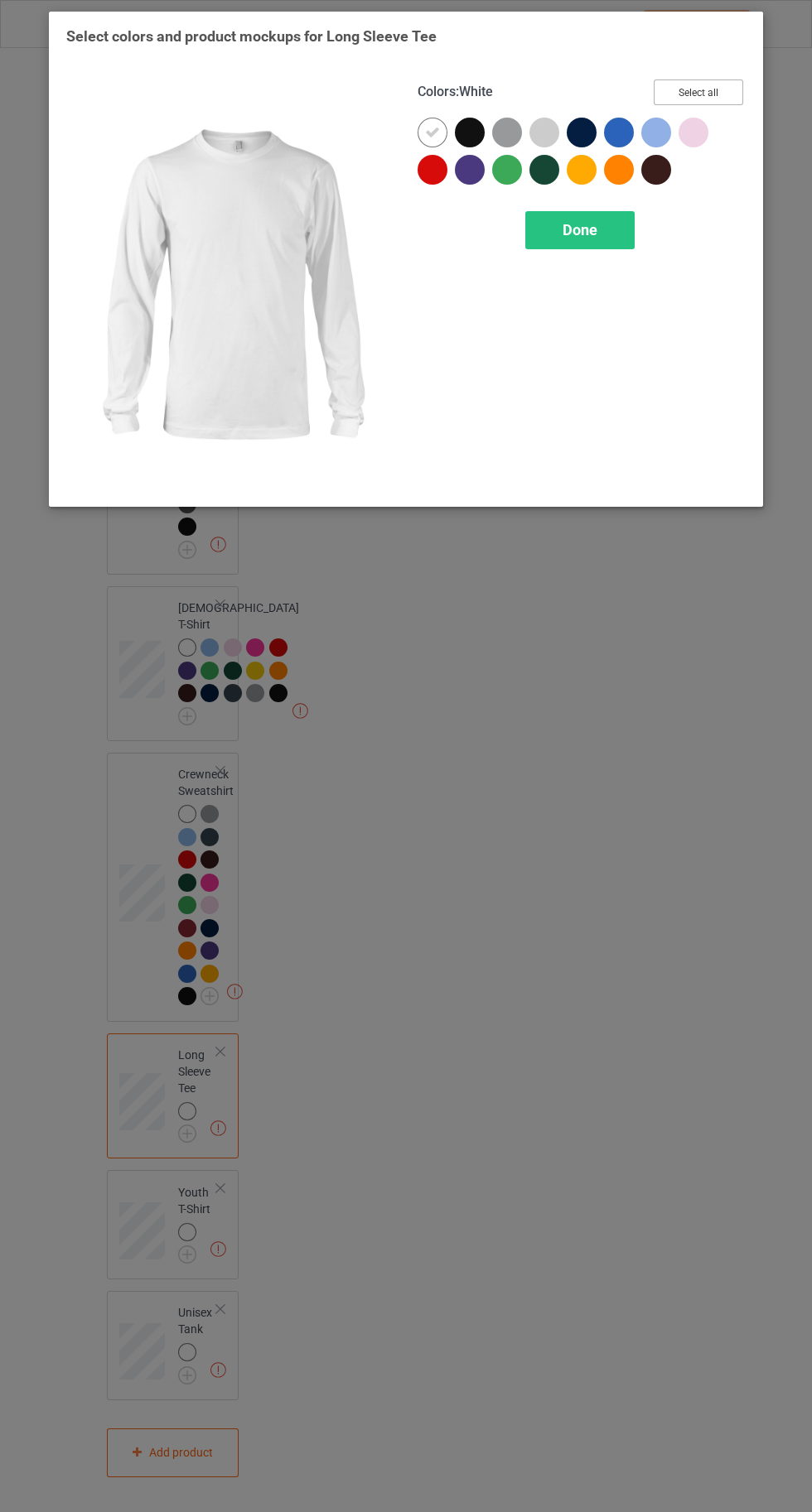
click at [685, 80] on button "Select all" at bounding box center [699, 92] width 89 height 26
click at [567, 245] on div "Done" at bounding box center [580, 229] width 109 height 38
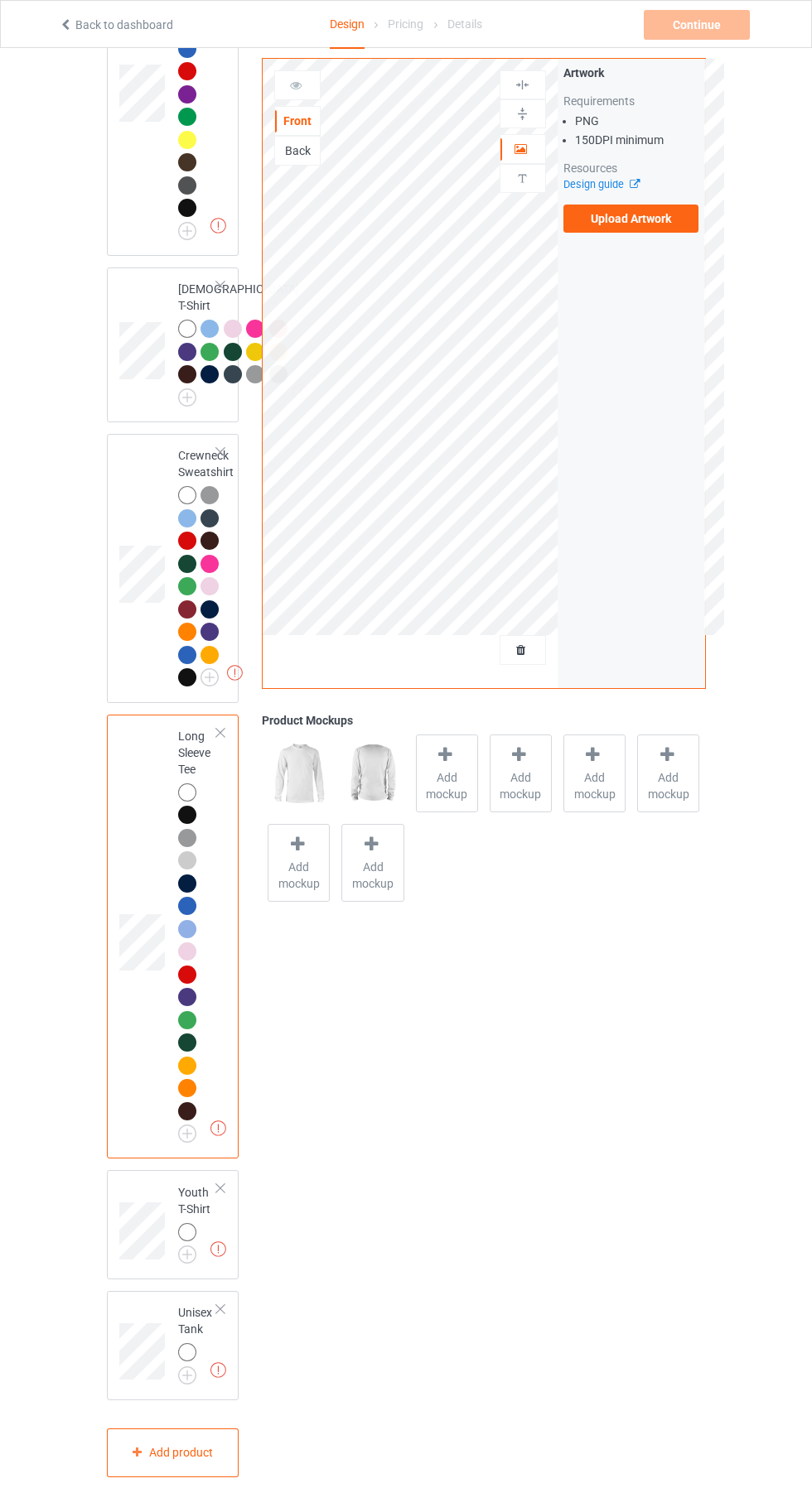
scroll to position [1484, 0]
click at [0, 0] on img at bounding box center [0, 0] width 0 height 0
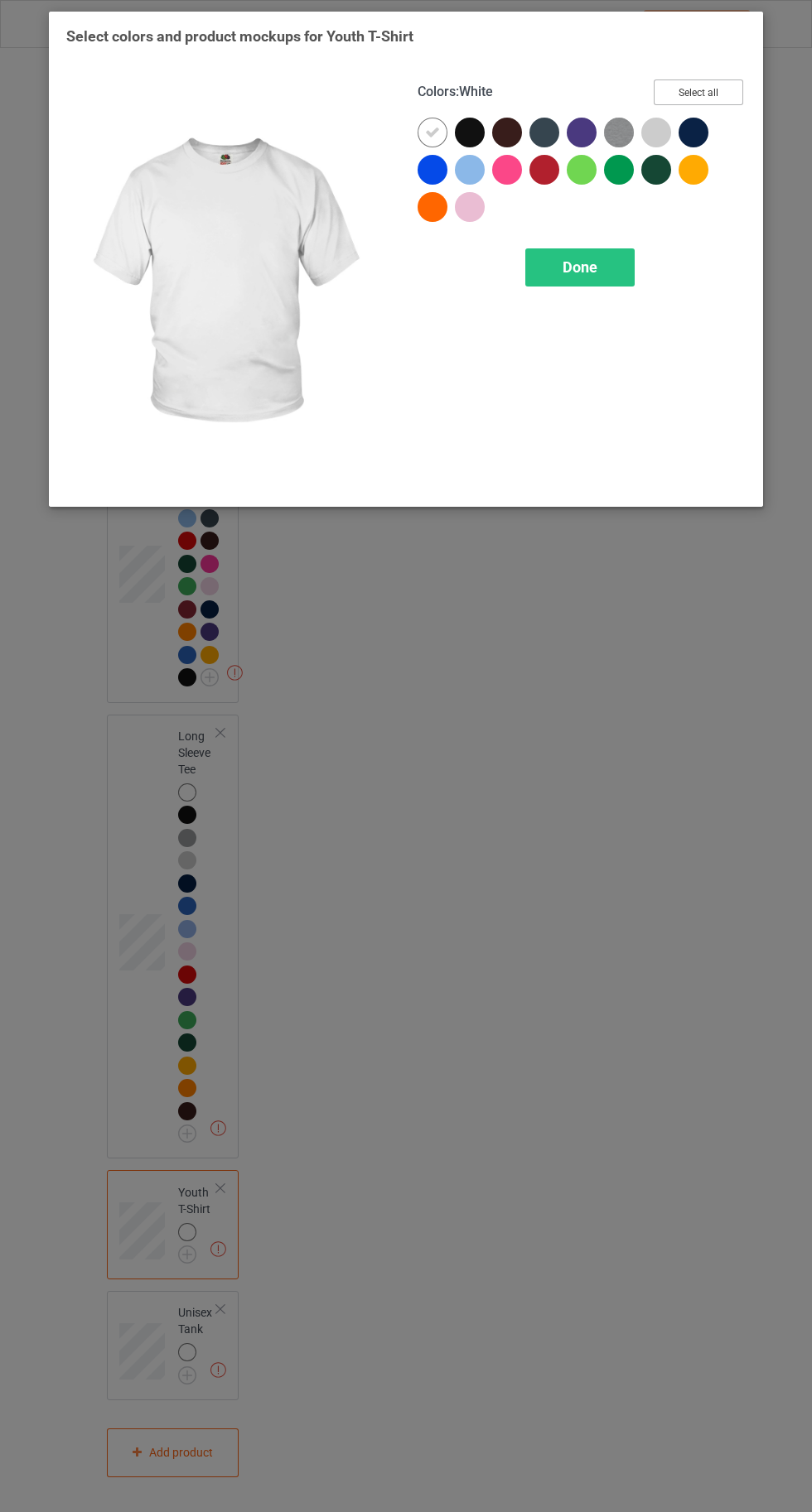
click at [707, 84] on button "Select all" at bounding box center [699, 92] width 89 height 26
click at [579, 266] on span "Done" at bounding box center [580, 267] width 35 height 17
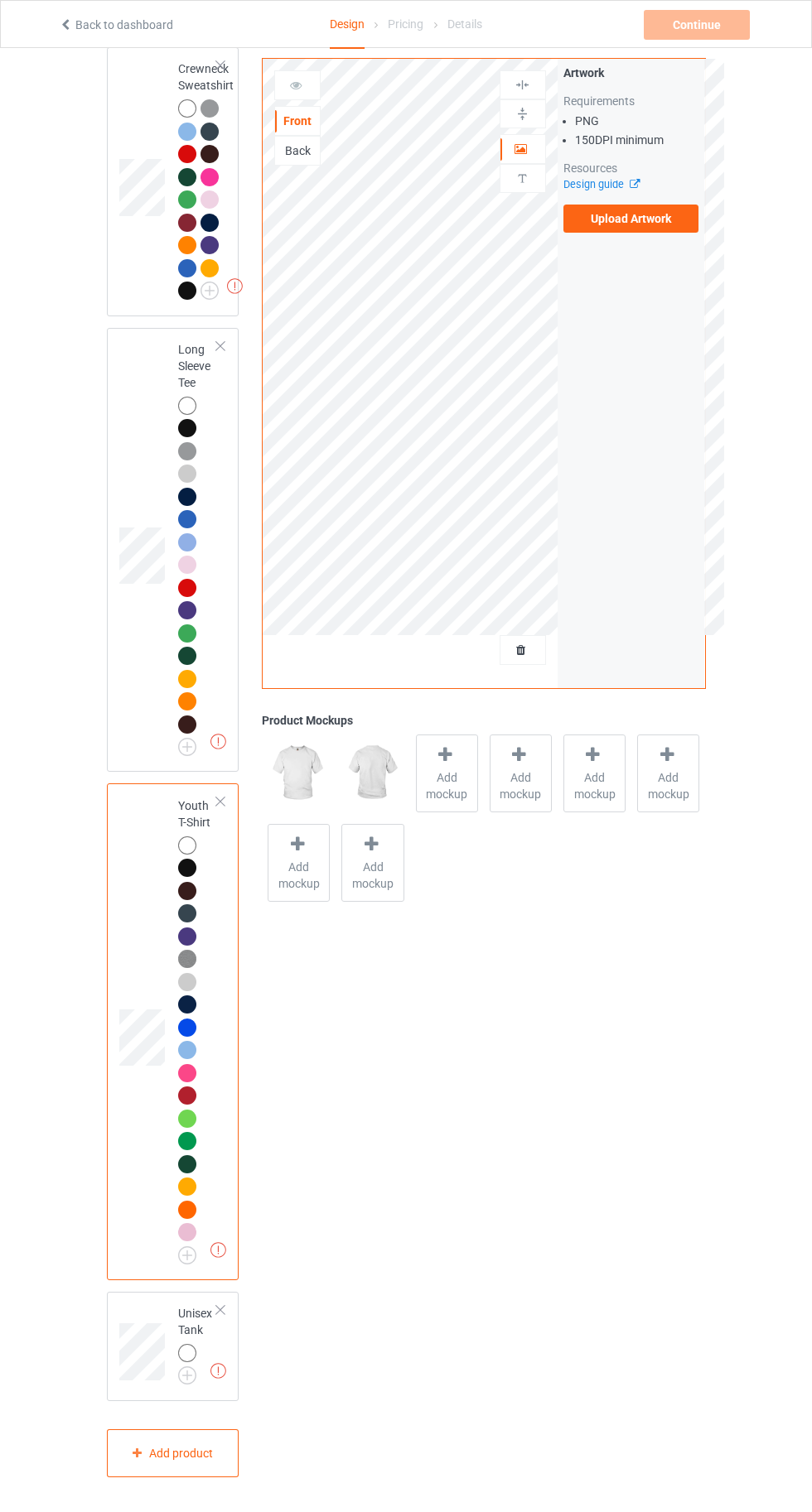
scroll to position [1872, 0]
click at [0, 0] on img at bounding box center [0, 0] width 0 height 0
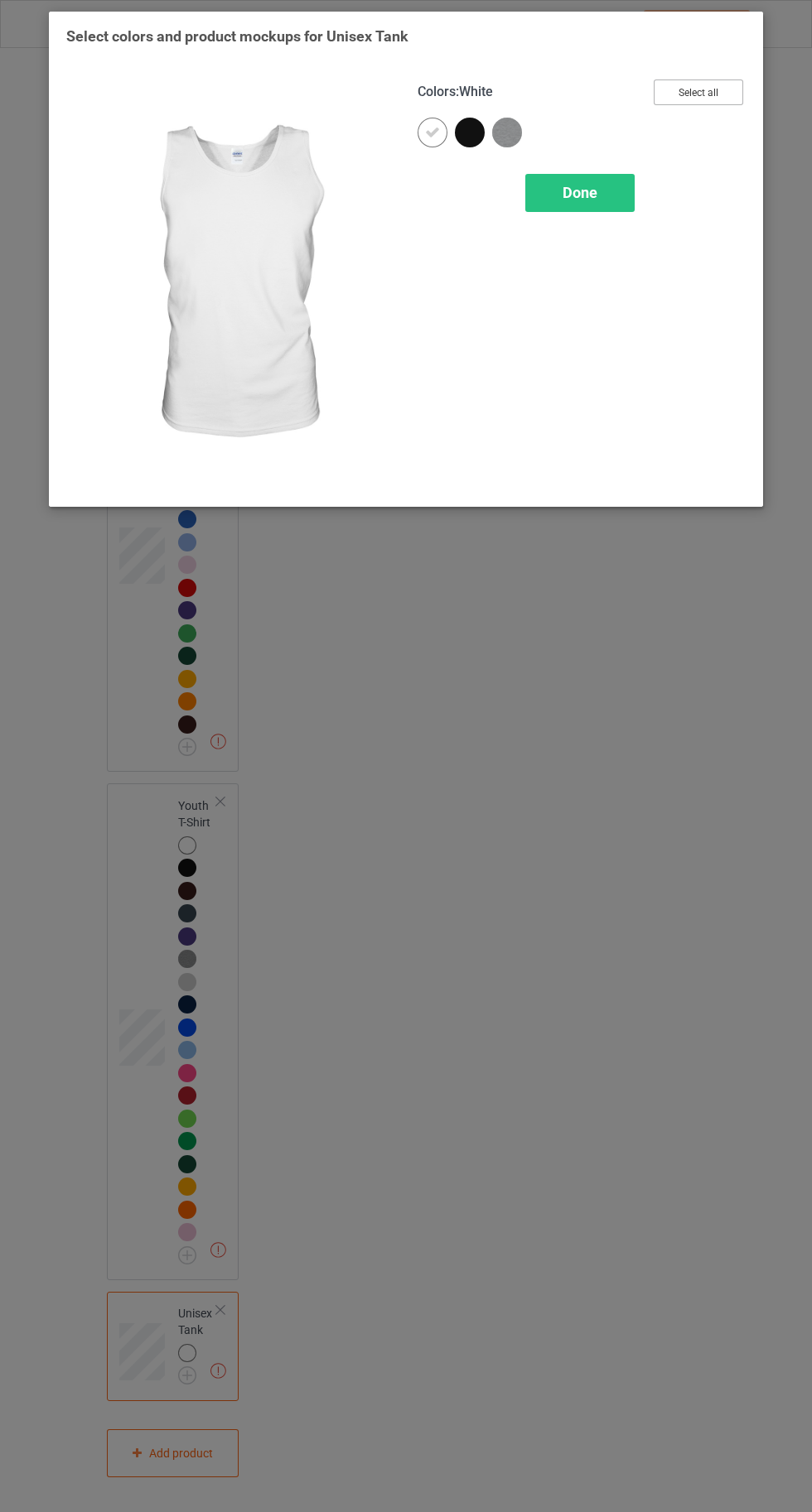
click at [731, 79] on button "Select all" at bounding box center [699, 92] width 89 height 26
click at [568, 196] on span "Done" at bounding box center [580, 193] width 35 height 17
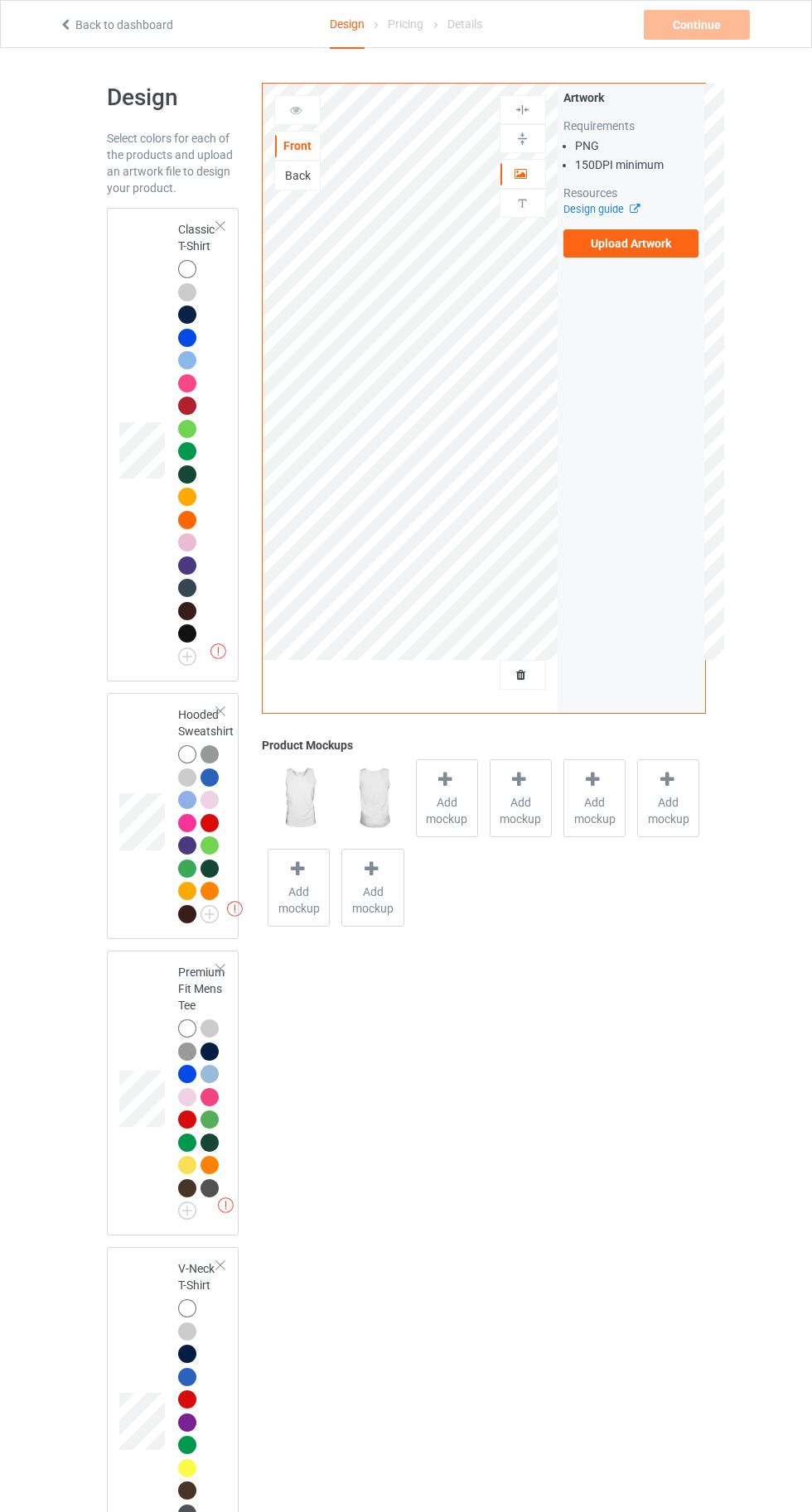
click at [637, 240] on label "Upload Artwork" at bounding box center [631, 243] width 135 height 28
click at [0, 0] on input "Upload Artwork" at bounding box center [0, 0] width 0 height 0
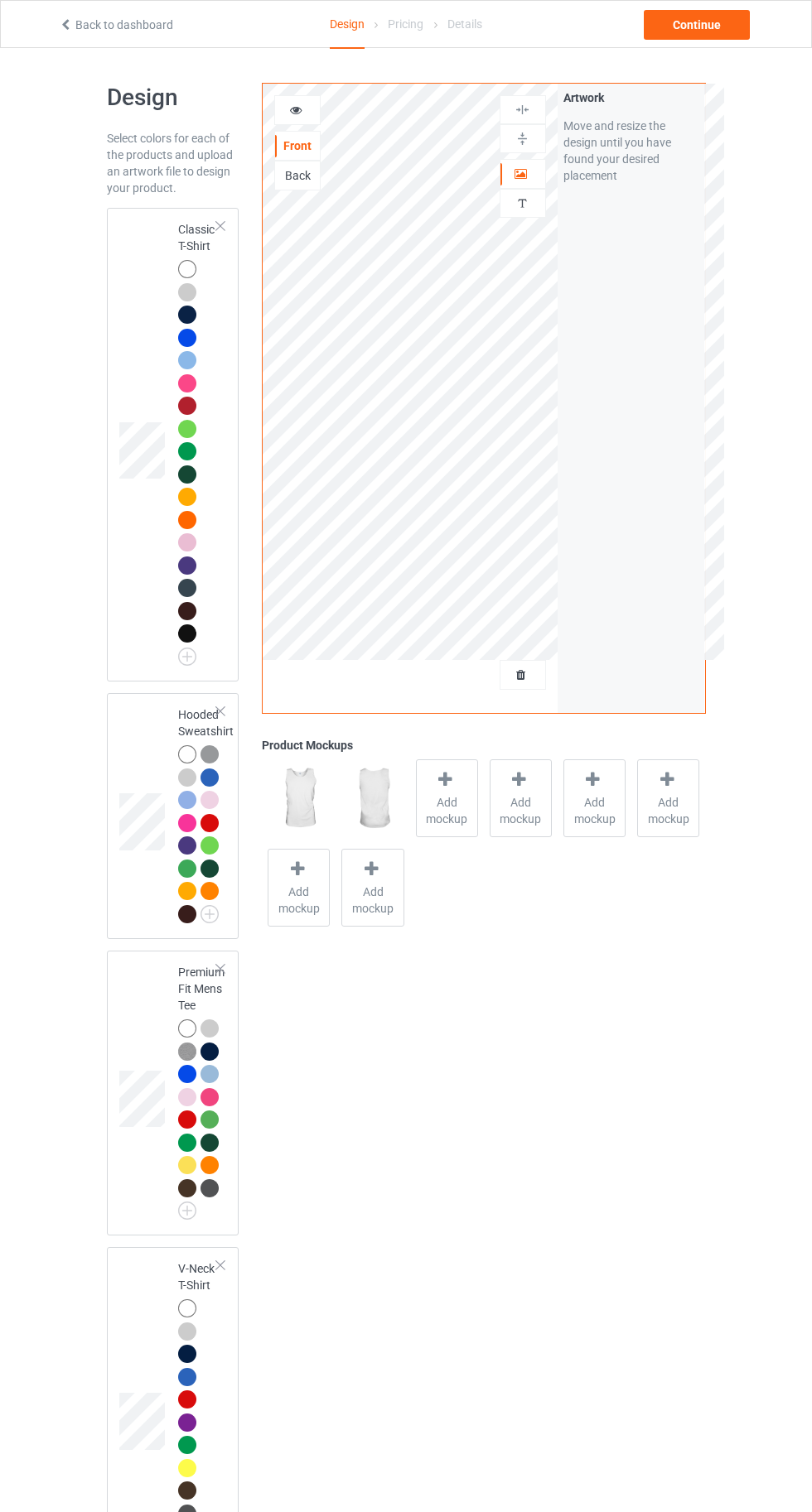
click at [183, 268] on div at bounding box center [187, 269] width 18 height 18
click at [451, 783] on icon at bounding box center [445, 780] width 20 height 17
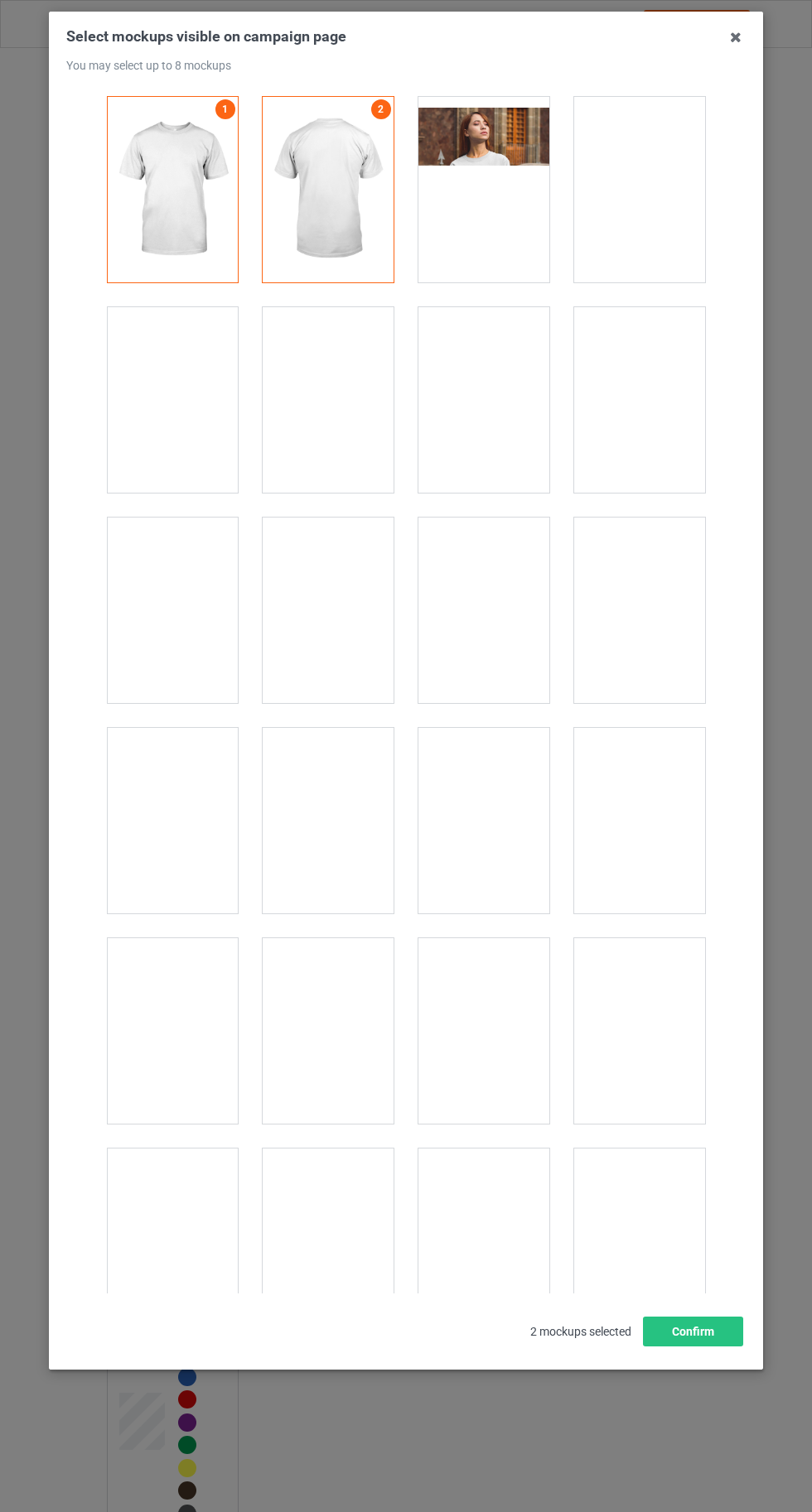
scroll to position [22840, 0]
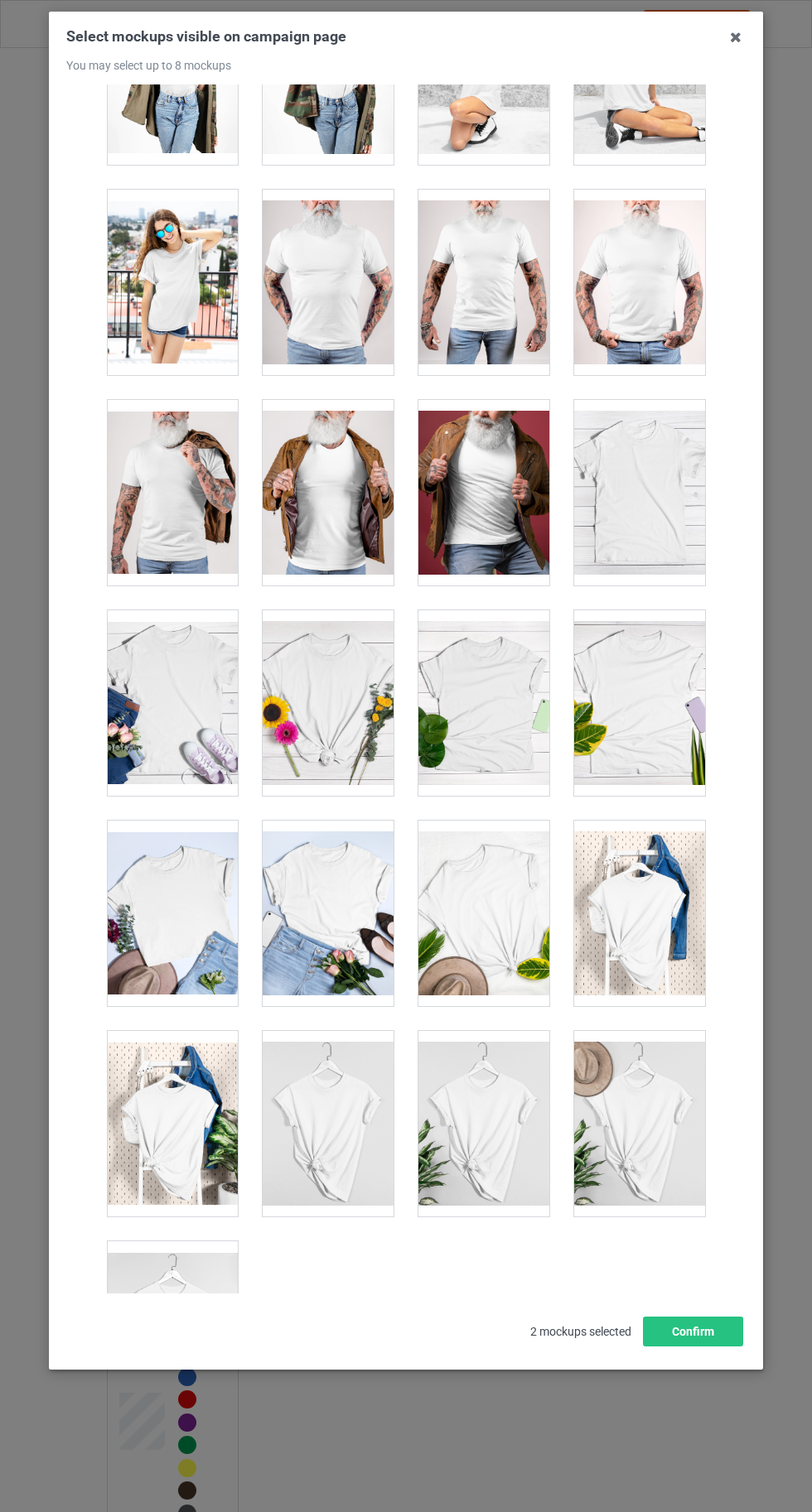
click at [194, 1299] on div at bounding box center [171, 1334] width 131 height 186
click at [700, 1347] on button "Confirm" at bounding box center [693, 1331] width 101 height 30
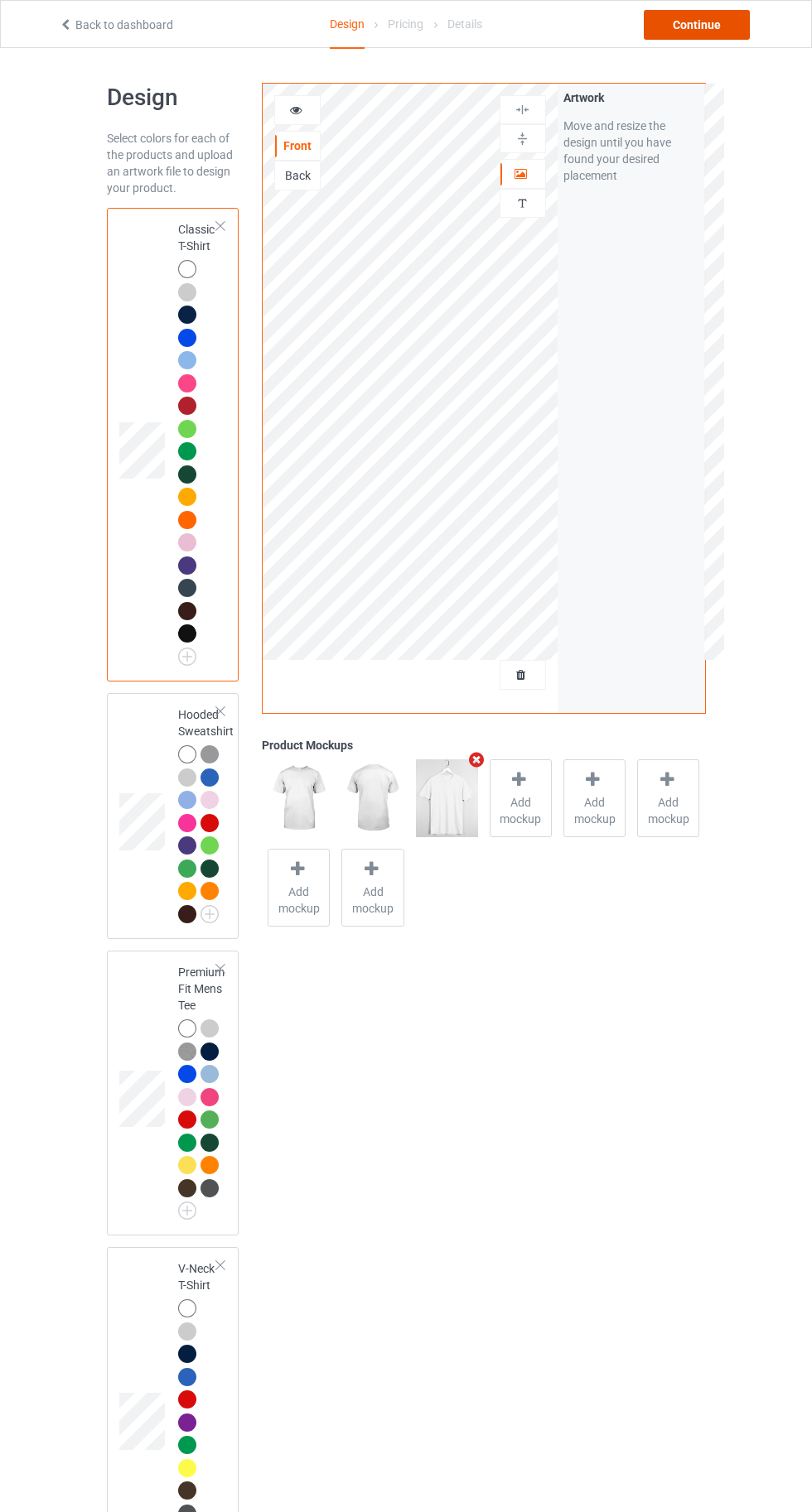
click at [714, 28] on div "Continue" at bounding box center [697, 24] width 106 height 30
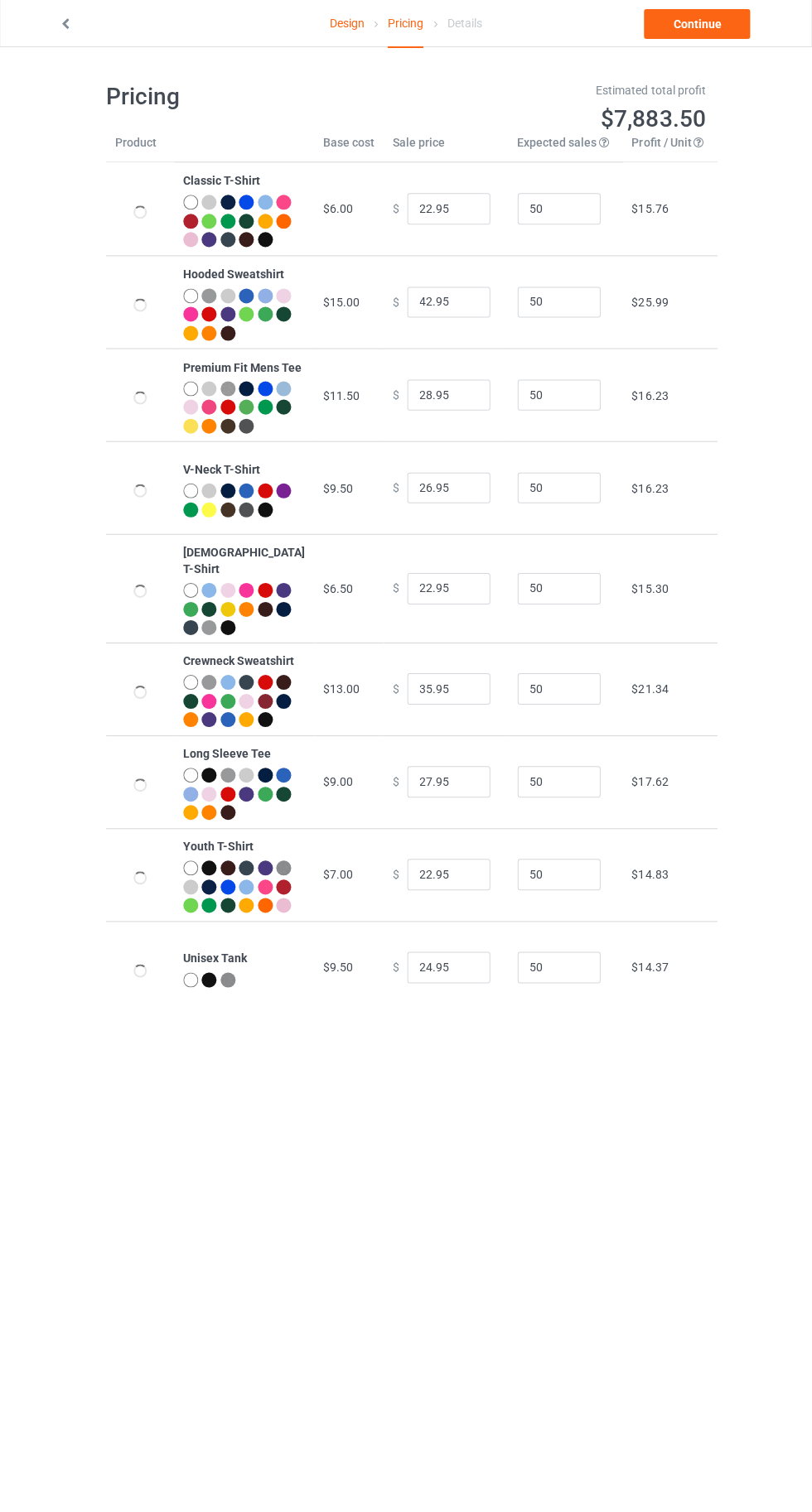
scroll to position [3, 0]
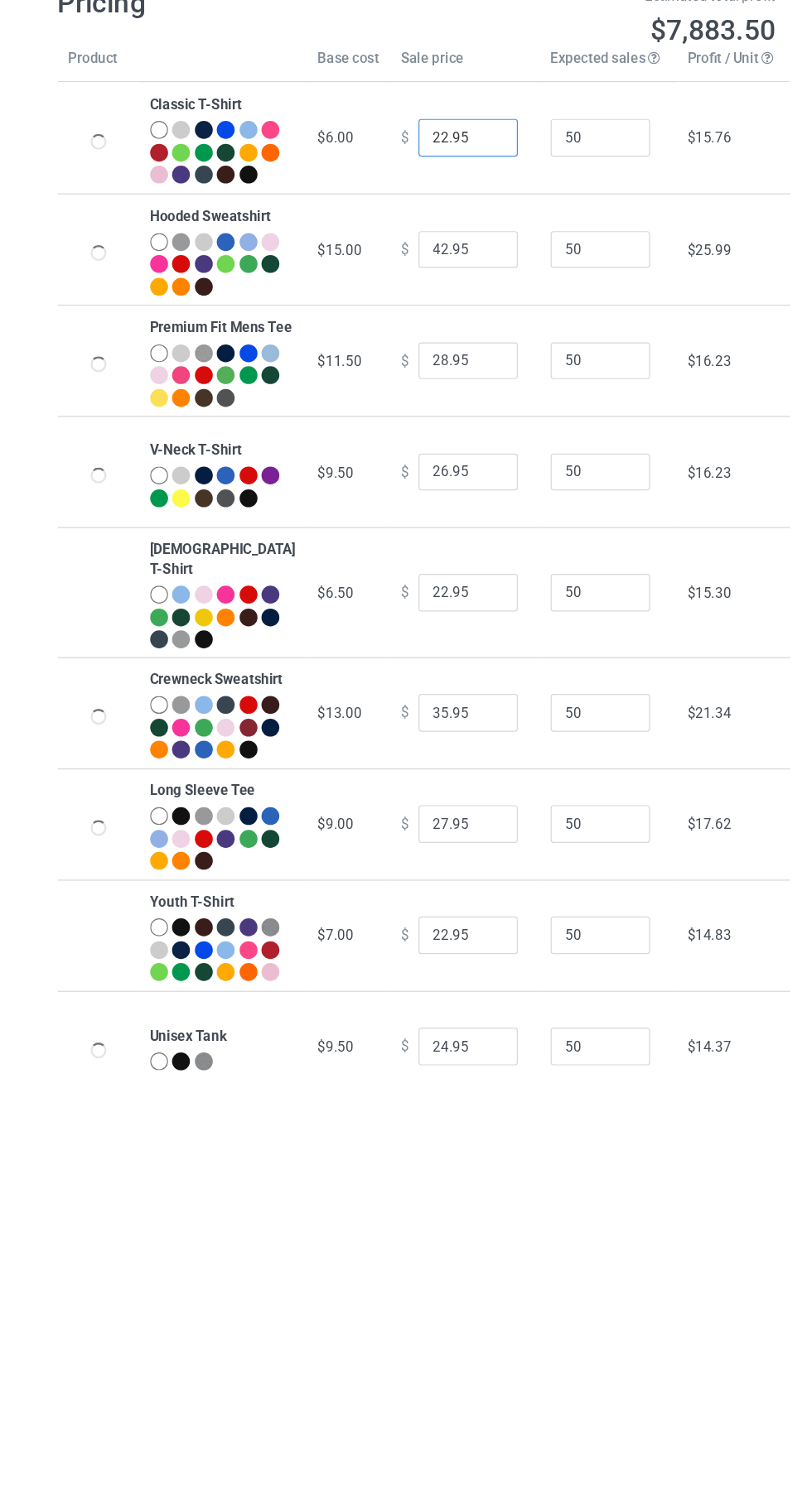
click at [411, 221] on input "22.95" at bounding box center [449, 207] width 83 height 32
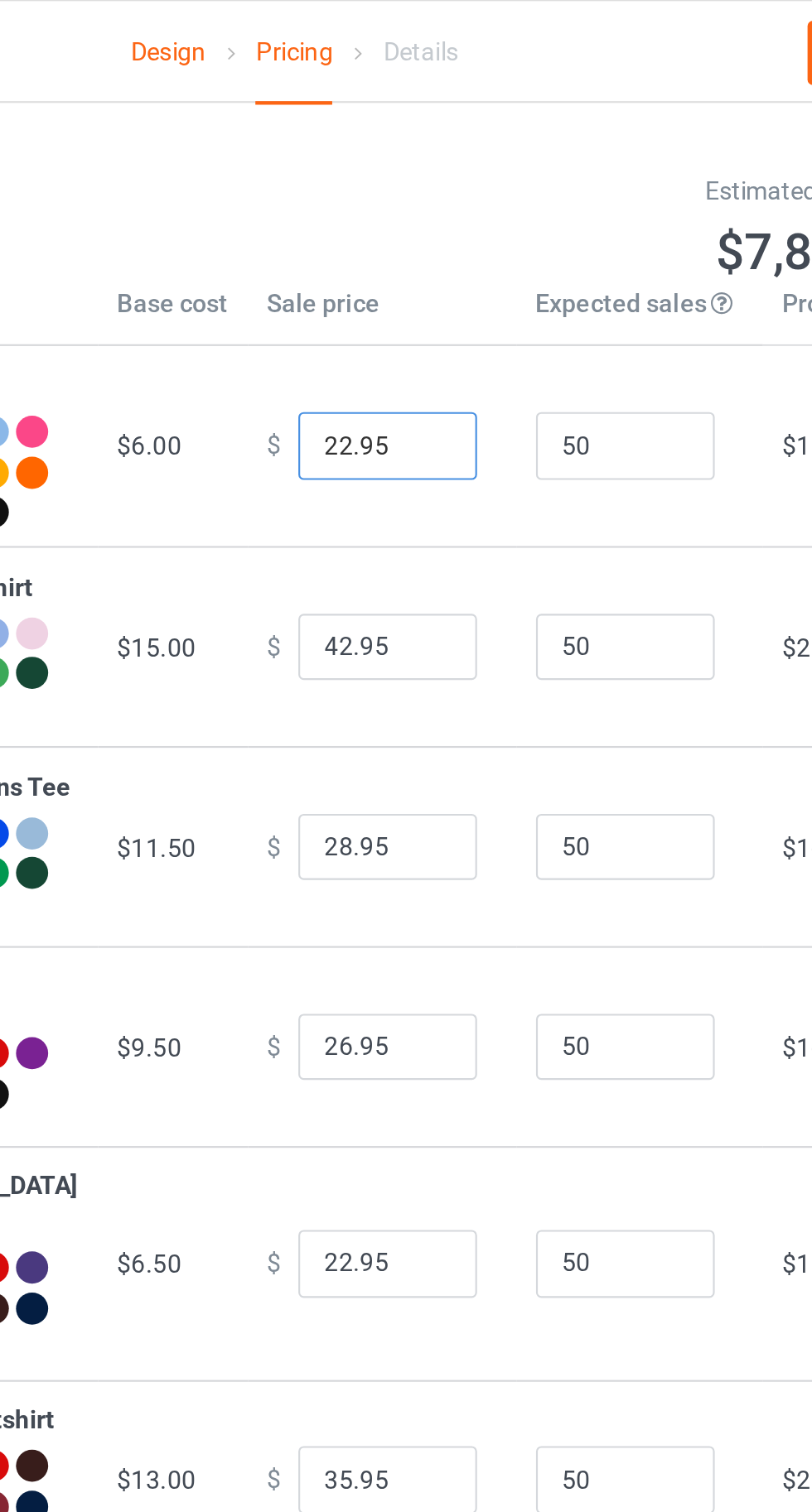
scroll to position [0, 0]
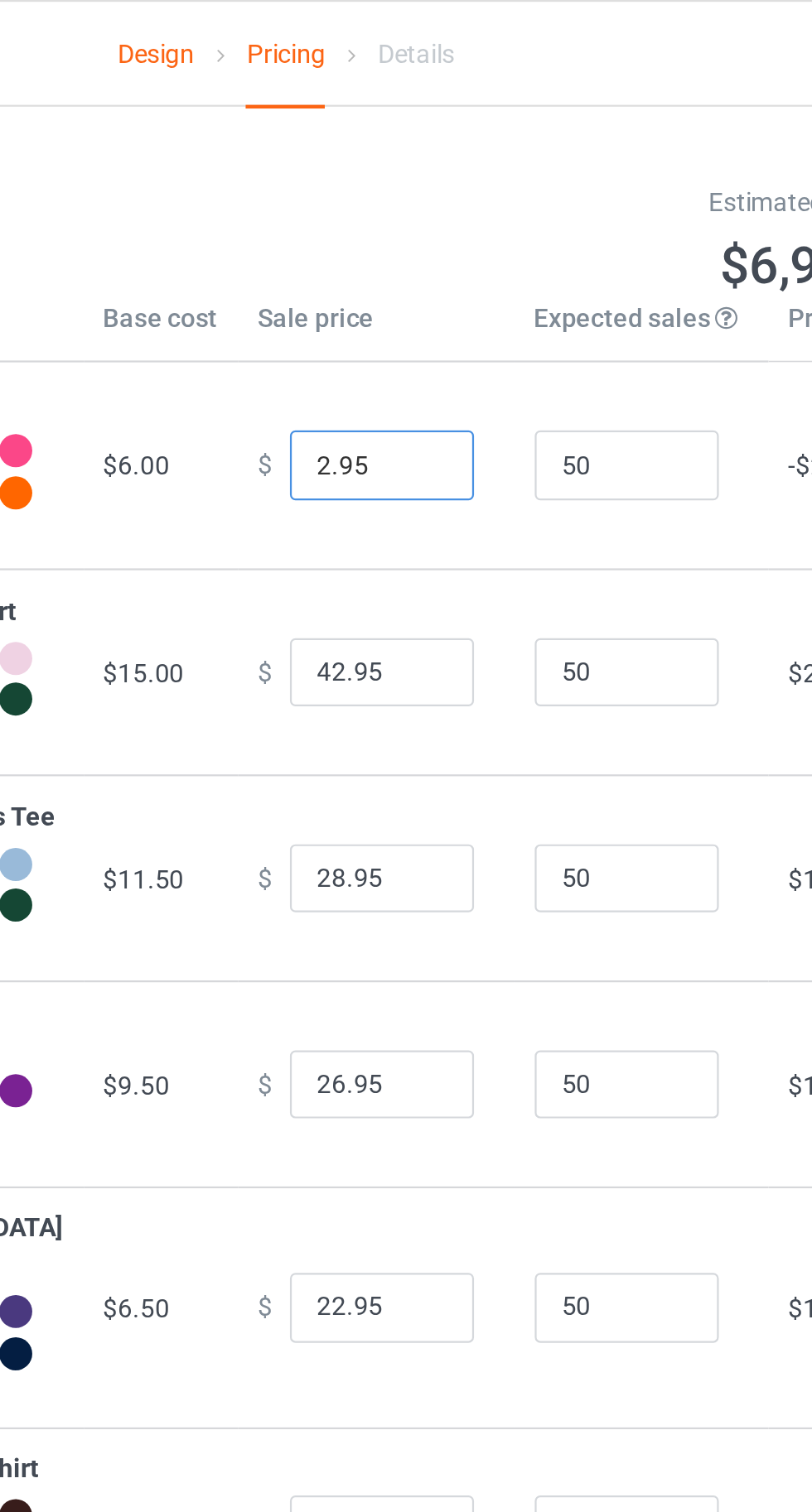
type input "20.95"
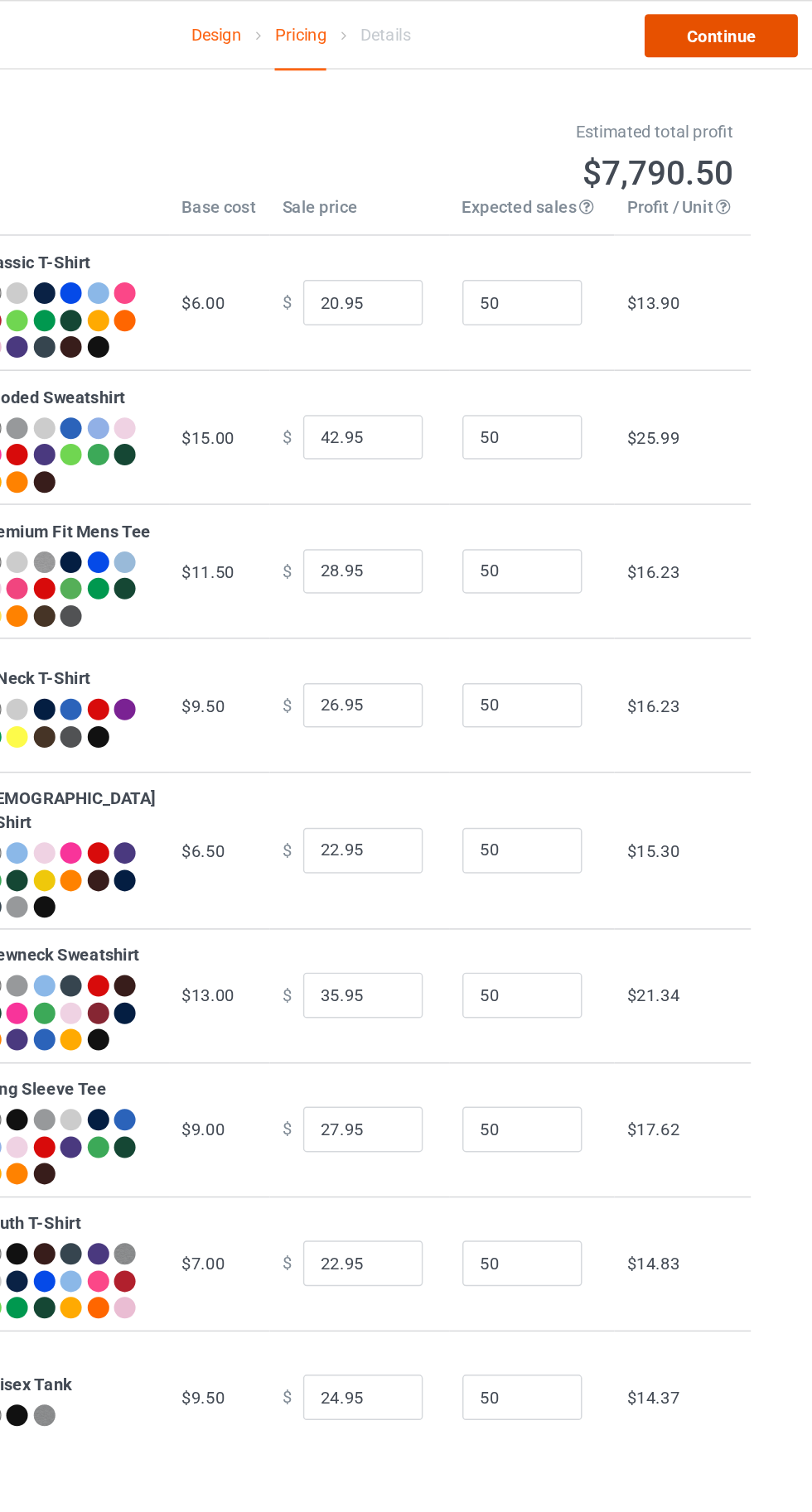
click at [696, 25] on link "Continue" at bounding box center [697, 24] width 106 height 30
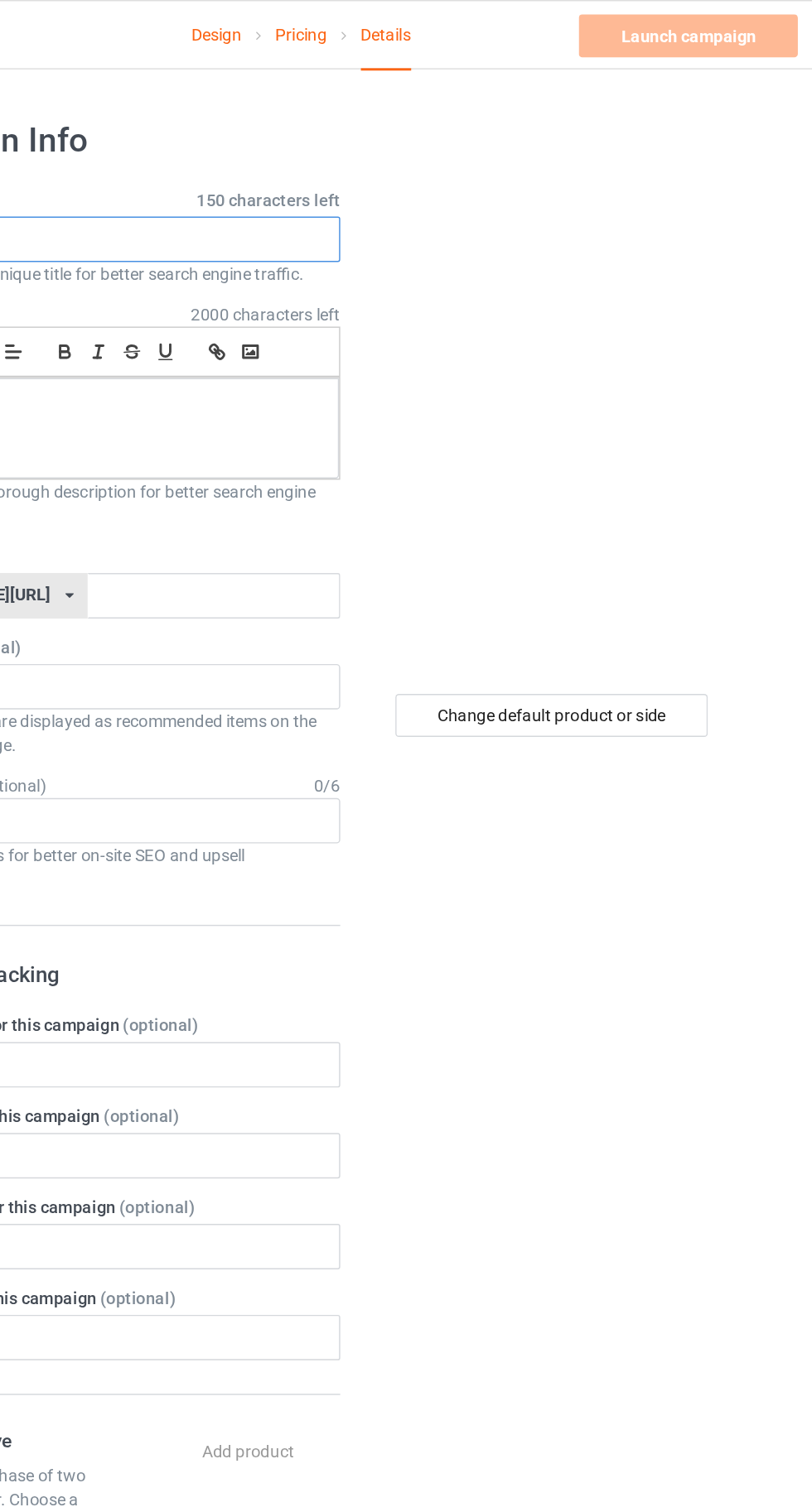
click at [311, 161] on input "text" at bounding box center [269, 165] width 326 height 32
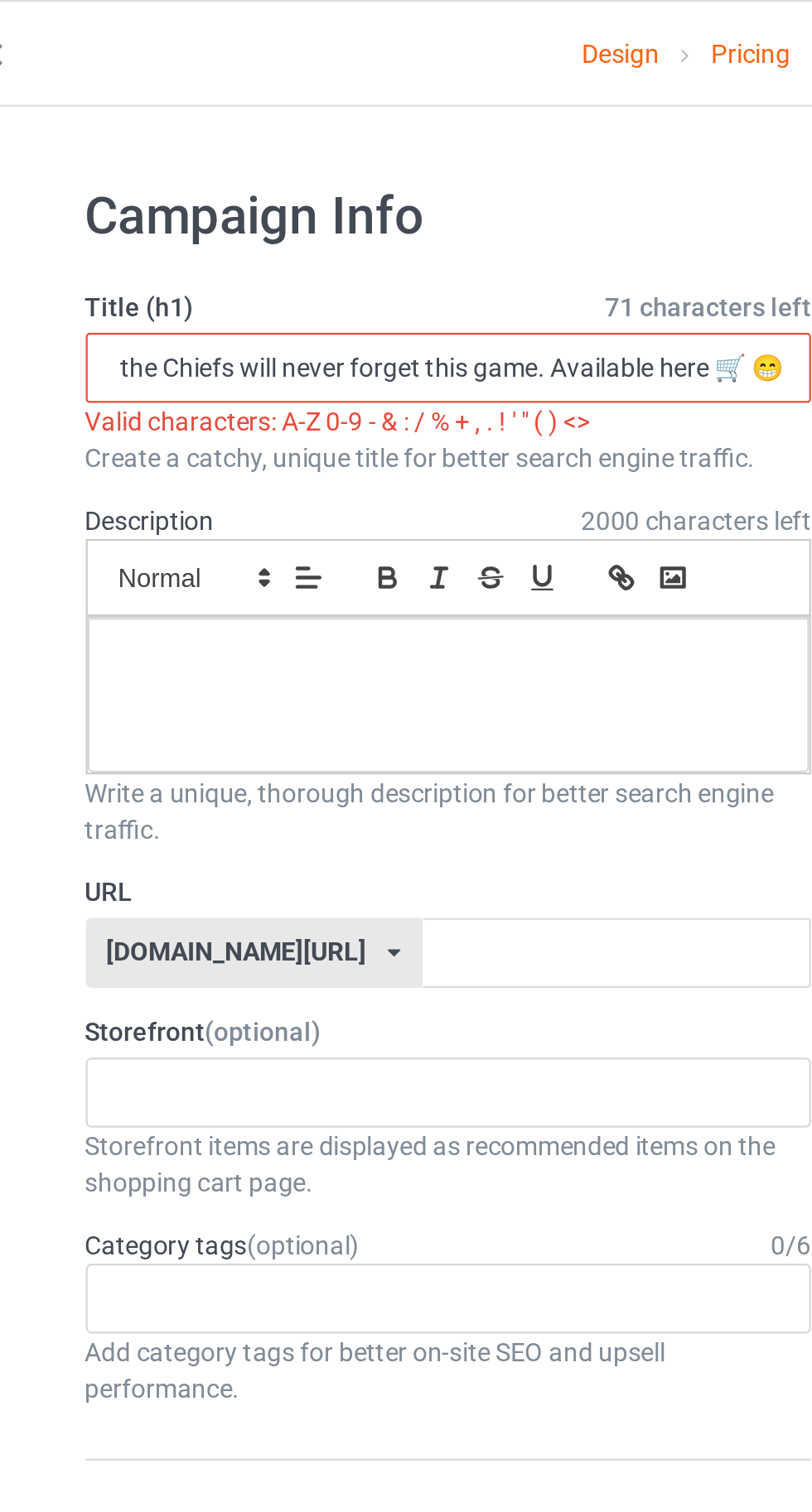
scroll to position [0, 94]
click at [420, 170] on input "[PERSON_NAME] and the Chiefs will never forget this game. Available here 🛒 😁" at bounding box center [269, 165] width 326 height 32
click at [418, 166] on input "[PERSON_NAME] and the Chiefs will never forget this game. Available here 🛒 😁" at bounding box center [269, 165] width 326 height 32
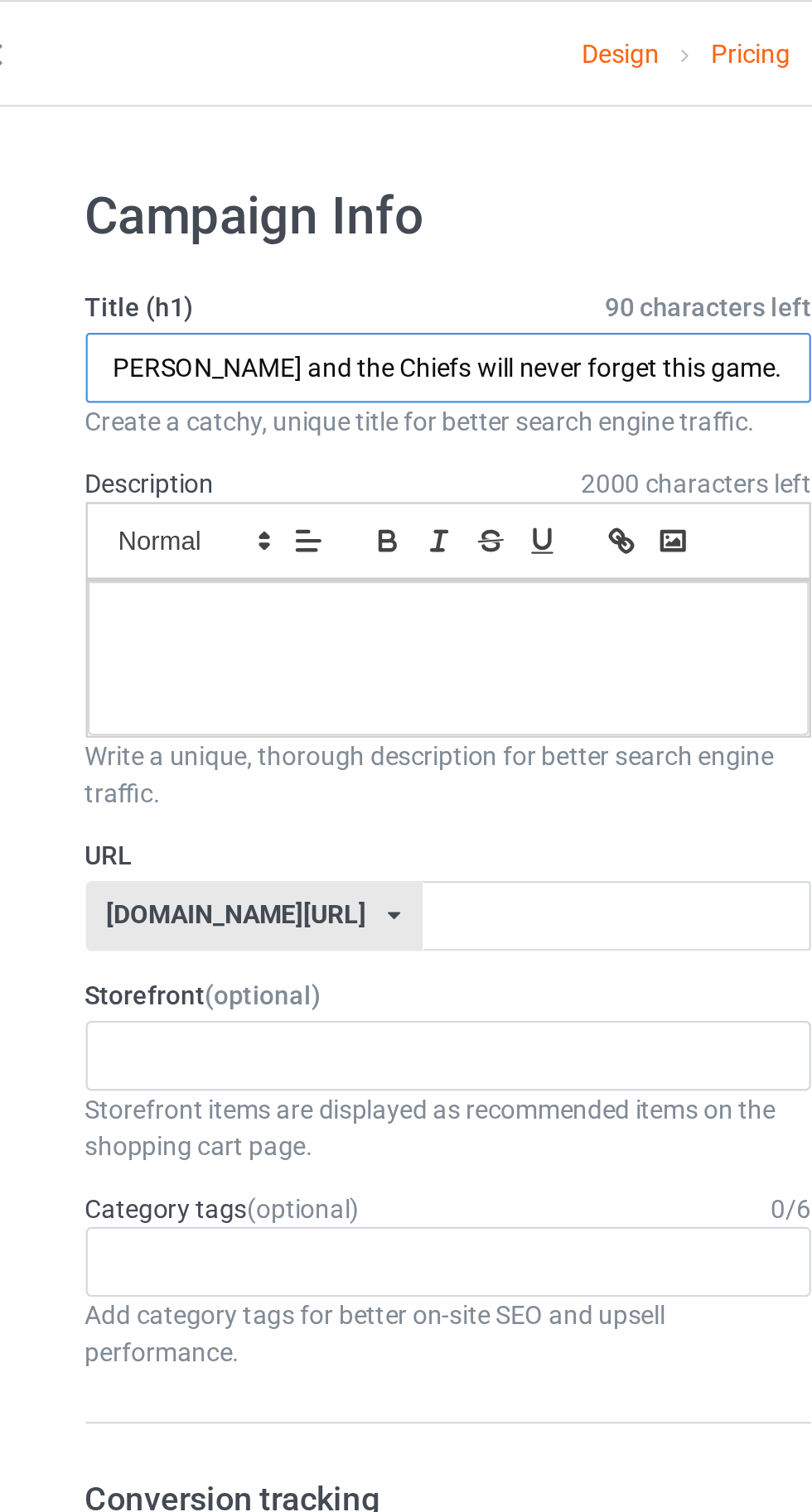
scroll to position [0, 0]
type input "[PERSON_NAME] and the Chiefs will never forget this game"
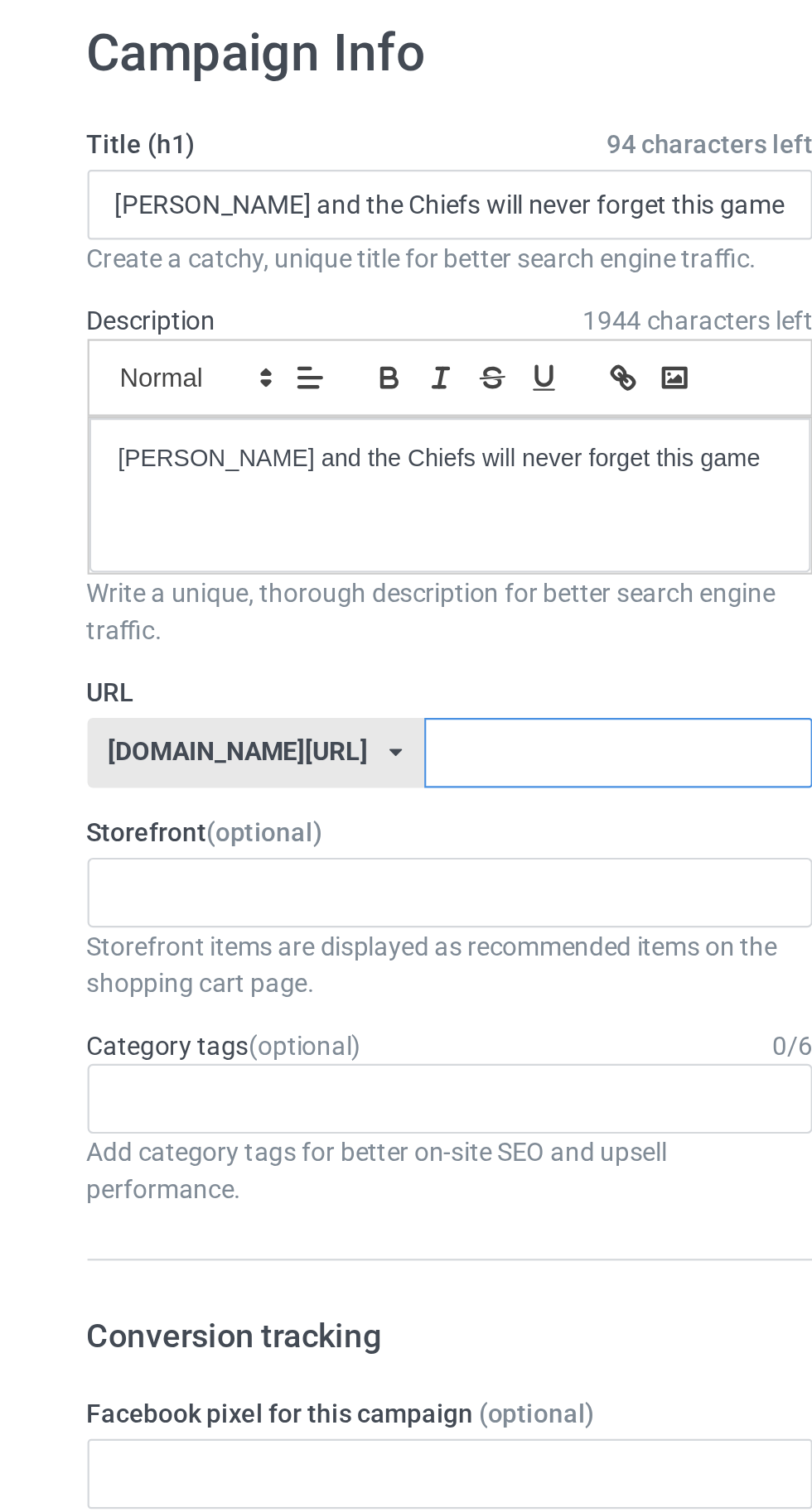
click at [381, 418] on input "text" at bounding box center [346, 412] width 175 height 32
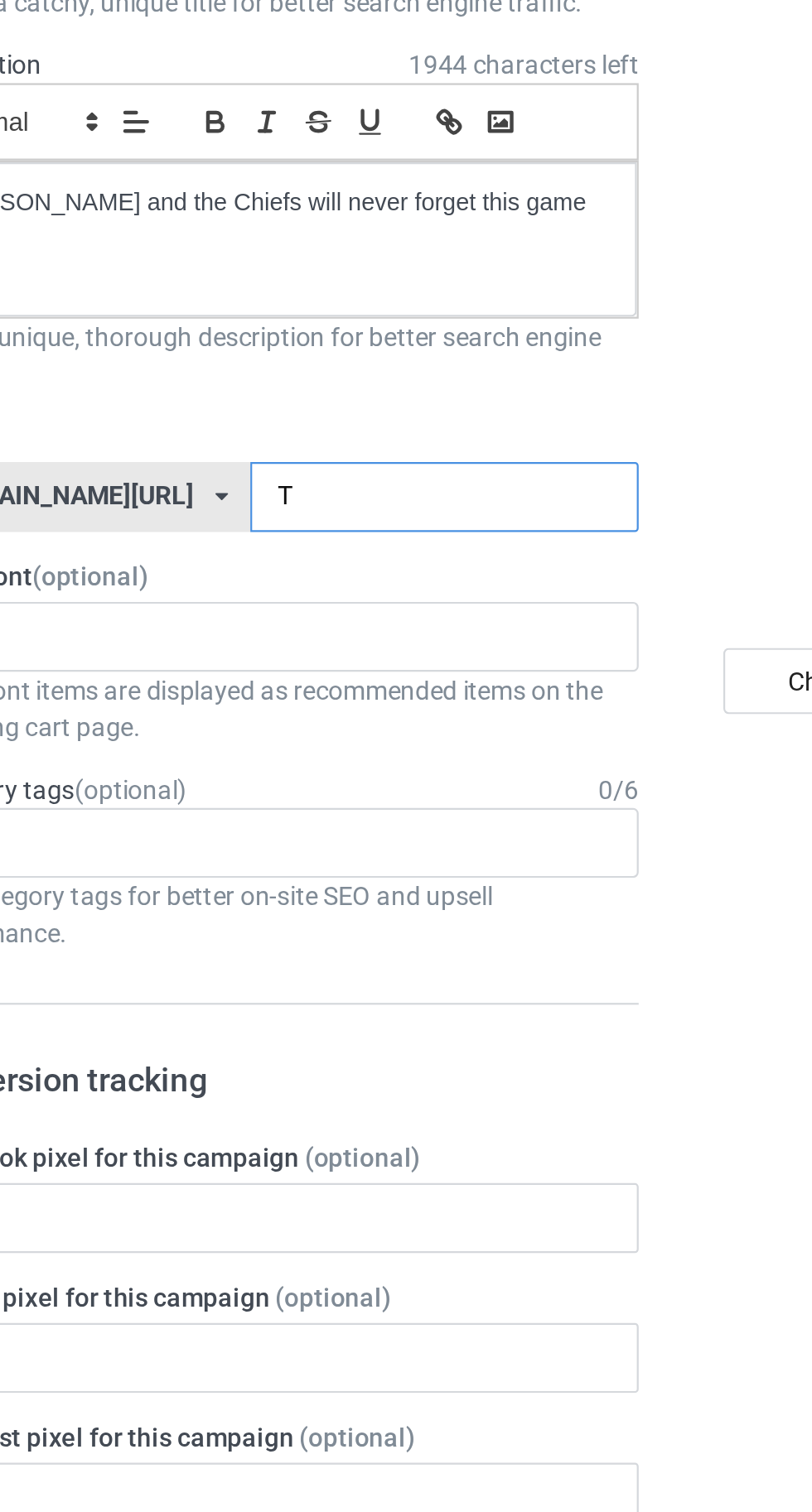
type input "Th"
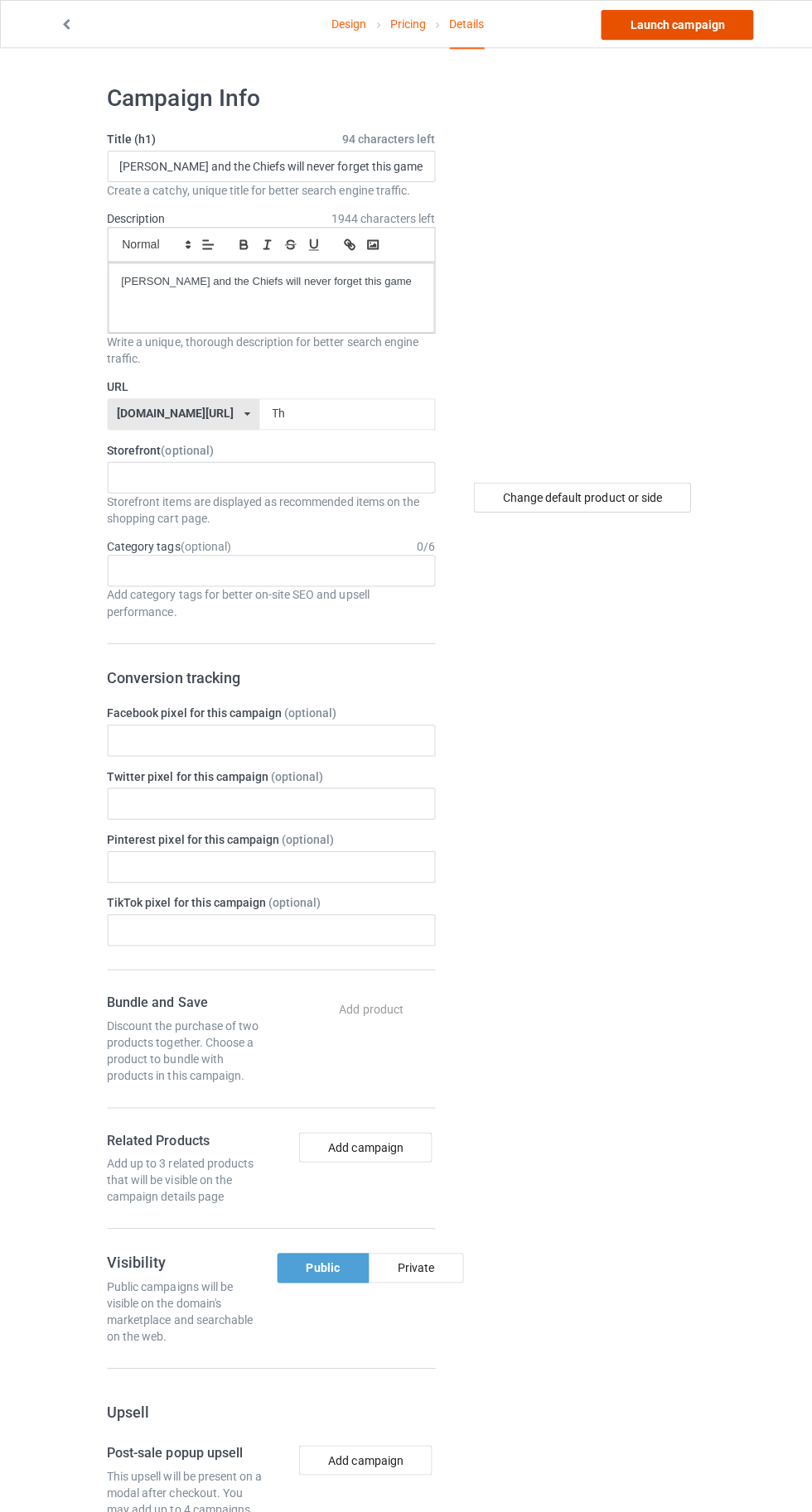
click at [693, 26] on link "Launch campaign" at bounding box center [674, 24] width 152 height 30
